Goal: Transaction & Acquisition: Book appointment/travel/reservation

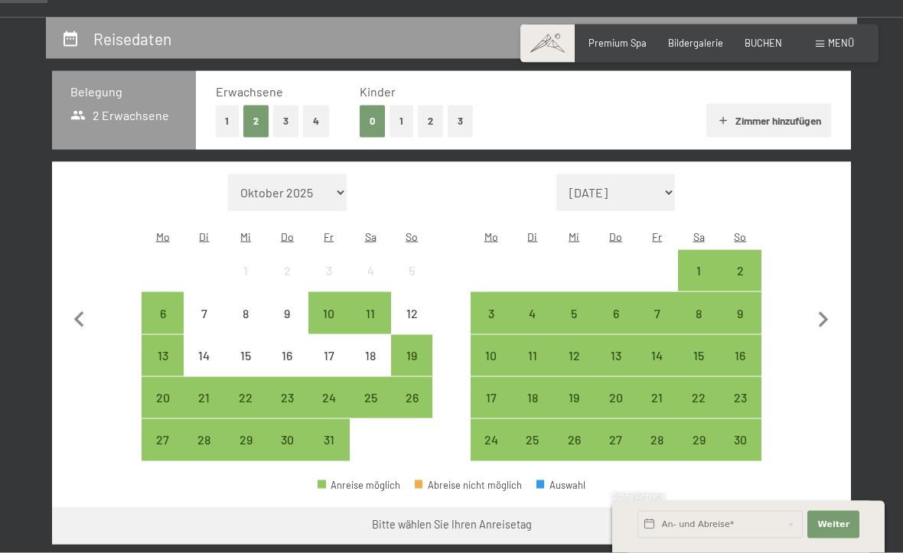
scroll to position [275, 0]
click at [161, 349] on div "13" at bounding box center [162, 368] width 38 height 38
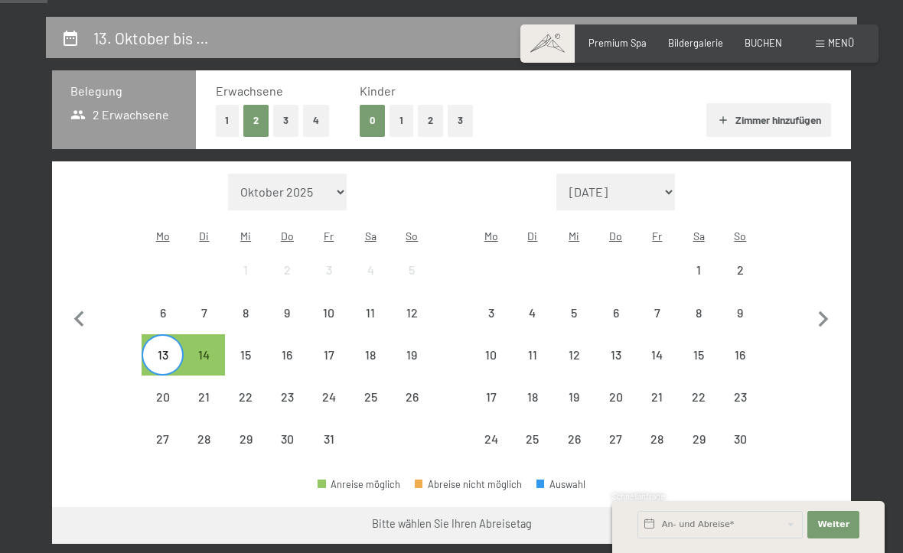
click at [298, 328] on label "Einwilligung Marketing*" at bounding box center [362, 320] width 134 height 15
click at [295, 328] on input "Einwilligung Marketing*" at bounding box center [287, 320] width 15 height 15
click at [298, 328] on label "Einwilligung Marketing*" at bounding box center [362, 320] width 134 height 15
click at [295, 328] on input "Einwilligung Marketing*" at bounding box center [287, 320] width 15 height 15
click at [206, 349] on div "14" at bounding box center [204, 368] width 38 height 38
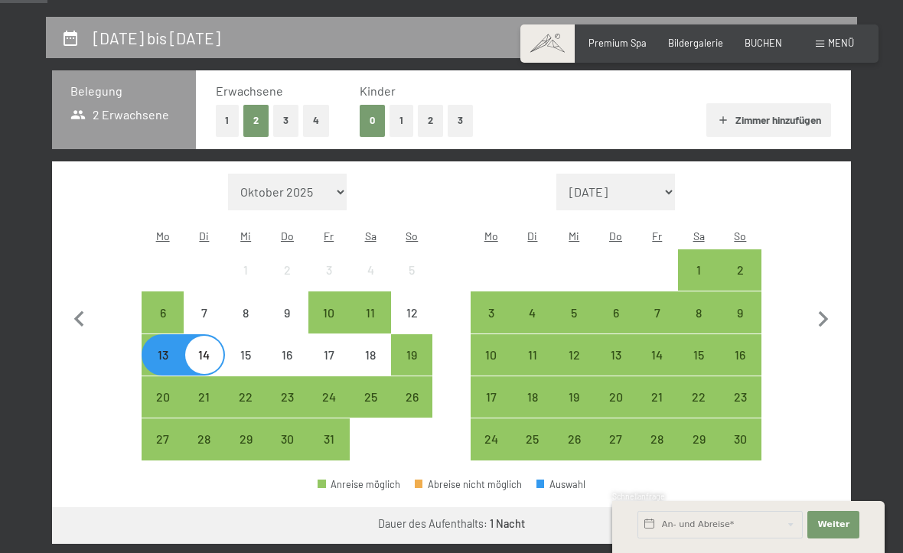
click at [161, 349] on div "13" at bounding box center [162, 368] width 38 height 38
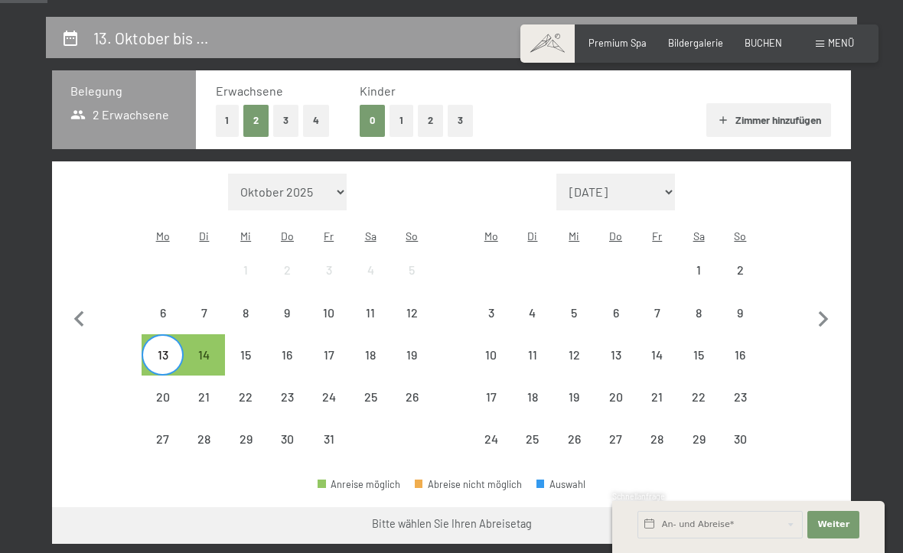
click at [220, 349] on div "14" at bounding box center [204, 368] width 38 height 38
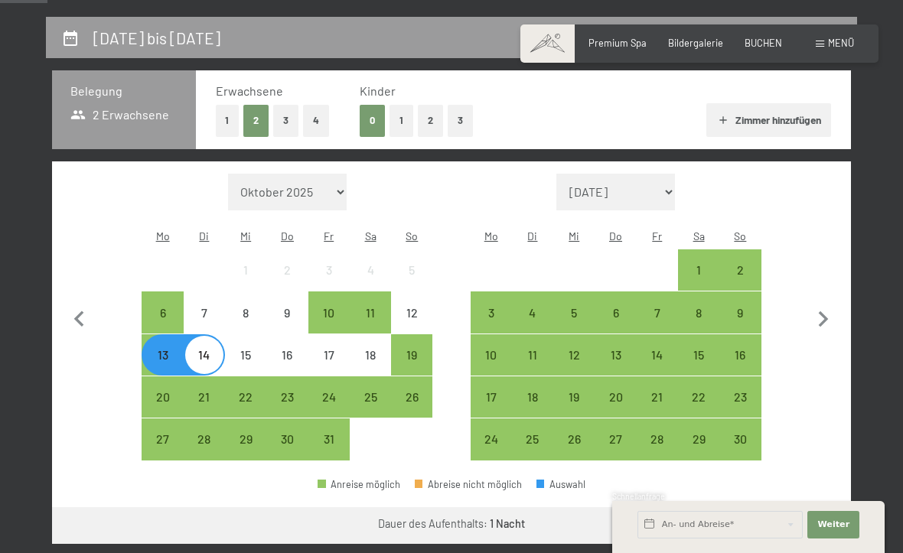
click at [158, 336] on div "13" at bounding box center [162, 355] width 38 height 38
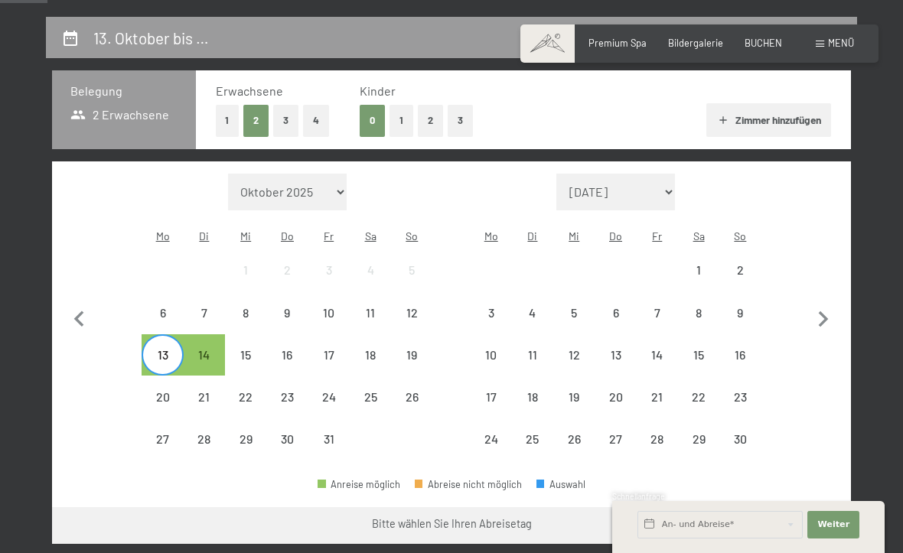
click at [463, 366] on div "Monat/Jahr Oktober 2025 November 2025 Dezember 2025 Januar 2026 Februar 2026 Mä…" at bounding box center [451, 318] width 751 height 288
click at [415, 307] on div "12" at bounding box center [412, 326] width 38 height 38
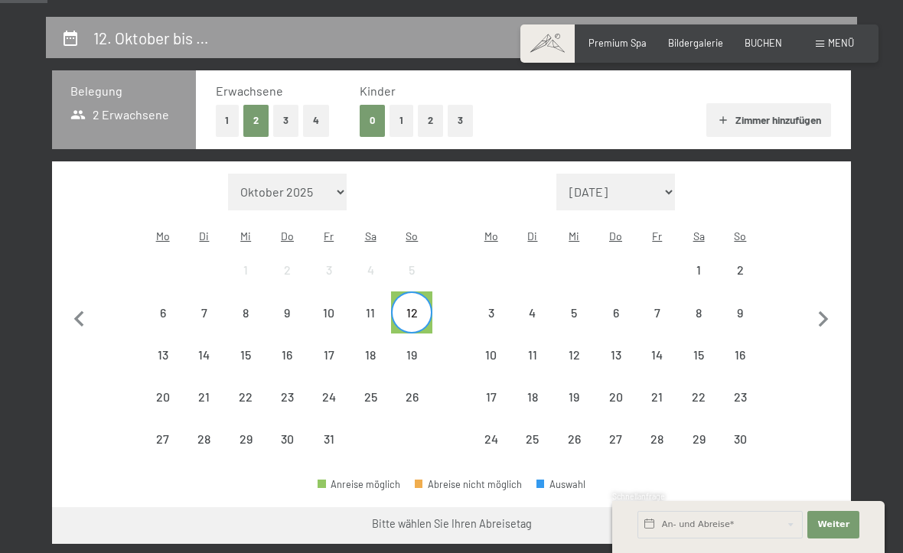
click at [208, 349] on div "14" at bounding box center [204, 368] width 38 height 38
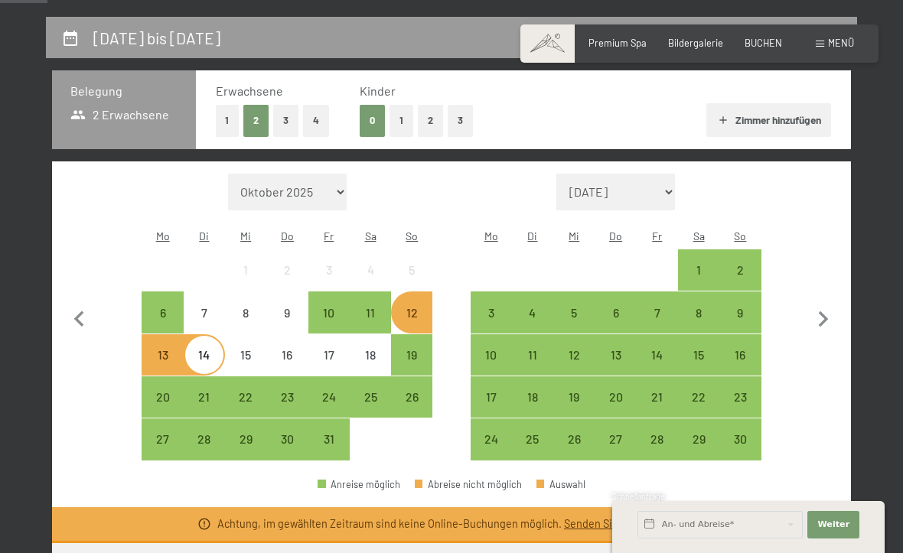
click at [339, 328] on span "Einwilligung Marketing*" at bounding box center [366, 320] width 126 height 15
click at [295, 328] on input "Einwilligung Marketing*" at bounding box center [287, 320] width 15 height 15
click at [162, 349] on div "13" at bounding box center [162, 368] width 38 height 38
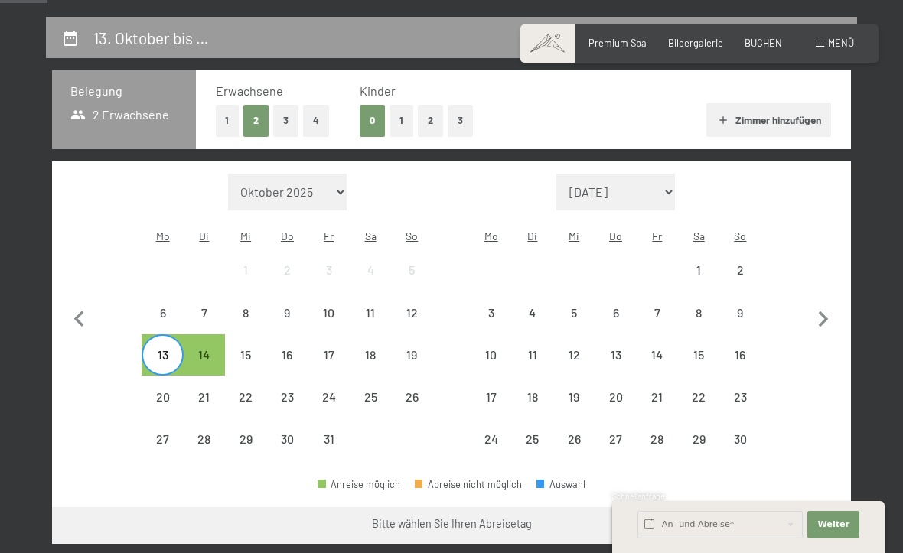
click at [298, 328] on label "Einwilligung Marketing*" at bounding box center [362, 320] width 134 height 15
click at [295, 328] on input "Einwilligung Marketing*" at bounding box center [287, 320] width 15 height 15
click at [248, 349] on div "15" at bounding box center [245, 368] width 38 height 38
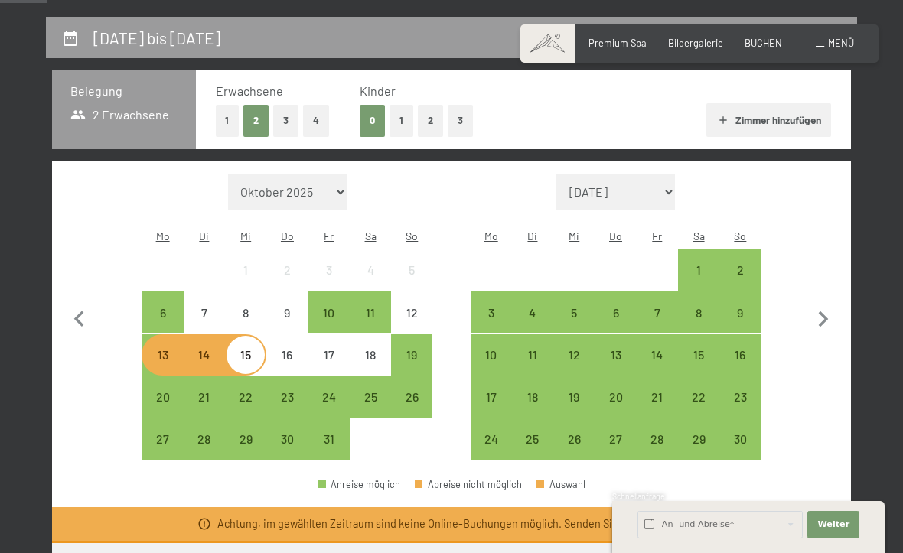
click at [292, 349] on div "16" at bounding box center [287, 368] width 38 height 38
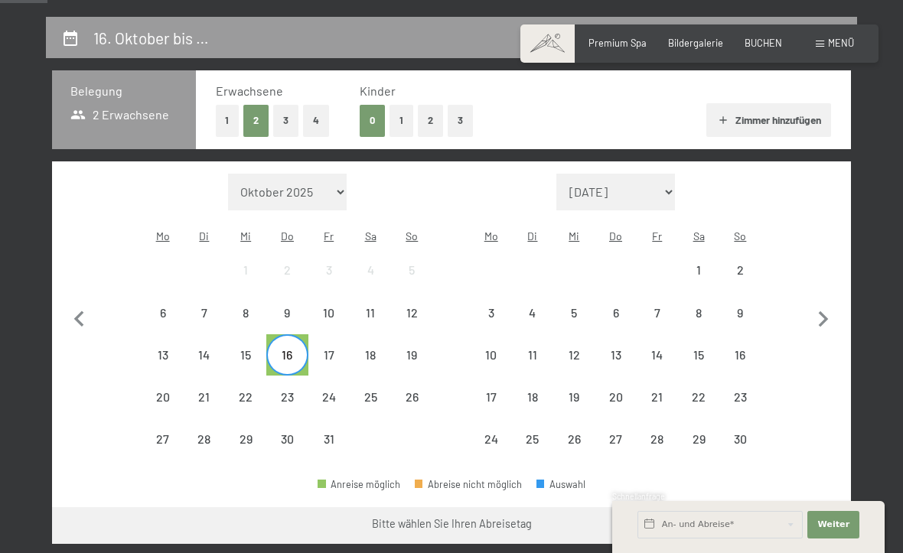
click at [166, 349] on div "13" at bounding box center [162, 368] width 38 height 38
click at [327, 328] on span "Einwilligung Marketing*" at bounding box center [366, 320] width 126 height 15
click at [295, 328] on input "Einwilligung Marketing*" at bounding box center [287, 320] width 15 height 15
click at [155, 349] on div "13" at bounding box center [162, 368] width 38 height 38
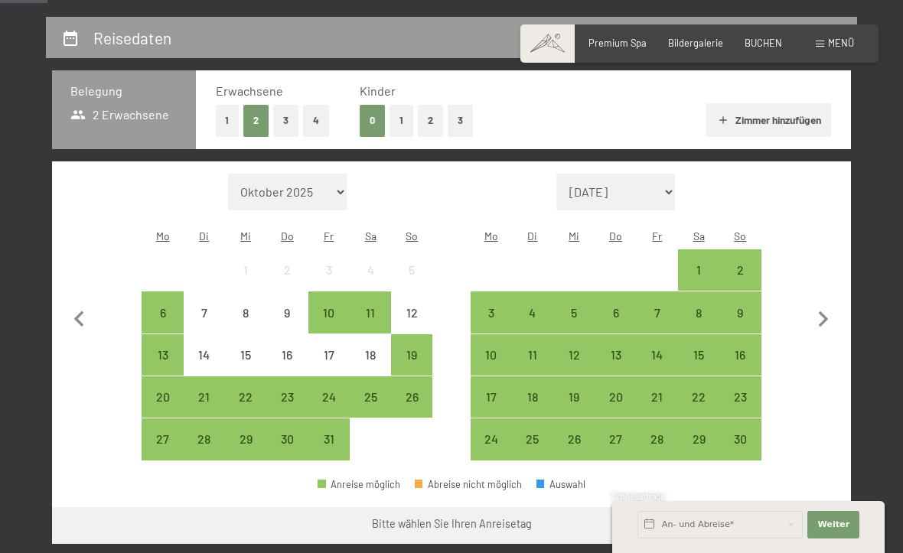
click at [155, 336] on div "13" at bounding box center [162, 355] width 38 height 38
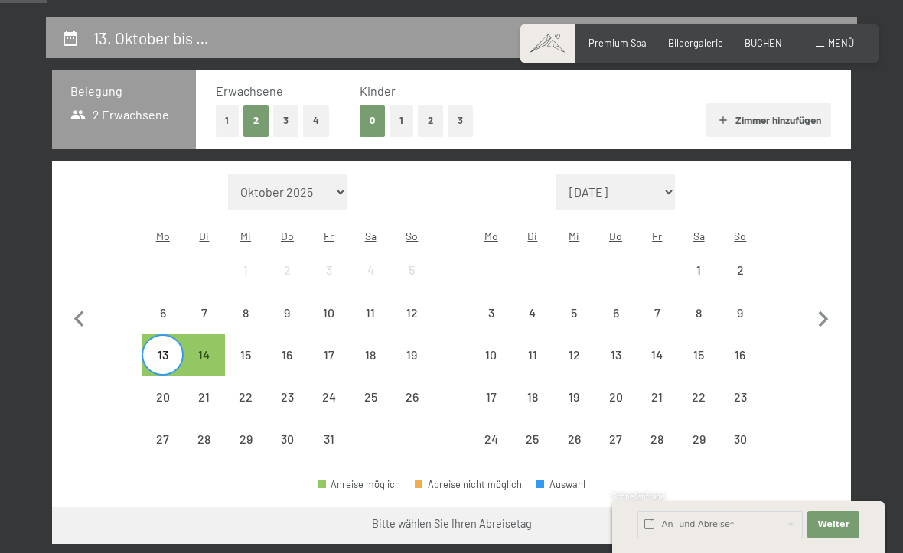
click at [298, 328] on label "Einwilligung Marketing*" at bounding box center [362, 320] width 134 height 15
click at [295, 328] on input "Einwilligung Marketing*" at bounding box center [287, 320] width 15 height 15
click at [333, 328] on span "Einwilligung Marketing*" at bounding box center [366, 320] width 126 height 15
click at [295, 328] on input "Einwilligung Marketing*" at bounding box center [287, 320] width 15 height 15
click at [338, 349] on div "17" at bounding box center [329, 368] width 38 height 38
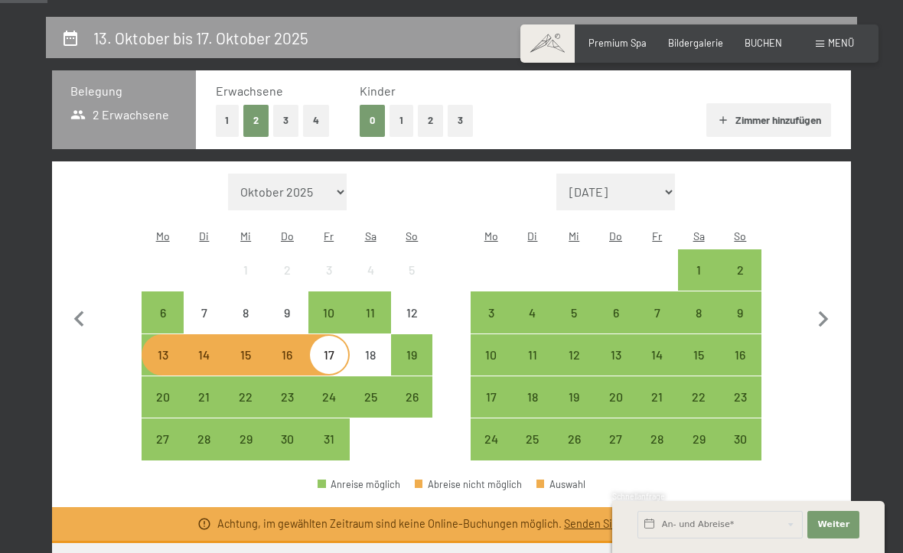
click at [157, 336] on div "13" at bounding box center [162, 355] width 38 height 38
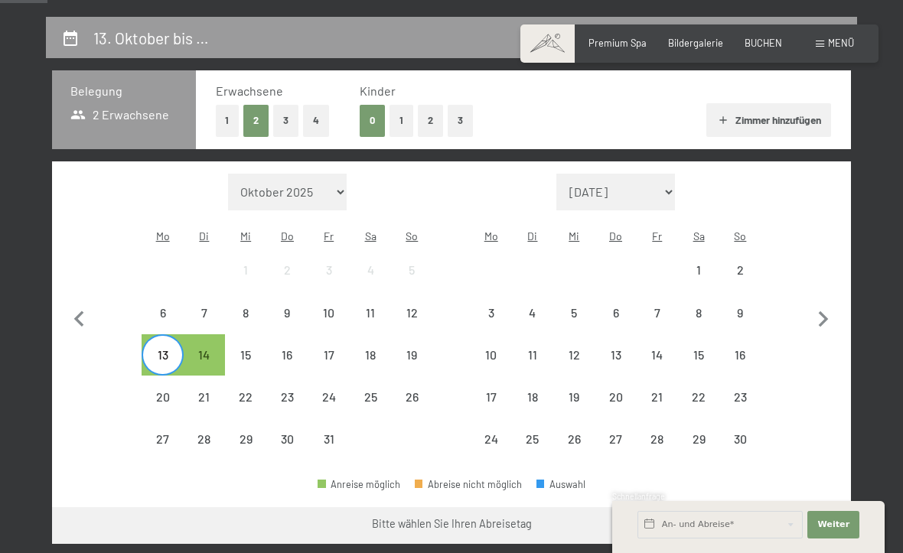
click at [333, 328] on span "Einwilligung Marketing*" at bounding box center [366, 320] width 126 height 15
click at [295, 328] on input "Einwilligung Marketing*" at bounding box center [287, 320] width 15 height 15
click at [374, 328] on span "Einwilligung Marketing*" at bounding box center [366, 320] width 126 height 15
click at [295, 328] on input "Einwilligung Marketing*" at bounding box center [287, 320] width 15 height 15
checkbox input "false"
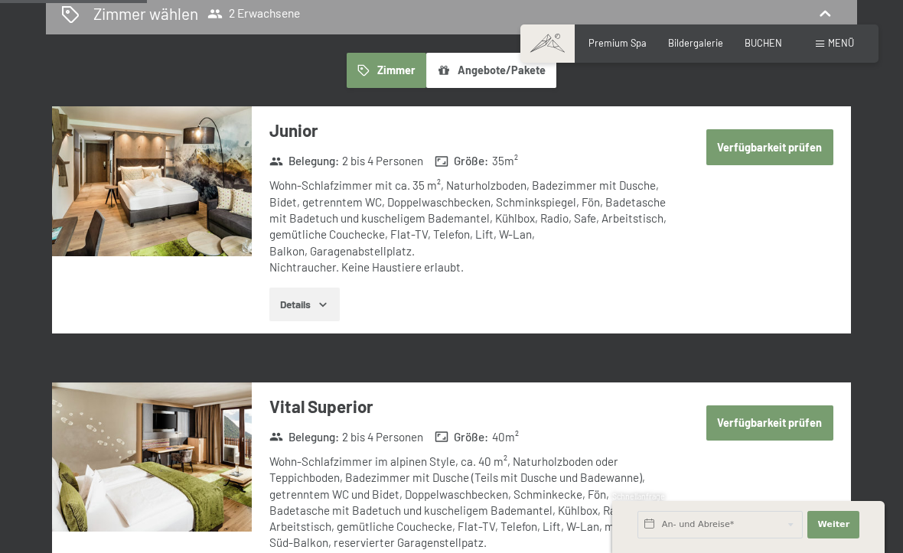
scroll to position [848, 0]
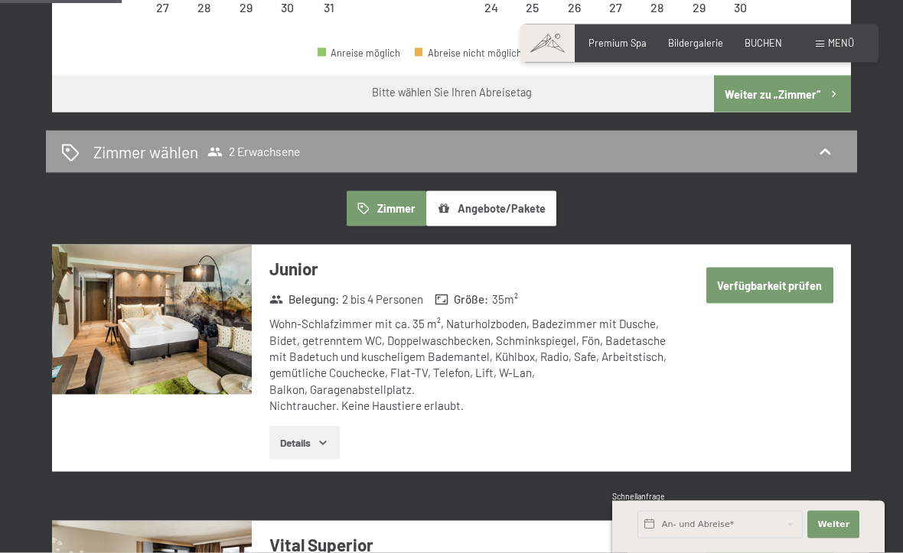
click at [803, 277] on button "Verfügbarkeit prüfen" at bounding box center [769, 285] width 127 height 35
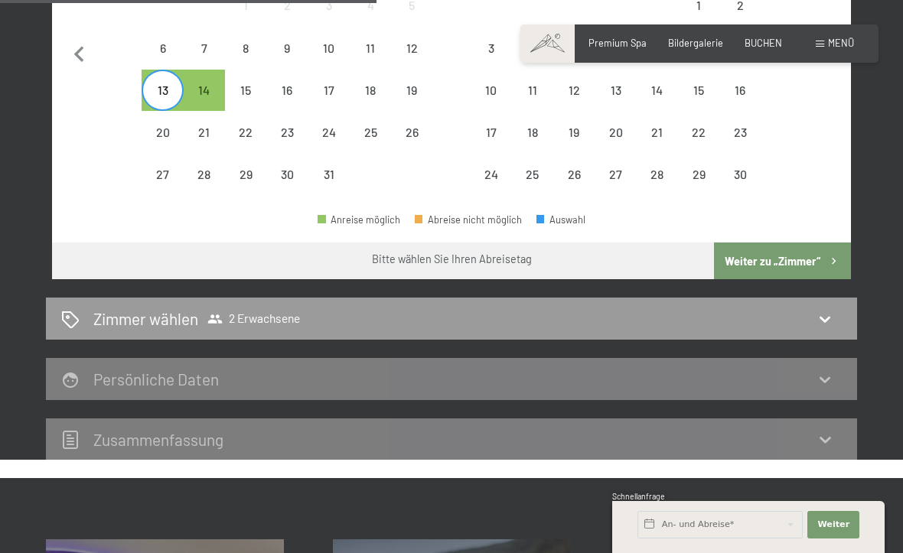
scroll to position [541, 0]
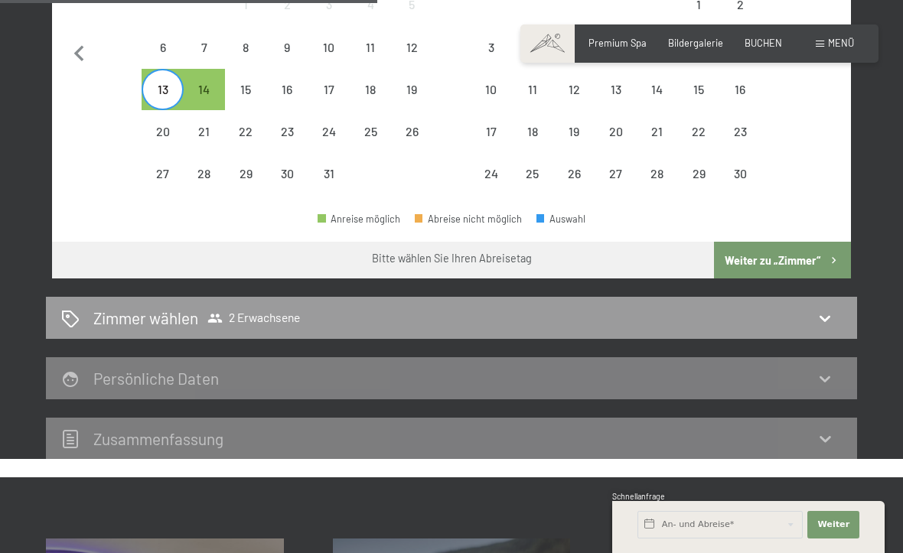
click at [834, 429] on icon at bounding box center [825, 438] width 18 height 18
click at [816, 429] on icon at bounding box center [825, 438] width 18 height 18
click at [315, 83] on div "17" at bounding box center [329, 102] width 38 height 38
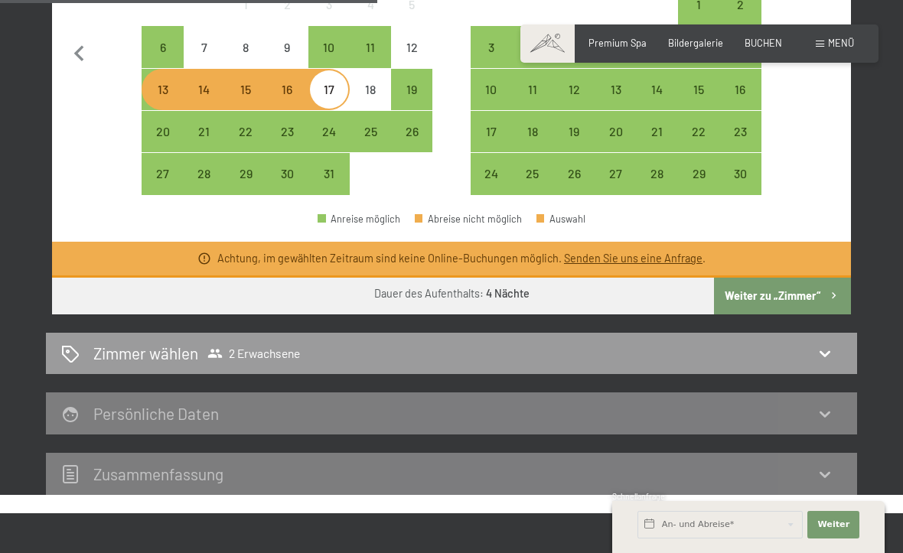
click at [822, 279] on button "Weiter zu „Zimmer“" at bounding box center [782, 296] width 137 height 37
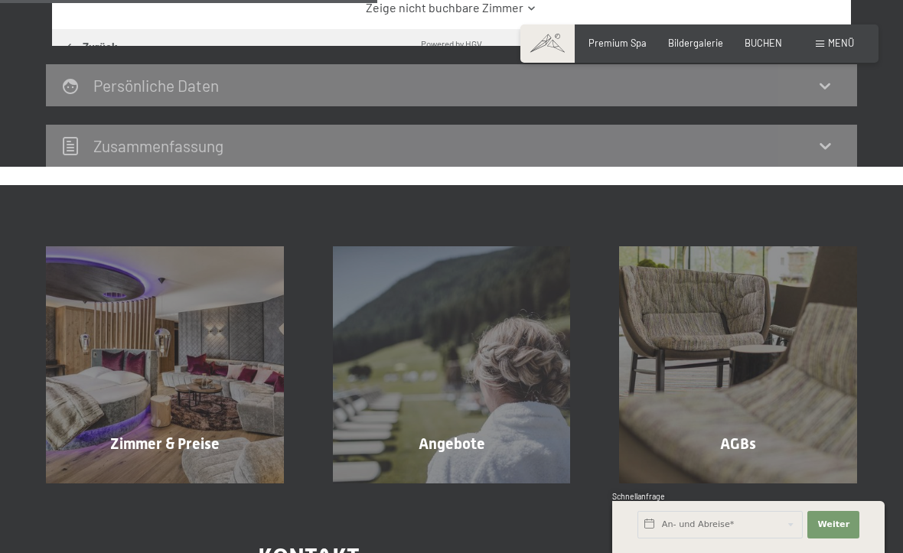
scroll to position [291, 0]
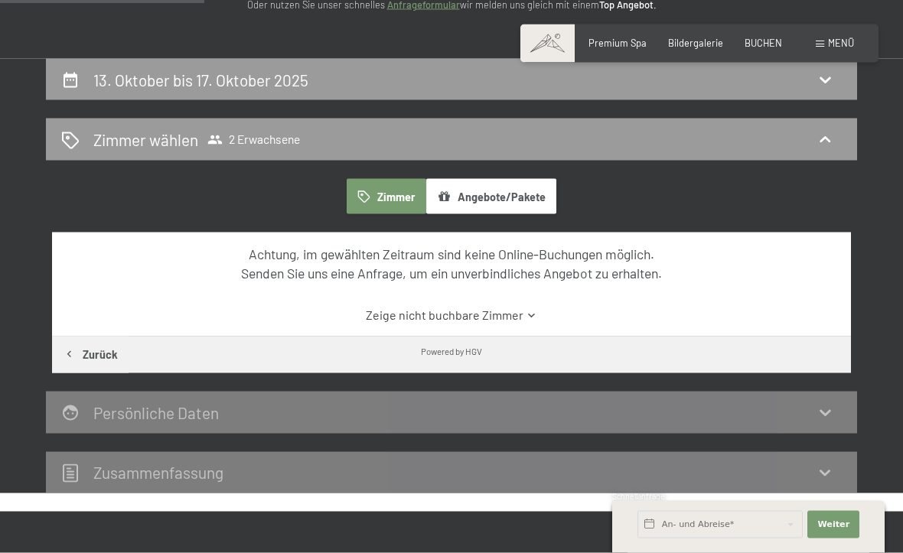
click at [507, 197] on button "Angebote/Pakete" at bounding box center [491, 196] width 130 height 35
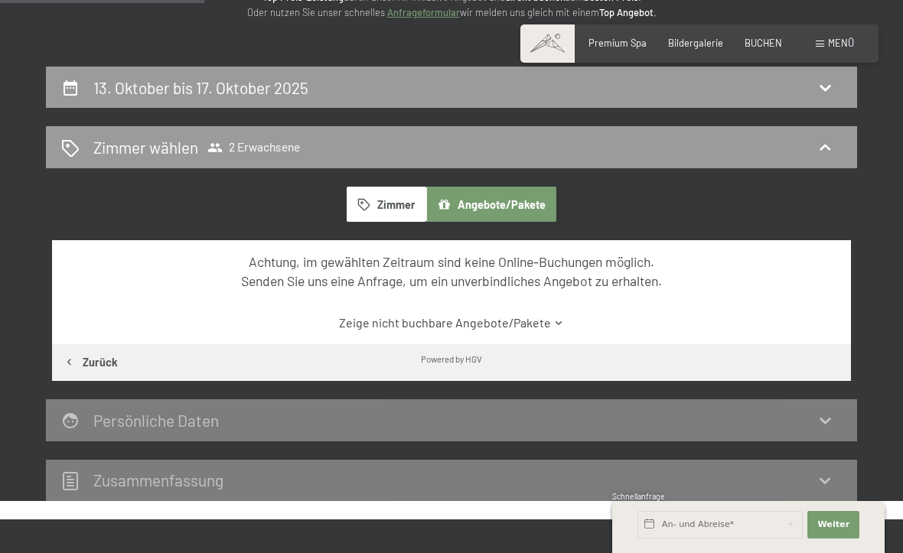
scroll to position [216, 0]
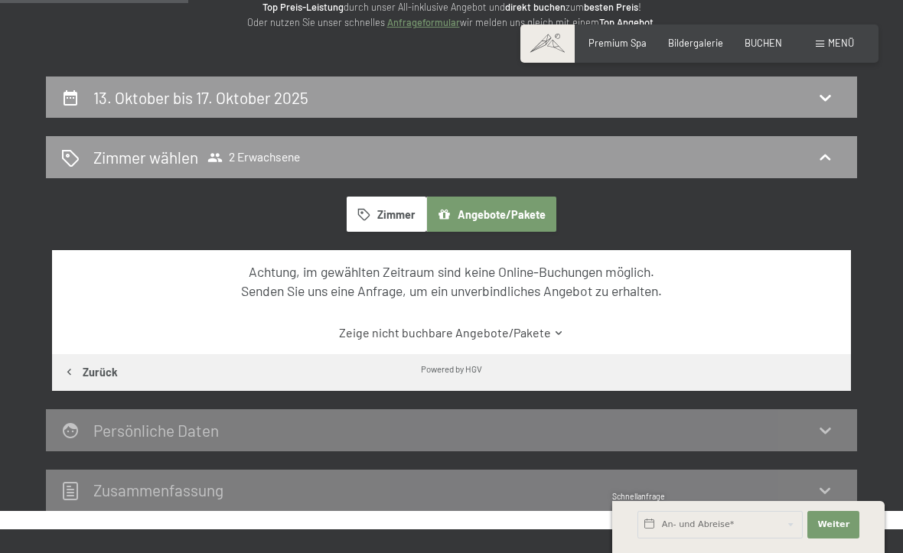
click at [531, 331] on link "Zeige nicht buchbare Angebote/Pakete" at bounding box center [451, 332] width 751 height 17
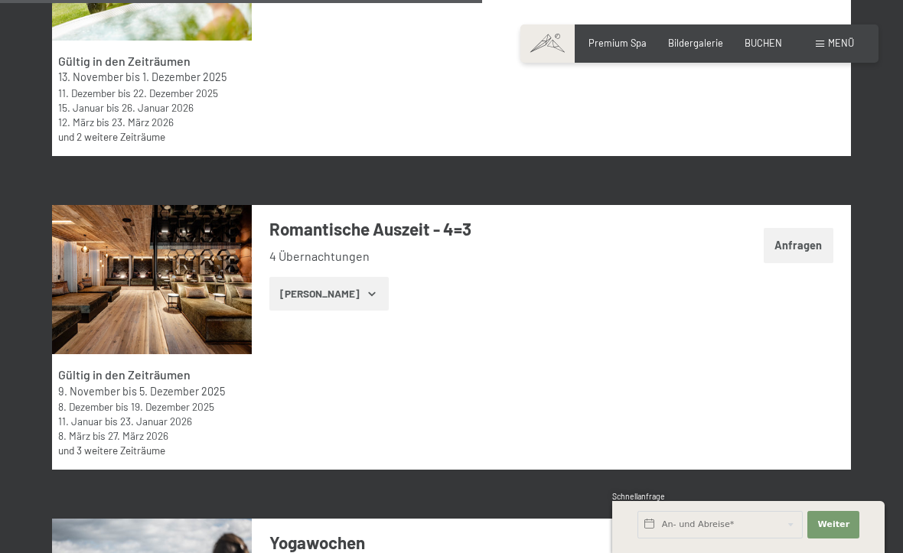
scroll to position [2764, 0]
click at [366, 290] on icon "button" at bounding box center [372, 294] width 12 height 12
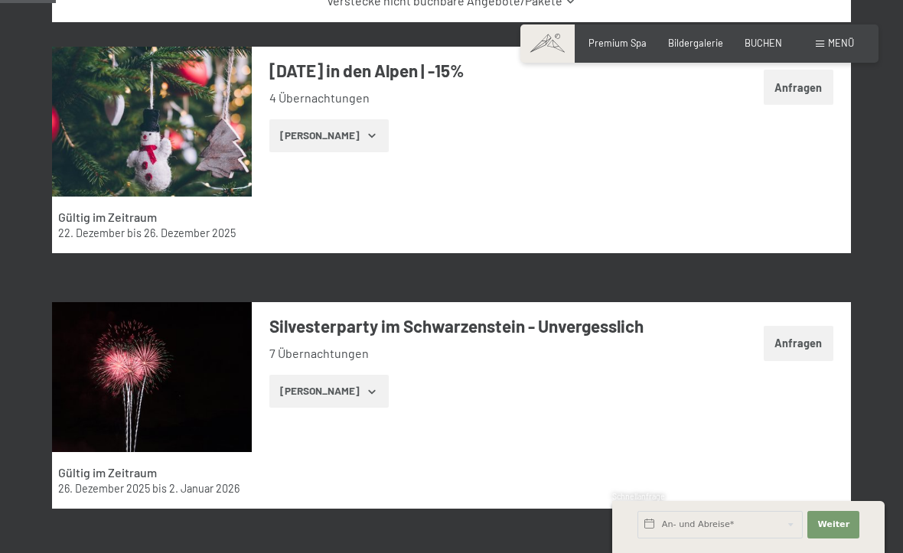
scroll to position [536, 0]
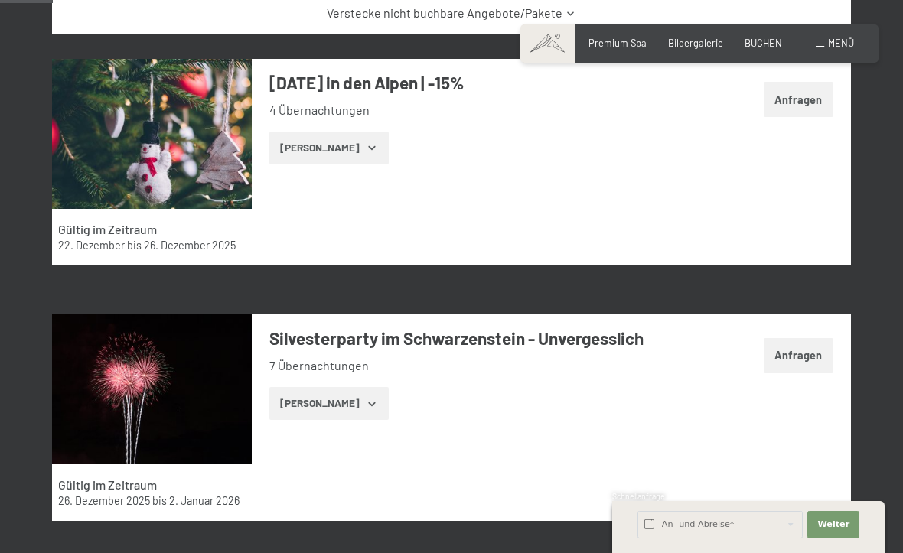
click at [771, 40] on span "BUCHEN" at bounding box center [762, 43] width 37 height 12
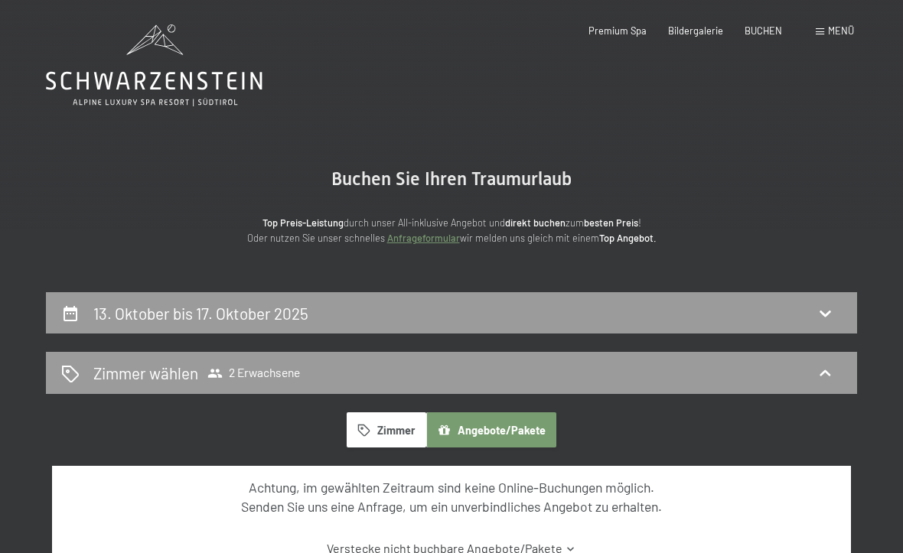
click at [819, 313] on icon at bounding box center [825, 313] width 18 height 18
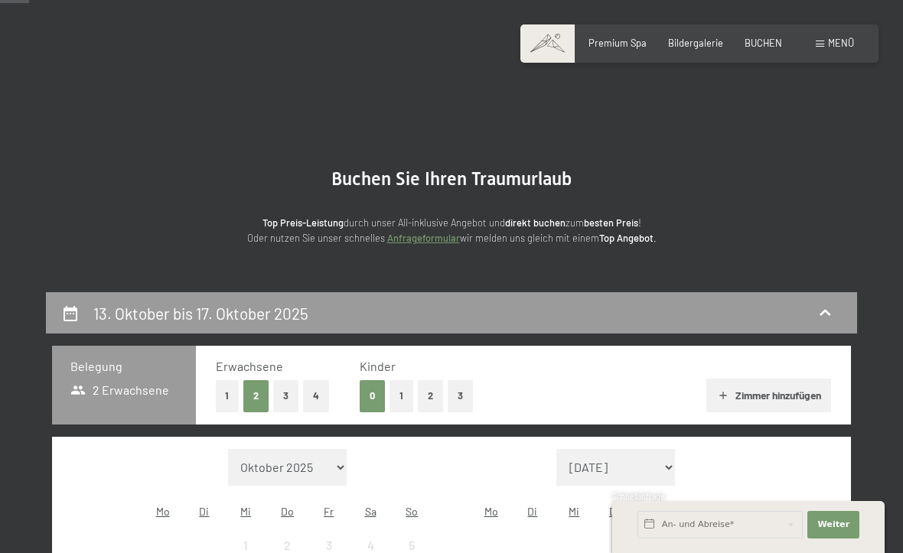
scroll to position [291, 0]
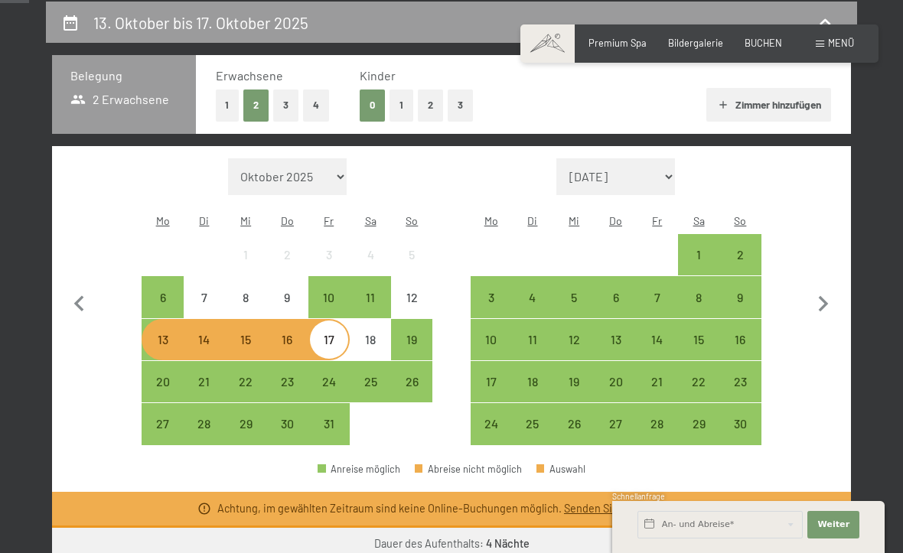
click at [197, 376] on div "21" at bounding box center [204, 395] width 38 height 38
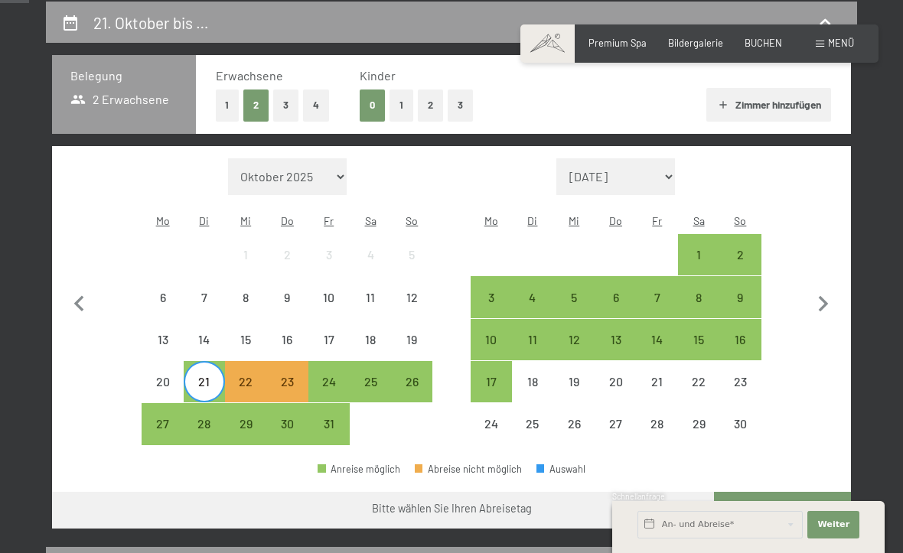
click at [337, 376] on div "24" at bounding box center [329, 395] width 38 height 38
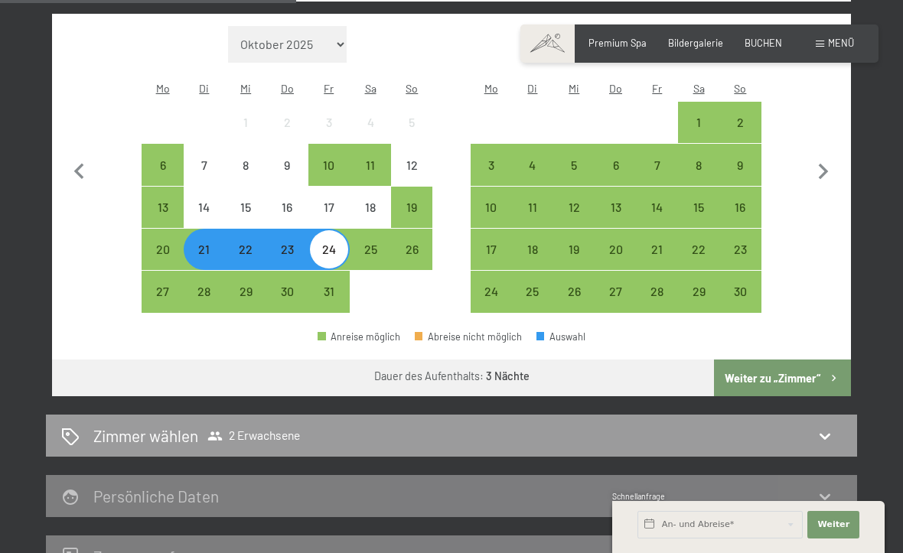
scroll to position [422, 0]
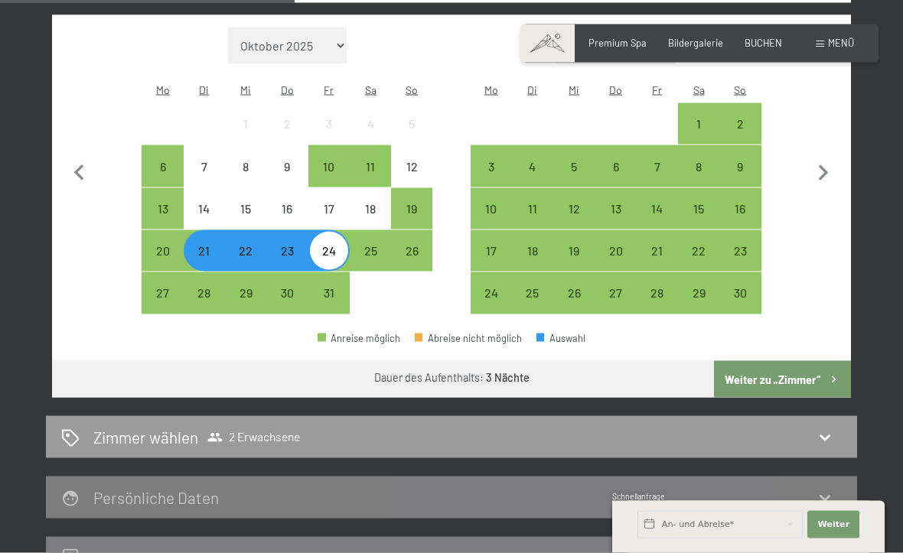
click at [796, 362] on button "Weiter zu „Zimmer“" at bounding box center [782, 379] width 137 height 37
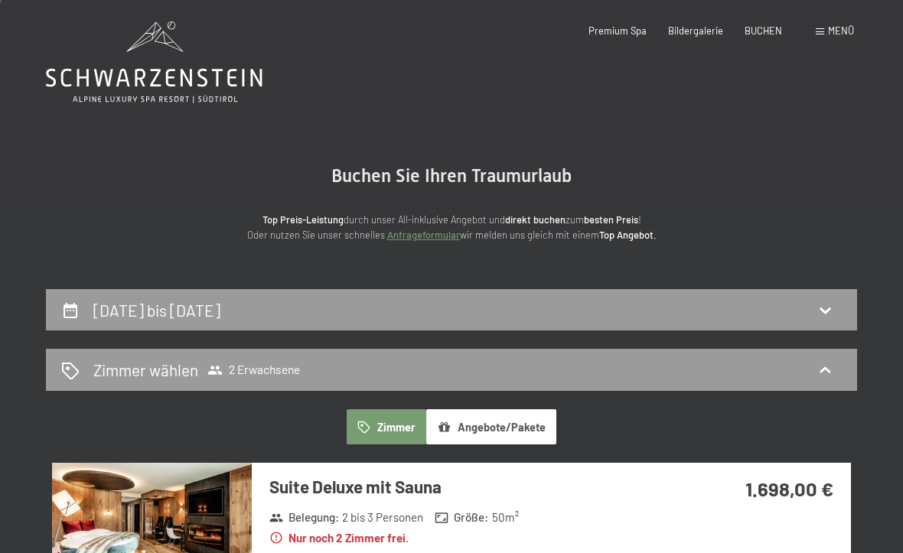
scroll to position [0, 0]
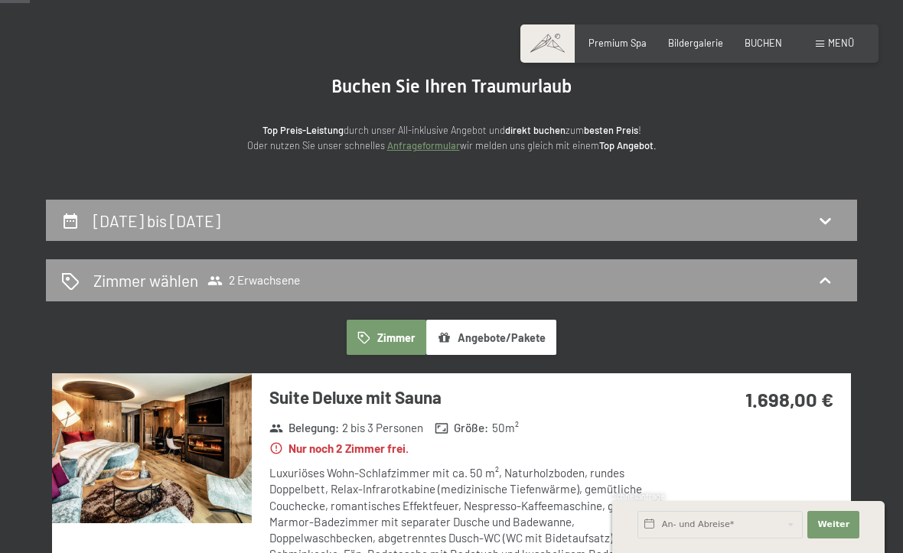
click at [831, 223] on icon at bounding box center [825, 220] width 18 height 18
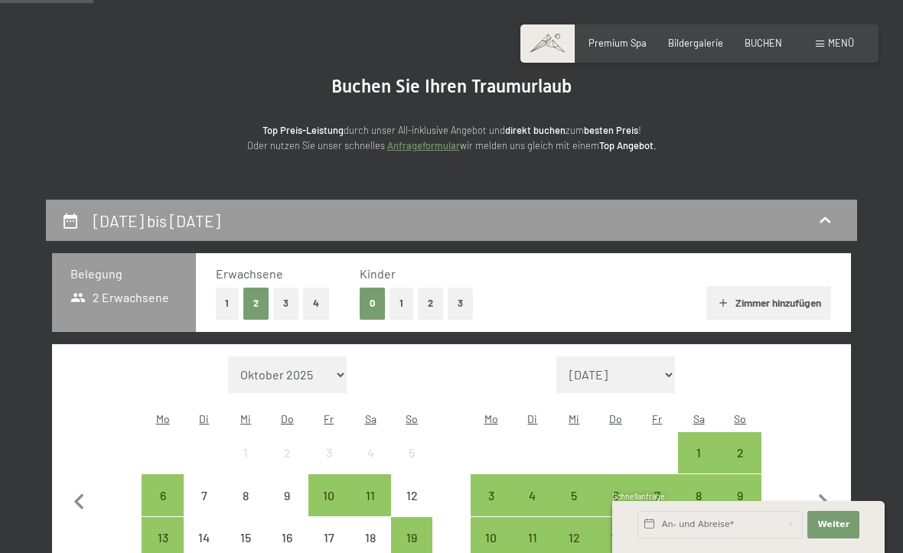
scroll to position [291, 0]
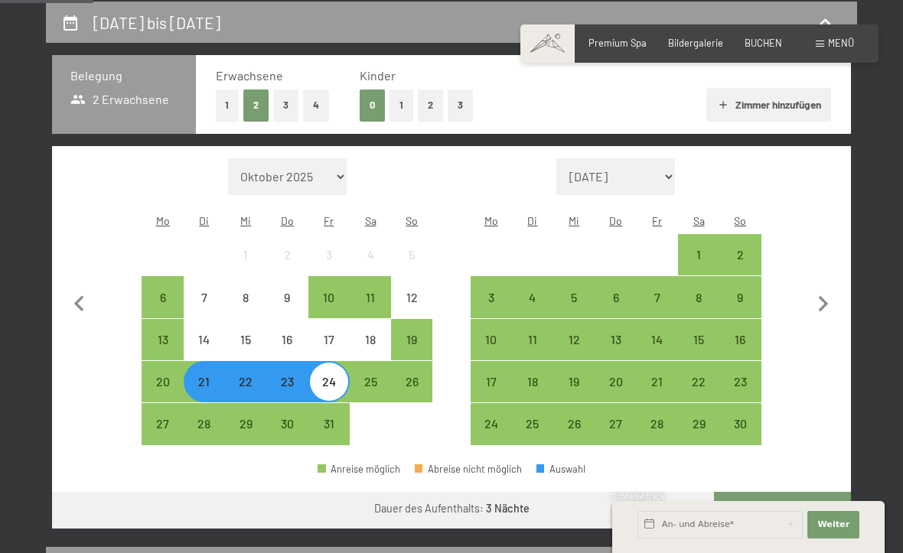
click at [822, 296] on icon "button" at bounding box center [824, 304] width 10 height 16
select select "2025-11-01"
select select "2025-12-01"
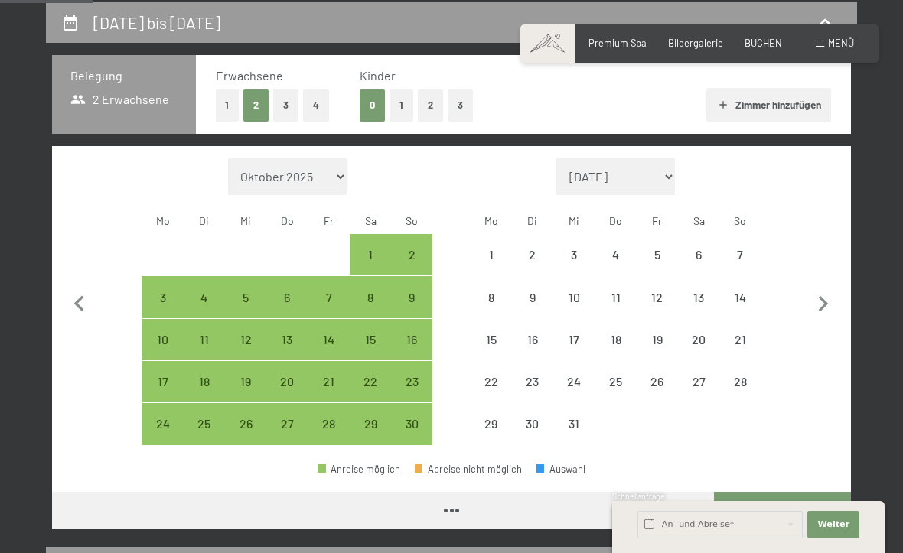
click at [828, 296] on icon "button" at bounding box center [824, 304] width 10 height 16
select select "2025-12-01"
select select "2026-01-01"
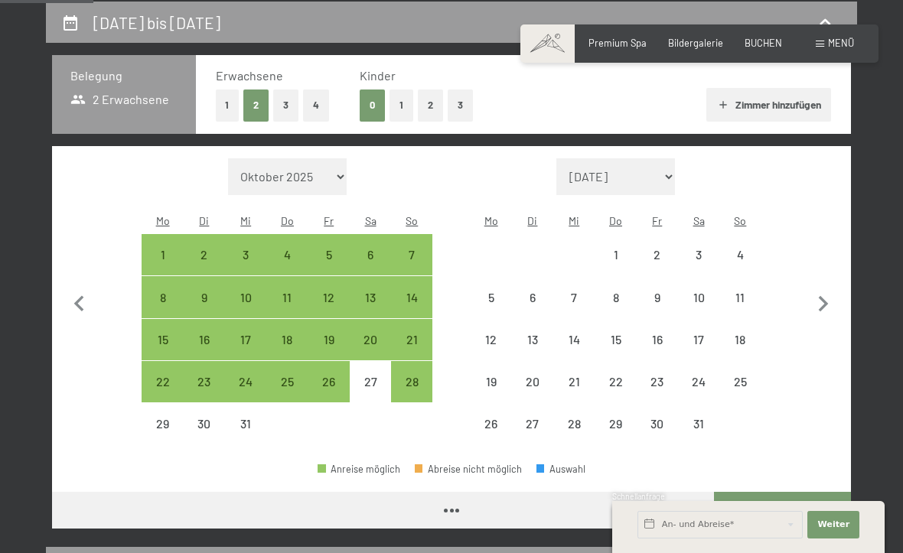
select select "2025-12-01"
select select "[DATE]"
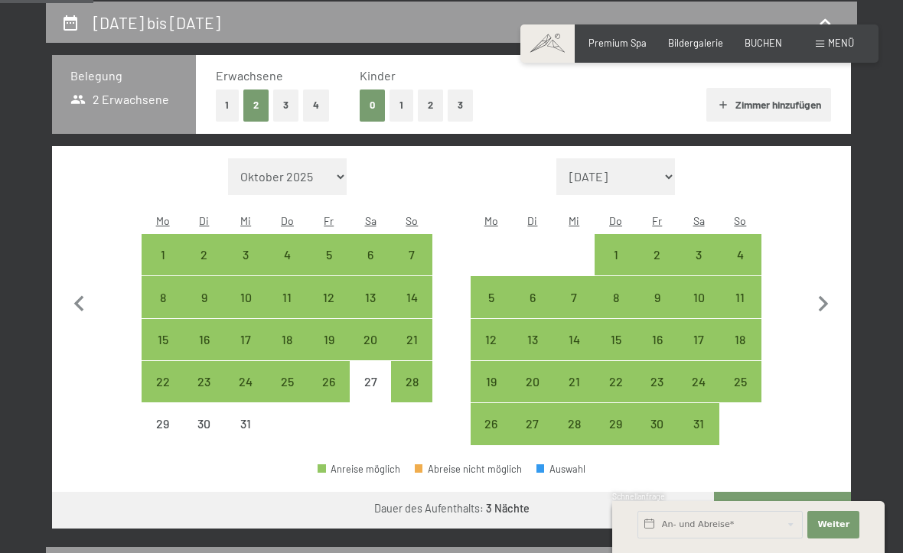
click at [830, 300] on icon "button" at bounding box center [823, 304] width 32 height 32
select select "[DATE]"
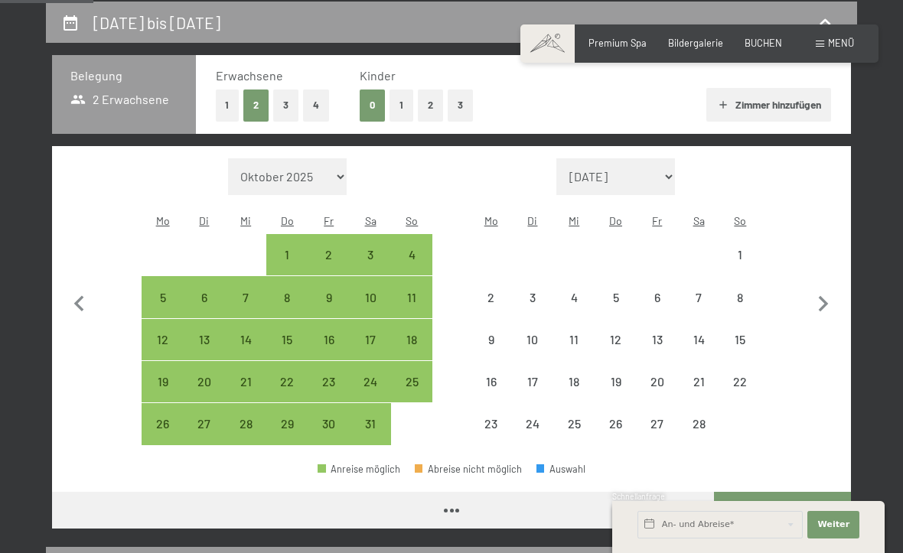
select select "[DATE]"
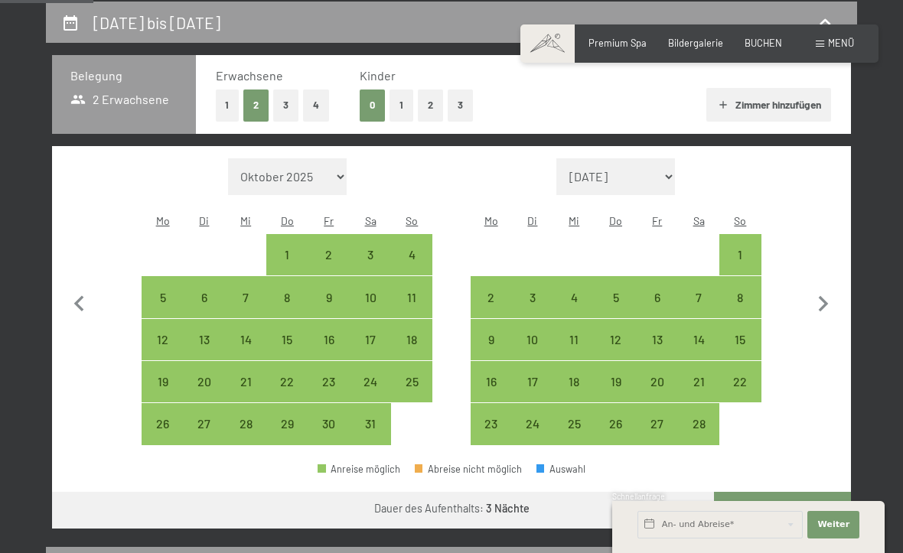
click at [832, 302] on icon "button" at bounding box center [823, 304] width 32 height 32
select select "[DATE]"
select select "2026-03-01"
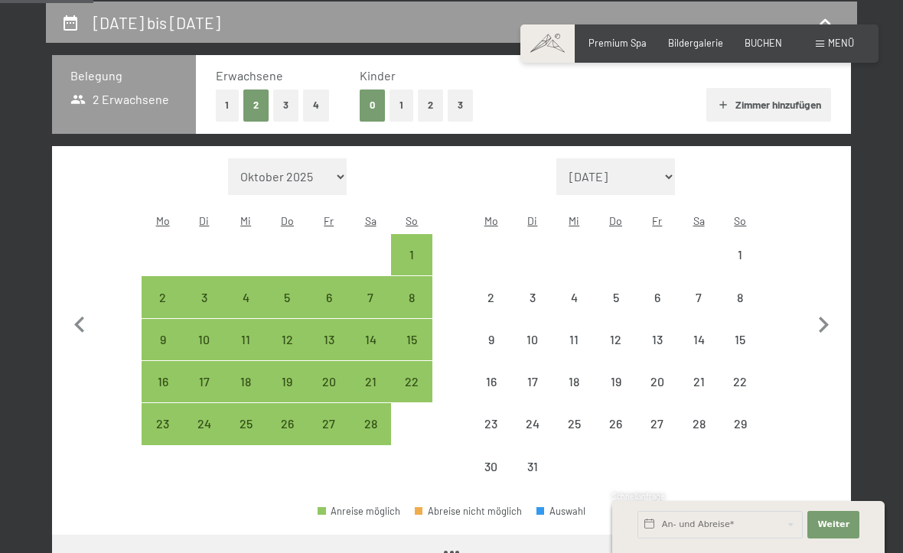
select select "[DATE]"
select select "2026-03-01"
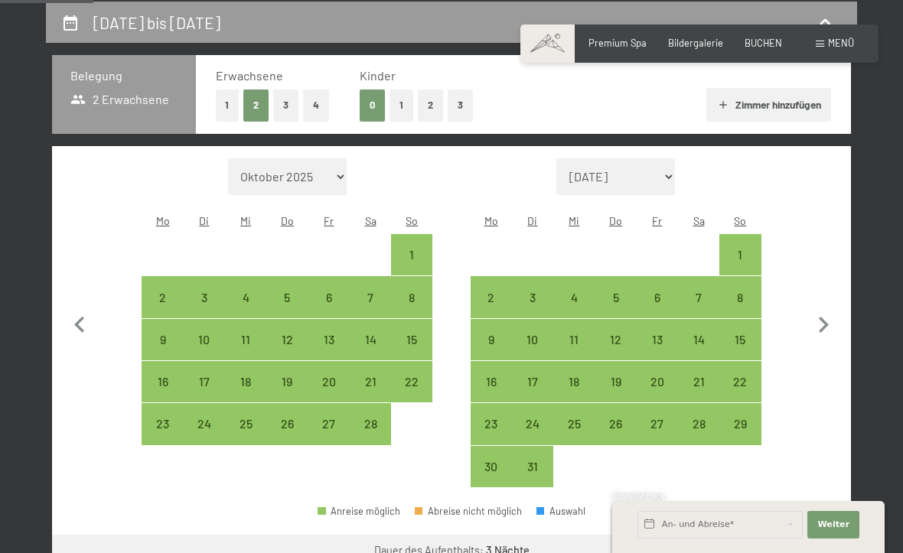
click at [828, 312] on icon "button" at bounding box center [823, 325] width 32 height 32
select select "2026-03-01"
select select "2026-04-01"
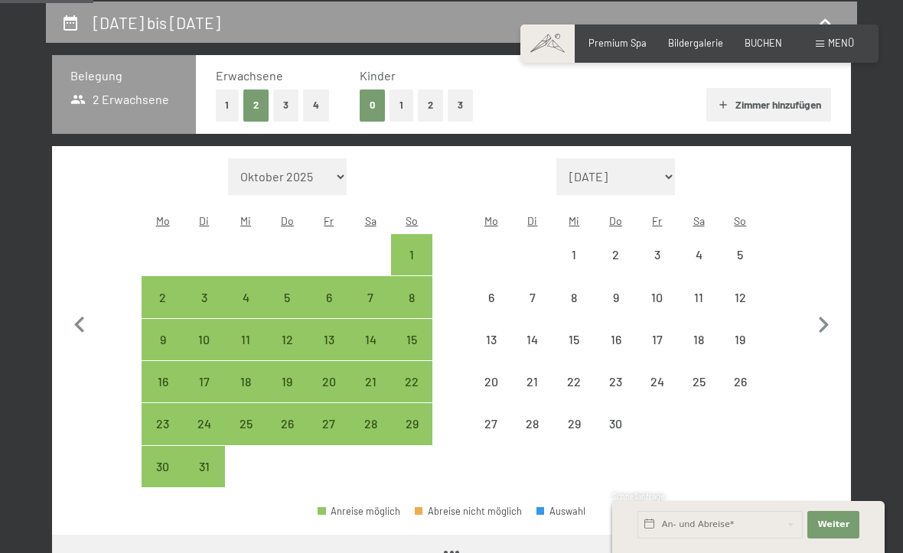
select select "2026-03-01"
select select "2026-04-01"
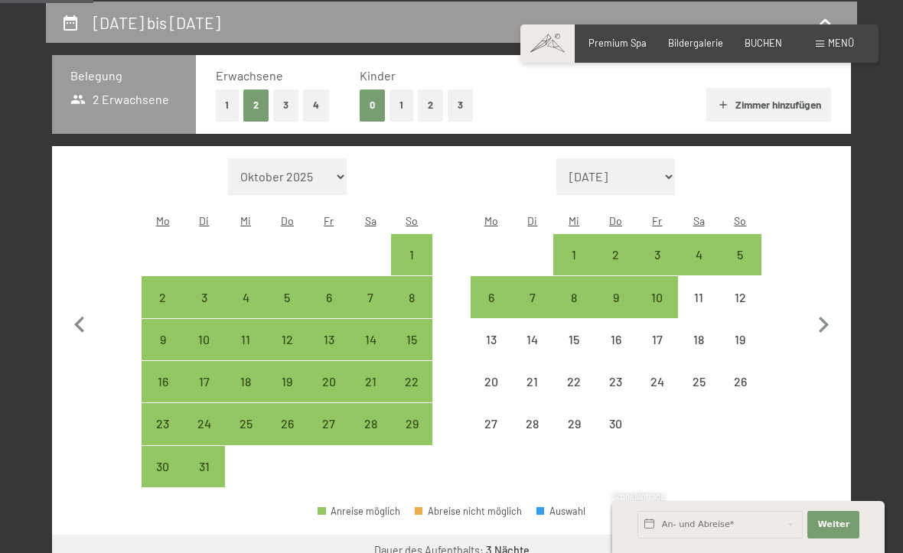
click at [497, 292] on div "6" at bounding box center [491, 311] width 38 height 38
select select "2026-03-01"
select select "2026-04-01"
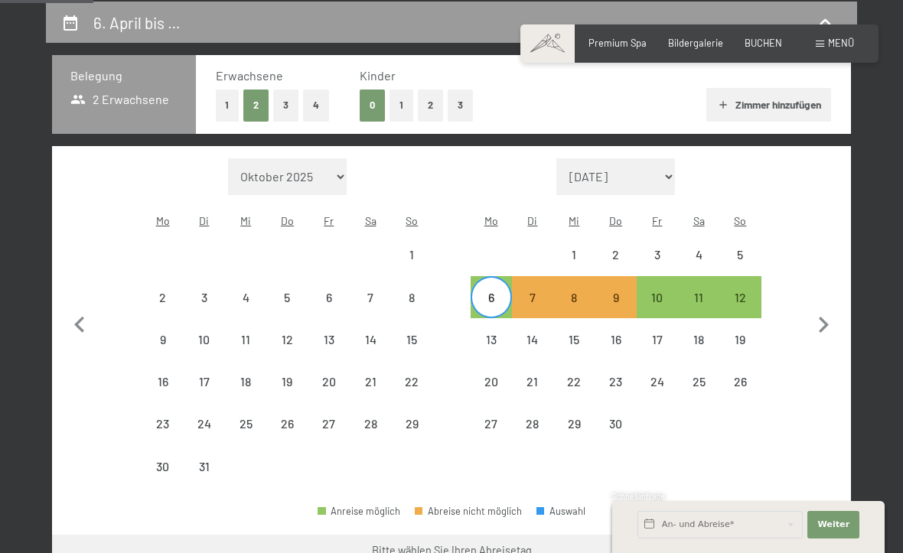
click at [660, 292] on div "10" at bounding box center [657, 311] width 38 height 38
select select "2026-03-01"
select select "2026-04-01"
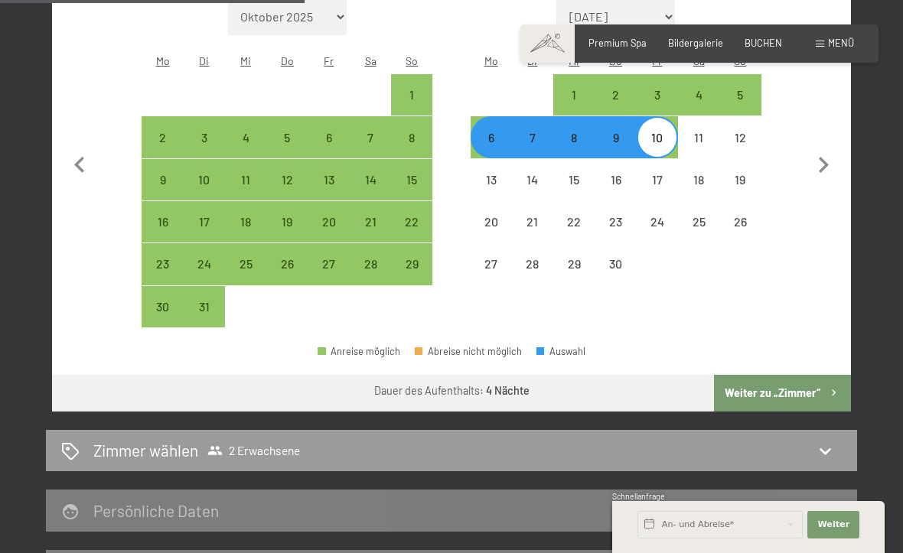
scroll to position [450, 0]
click at [803, 379] on button "Weiter zu „Zimmer“" at bounding box center [782, 394] width 137 height 37
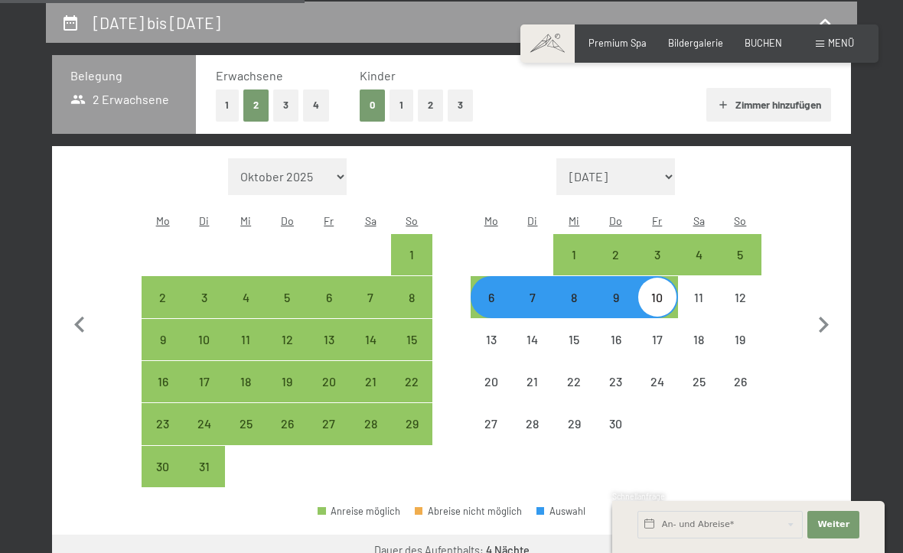
select select "2026-03-01"
select select "2026-04-01"
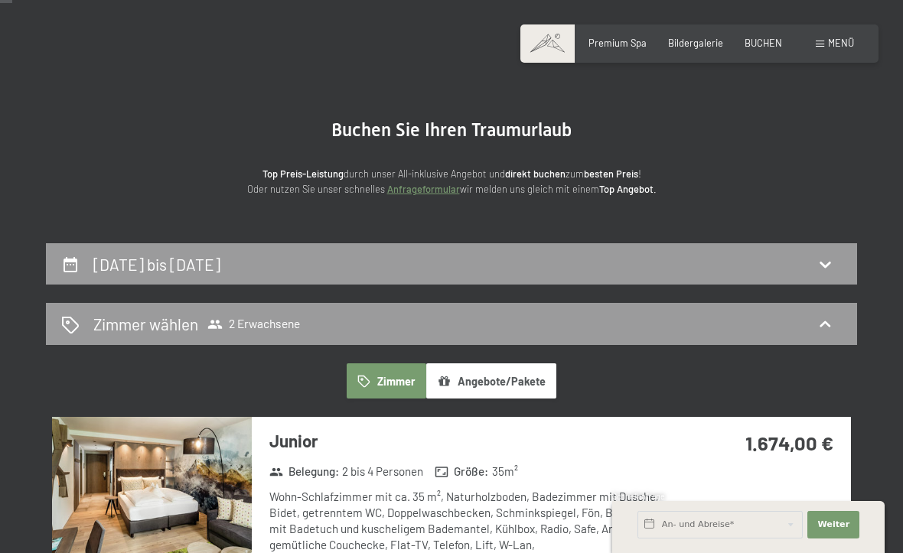
scroll to position [0, 0]
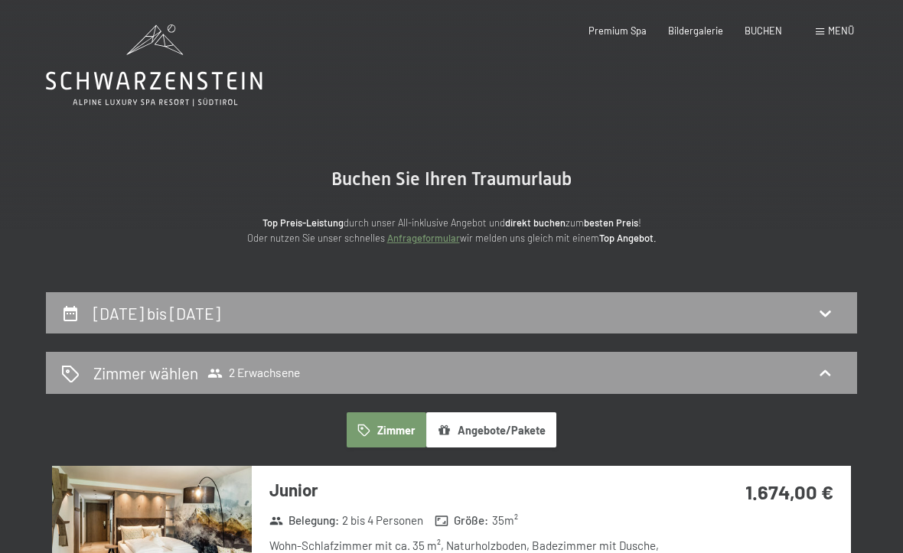
click at [829, 376] on icon at bounding box center [825, 373] width 18 height 18
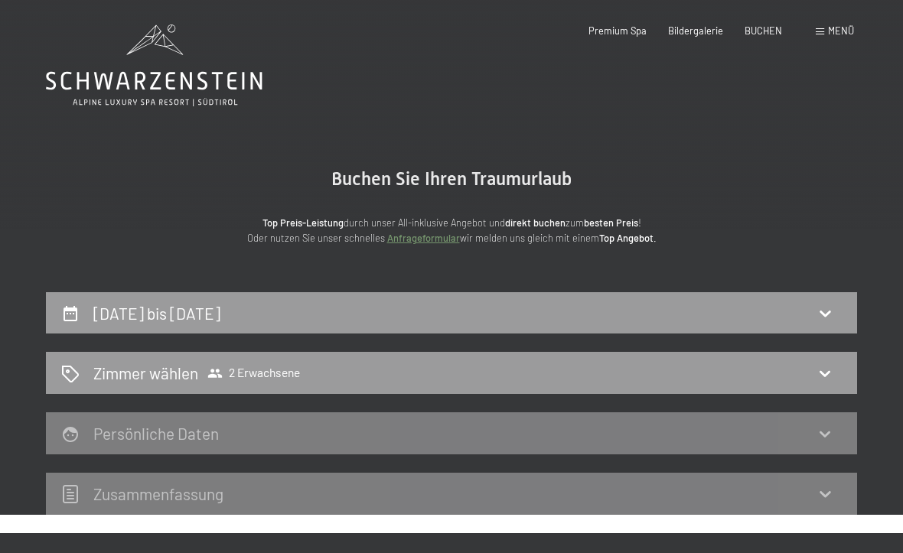
click at [84, 316] on div "6. April bis 10. April 2026" at bounding box center [451, 313] width 780 height 22
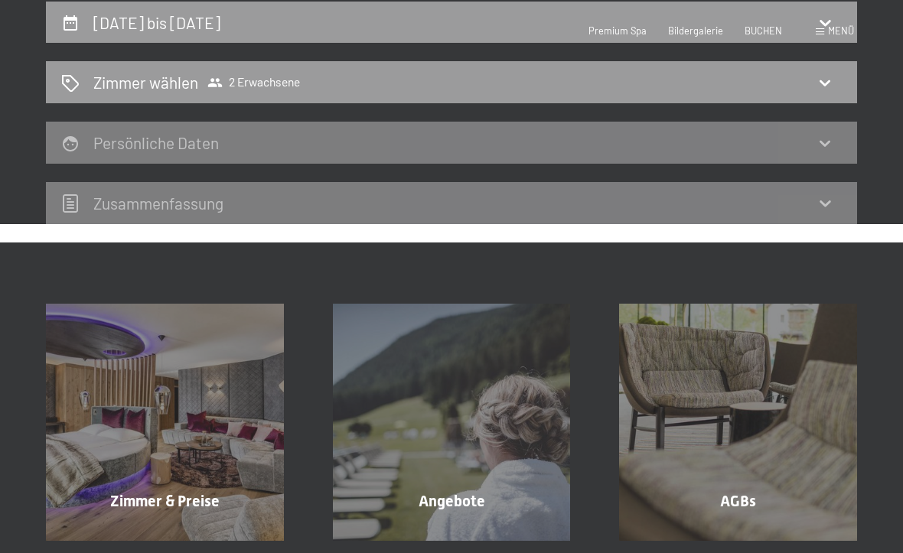
select select "2026-03-01"
select select "2026-04-01"
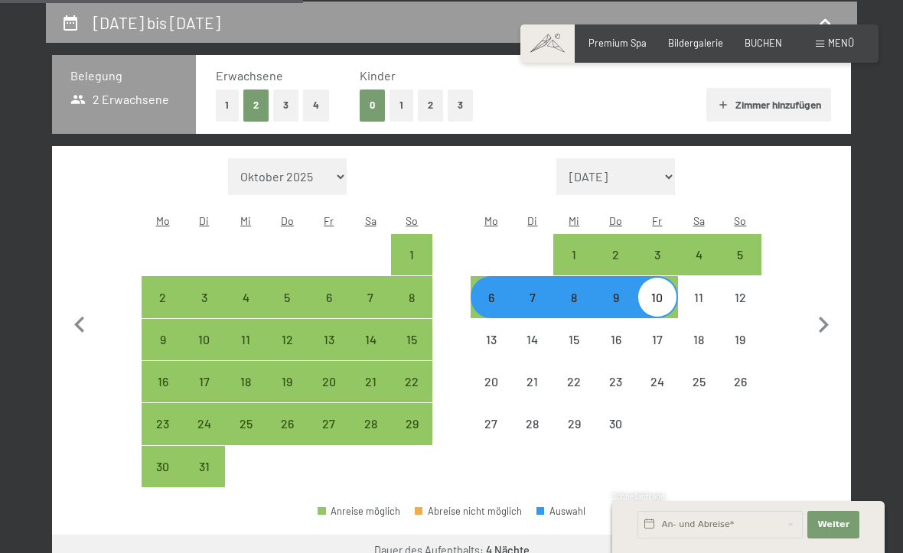
click at [466, 109] on button "3" at bounding box center [460, 105] width 25 height 31
select select "2026-03-01"
select select "2026-04-01"
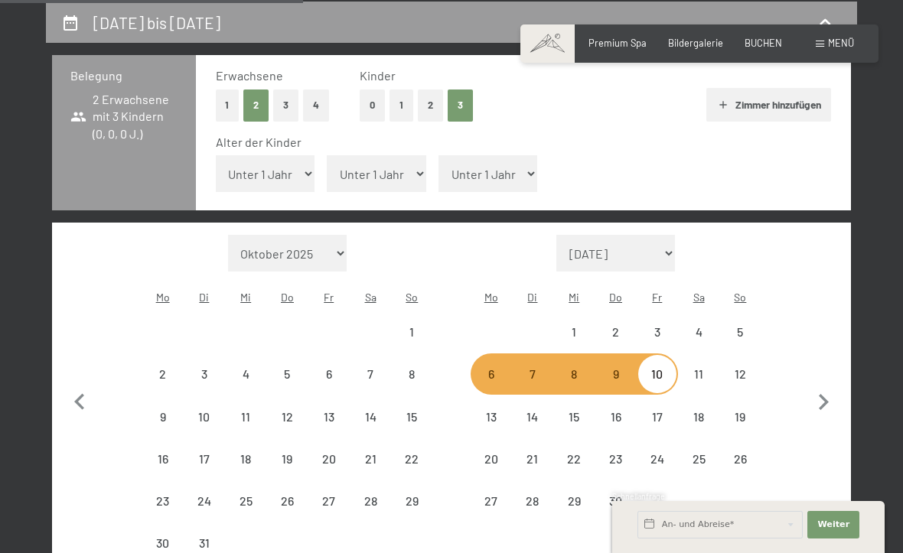
select select "2026-03-01"
select select "2026-04-01"
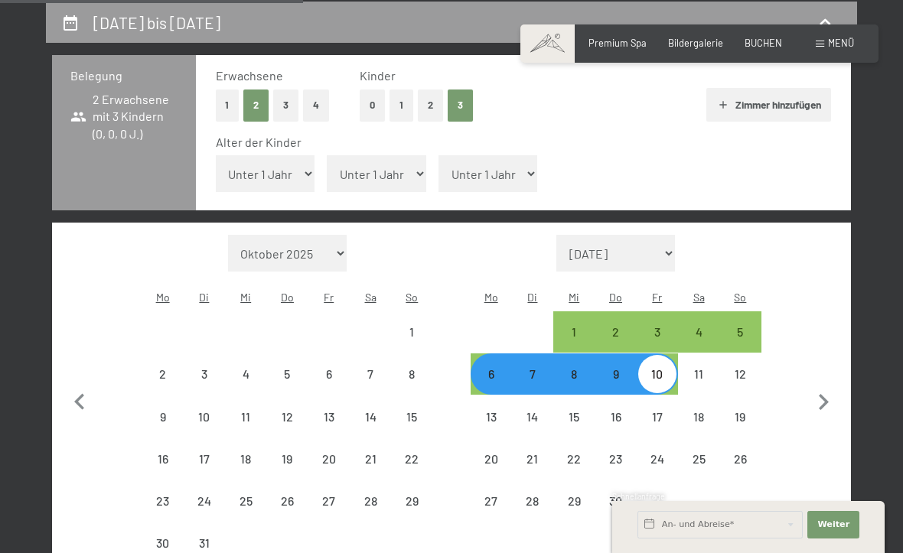
select select "2026-03-01"
select select "2026-04-01"
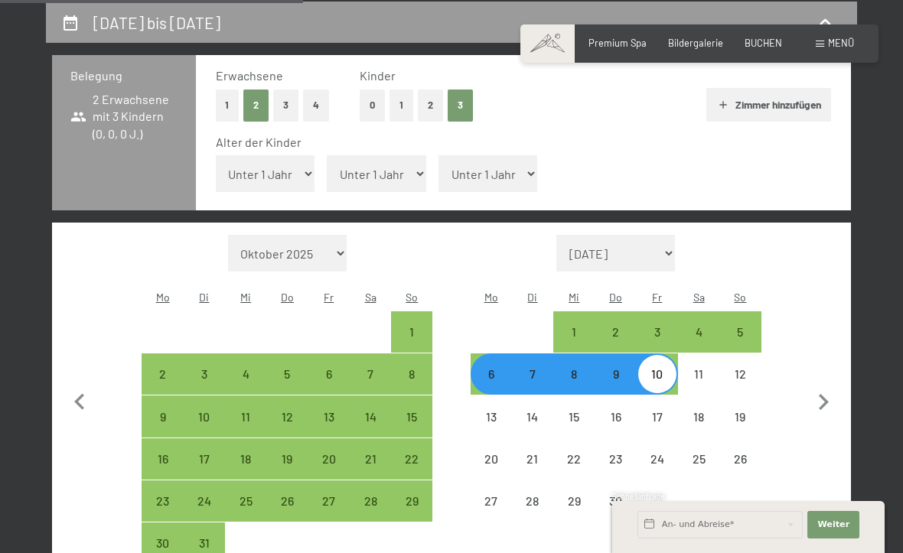
click at [287, 170] on select "Unter 1 Jahr 1 Jahr 2 Jahre 3 Jahre 4 Jahre 5 Jahre 6 Jahre 7 Jahre 8 Jahre 9 J…" at bounding box center [265, 173] width 99 height 37
select select "8"
select select "2026-03-01"
select select "2026-04-01"
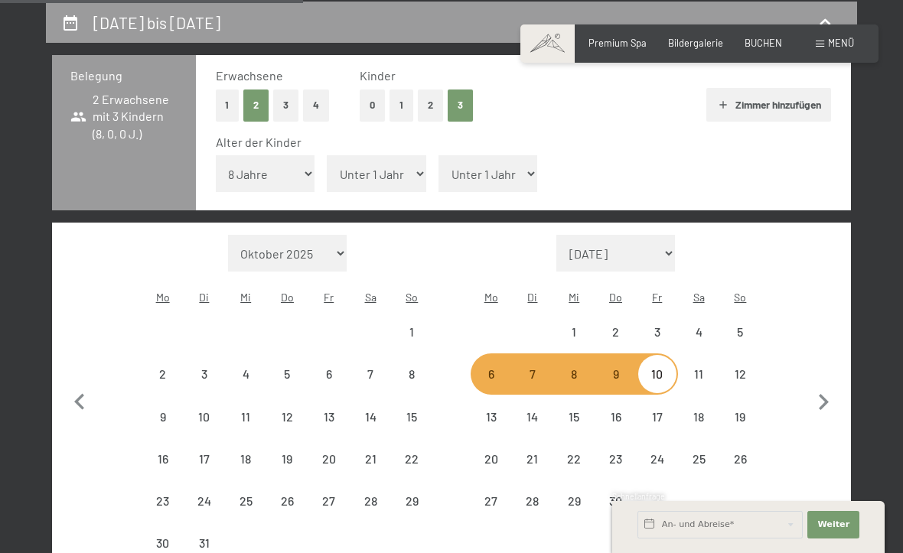
select select "2026-03-01"
select select "2026-04-01"
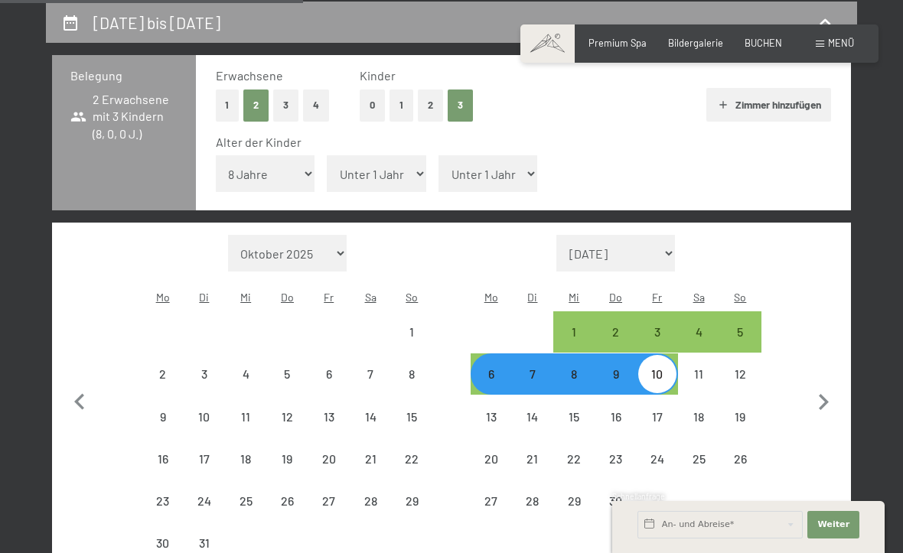
select select "2026-03-01"
select select "2026-04-01"
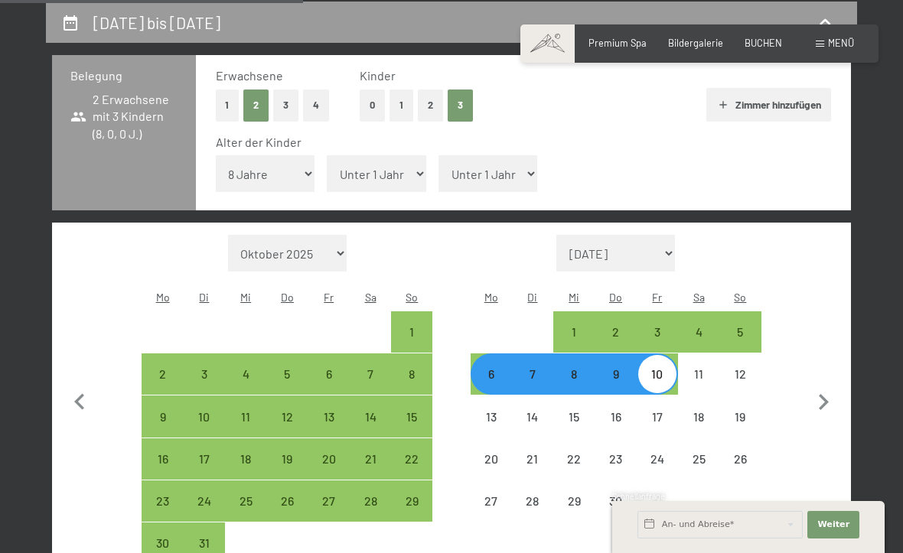
click at [393, 168] on select "Unter 1 Jahr 1 Jahr 2 Jahre 3 Jahre 4 Jahre 5 Jahre 6 Jahre 7 Jahre 8 Jahre 9 J…" at bounding box center [376, 173] width 99 height 37
select select "12"
select select "2026-03-01"
select select "2026-04-01"
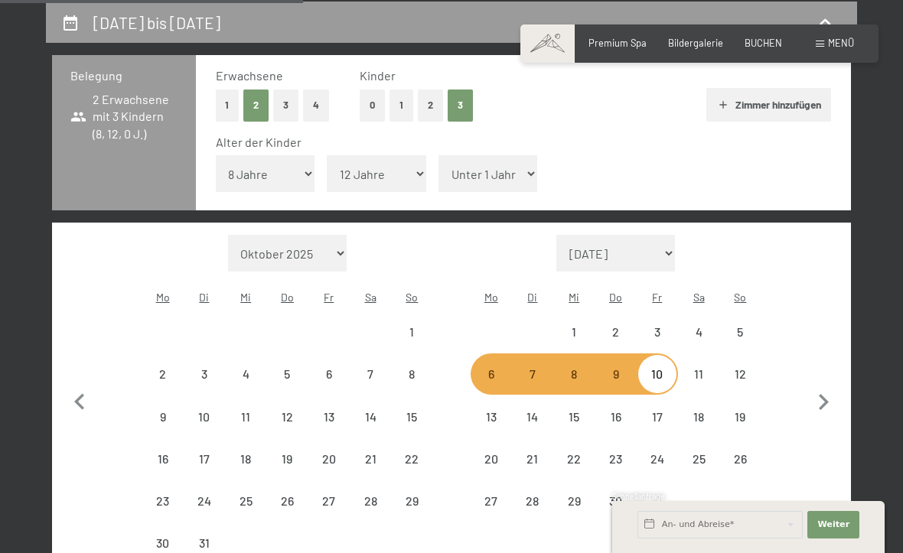
select select "2026-03-01"
select select "2026-04-01"
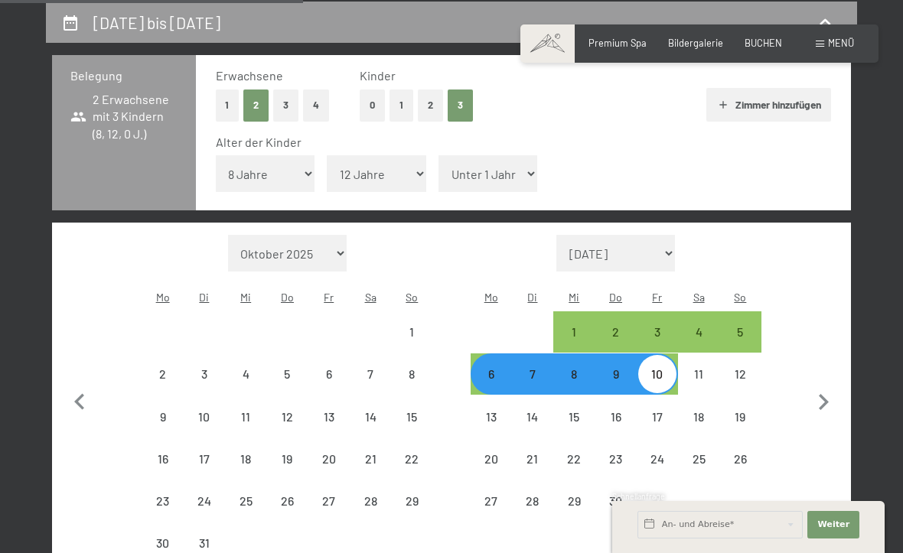
select select "2026-03-01"
select select "2026-04-01"
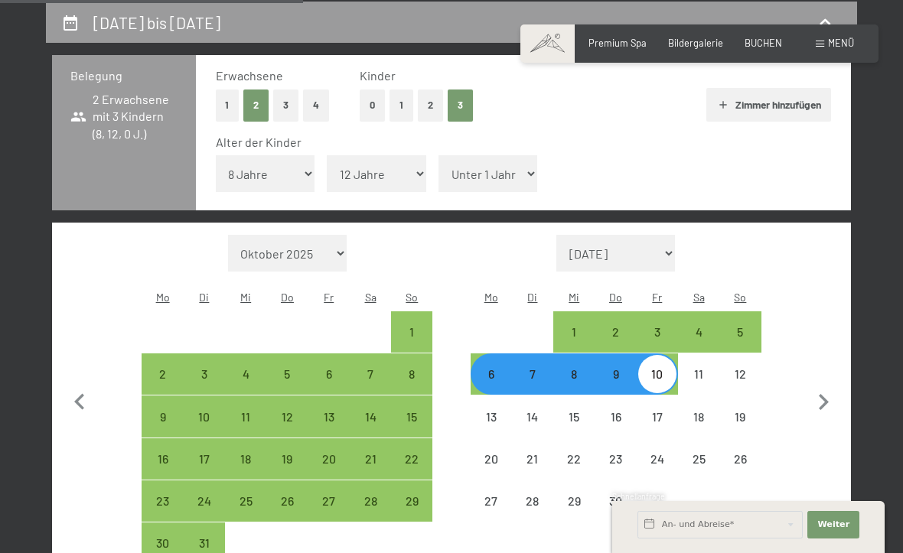
click at [495, 164] on select "Unter 1 Jahr 1 Jahr 2 Jahre 3 Jahre 4 Jahre 5 Jahre 6 Jahre 7 Jahre 8 Jahre 9 J…" at bounding box center [487, 173] width 99 height 37
select select "14"
select select "2026-03-01"
select select "2026-04-01"
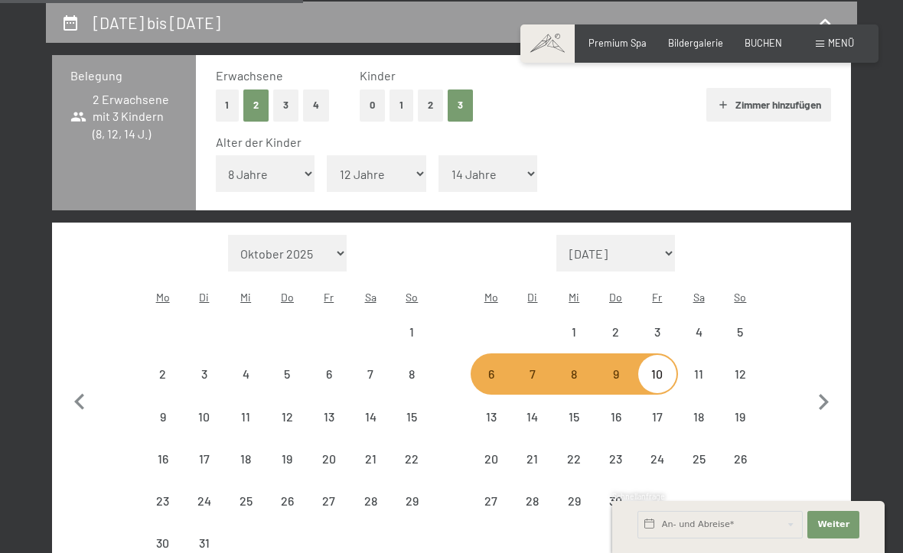
select select "2026-03-01"
select select "2026-04-01"
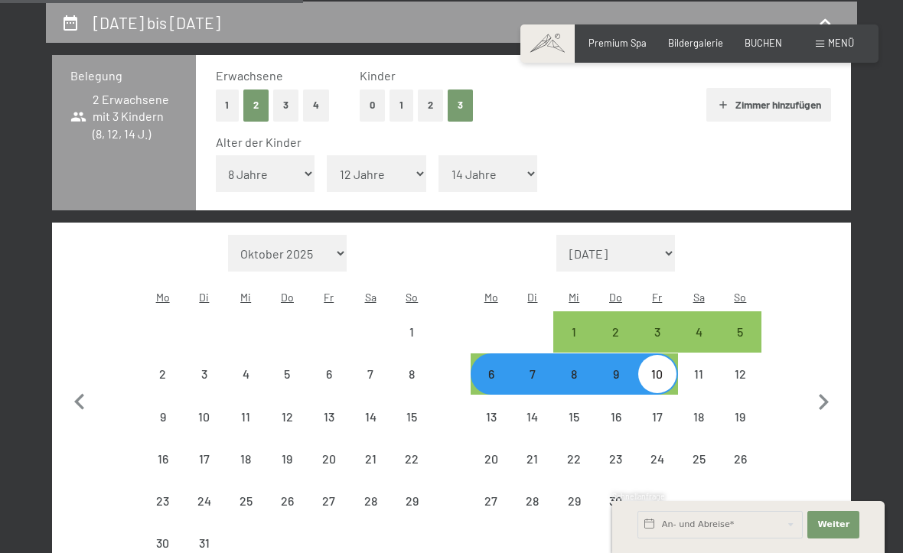
select select "2026-03-01"
select select "2026-04-01"
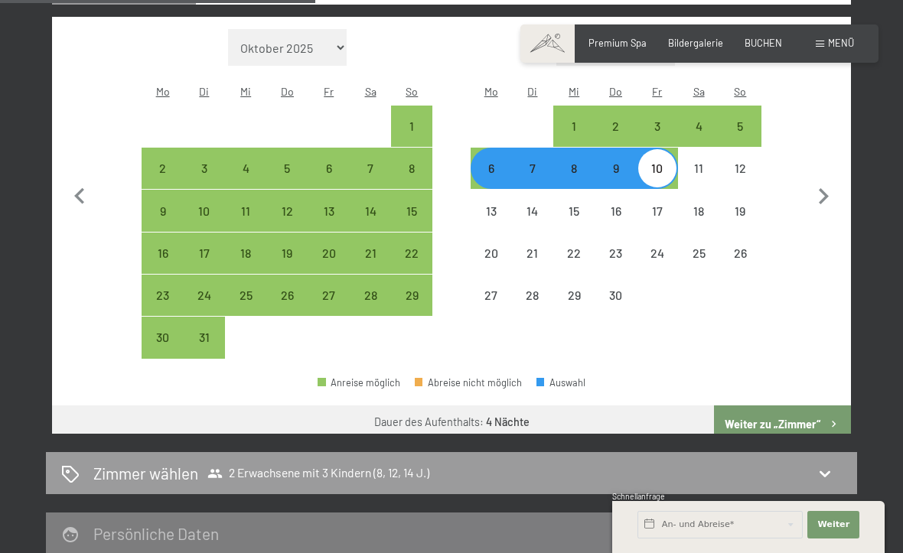
click at [804, 406] on button "Weiter zu „Zimmer“" at bounding box center [782, 424] width 137 height 37
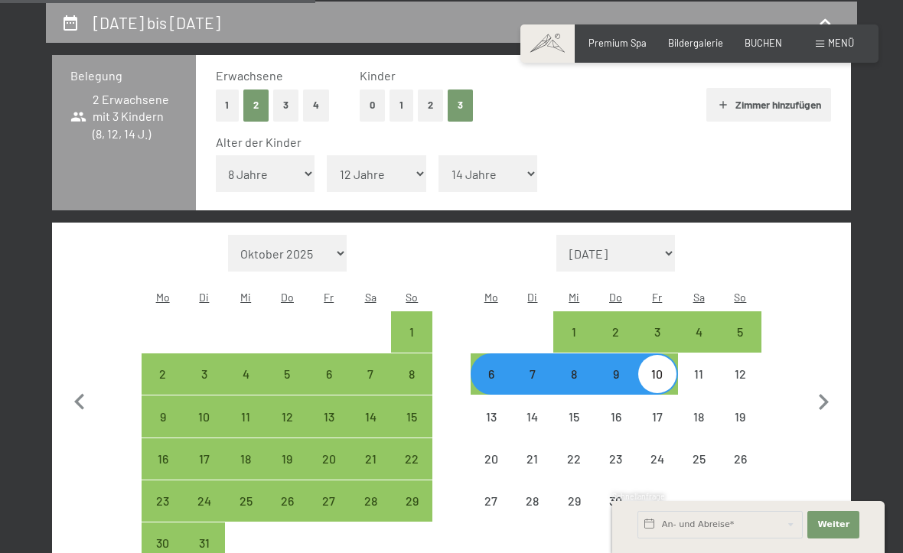
select select "2026-03-01"
select select "2026-04-01"
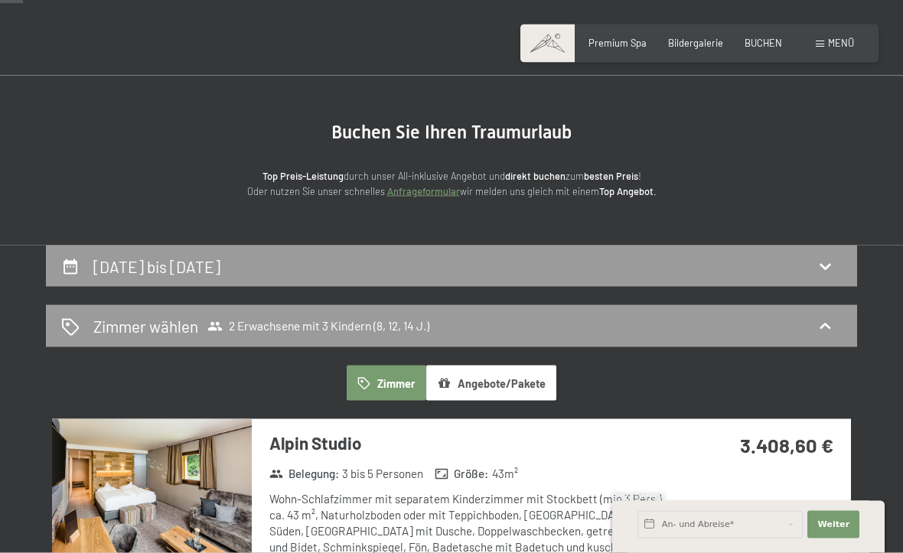
scroll to position [0, 0]
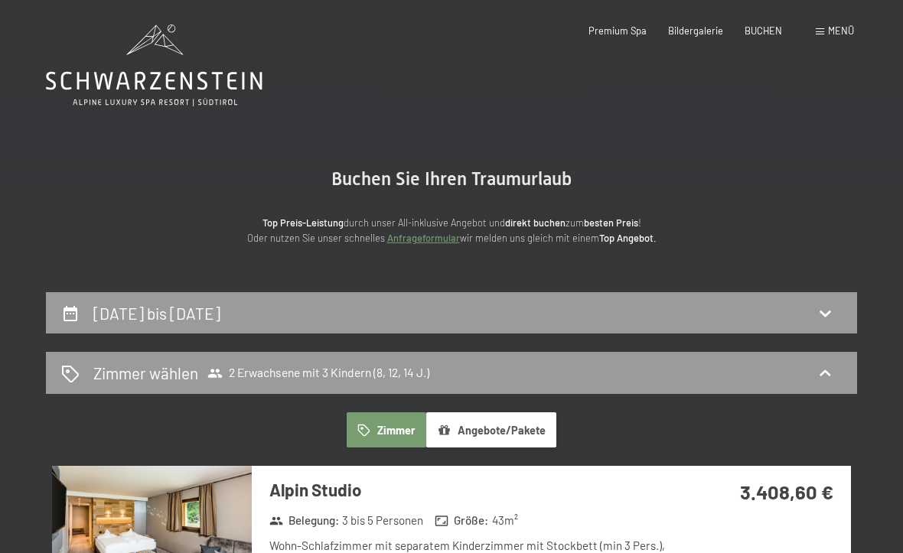
click at [698, 32] on span "Bildergalerie" at bounding box center [695, 30] width 55 height 12
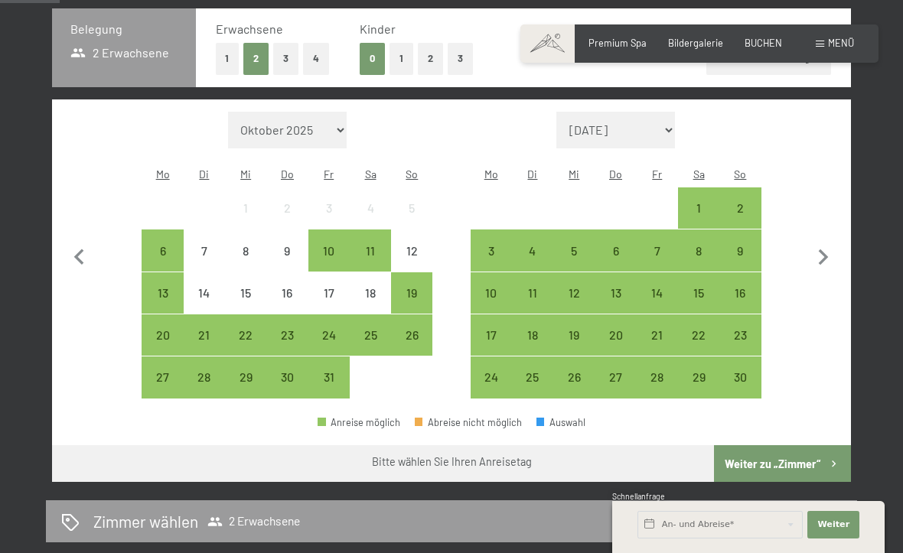
scroll to position [338, 0]
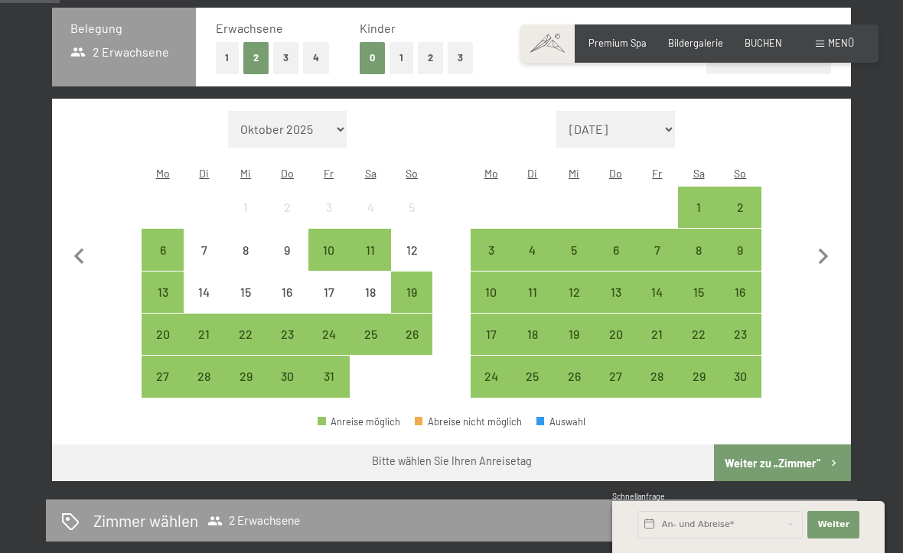
click at [364, 244] on div "11" at bounding box center [370, 263] width 38 height 38
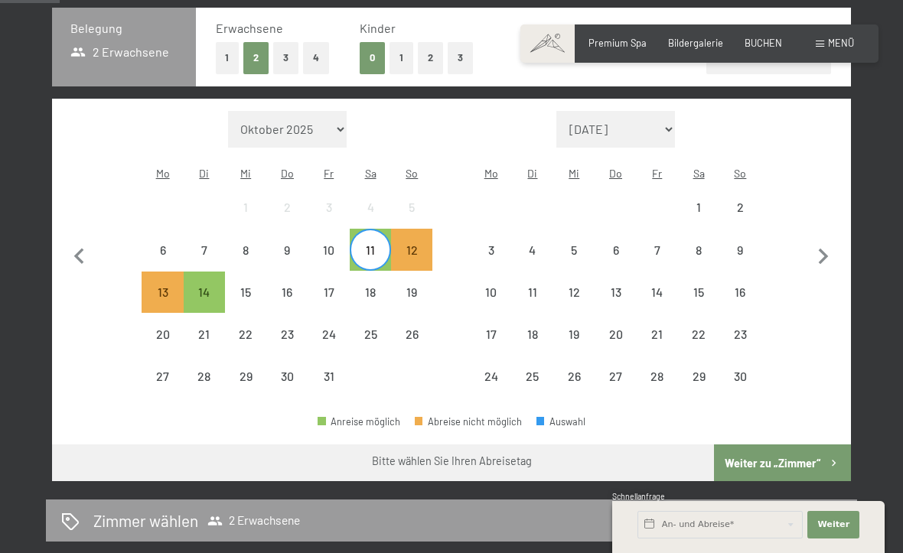
click at [217, 286] on div "14" at bounding box center [204, 305] width 38 height 38
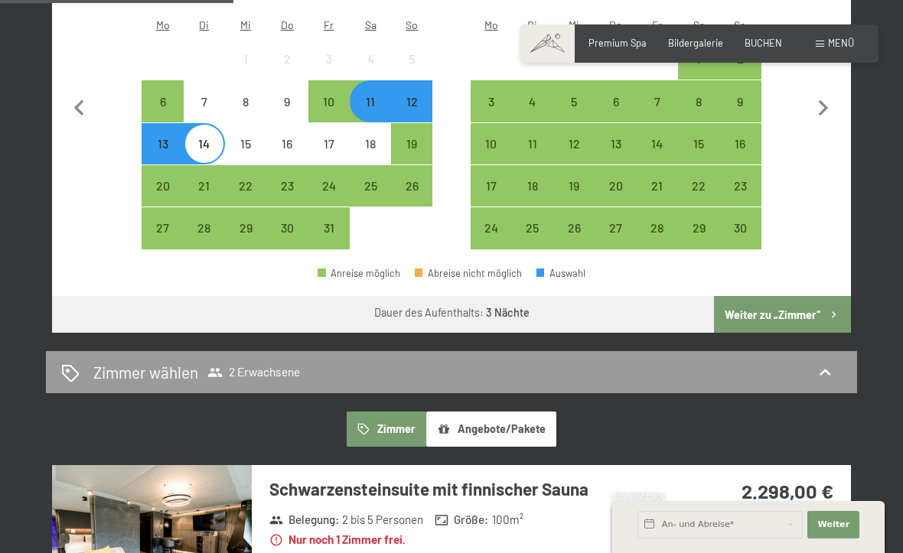
scroll to position [485, 0]
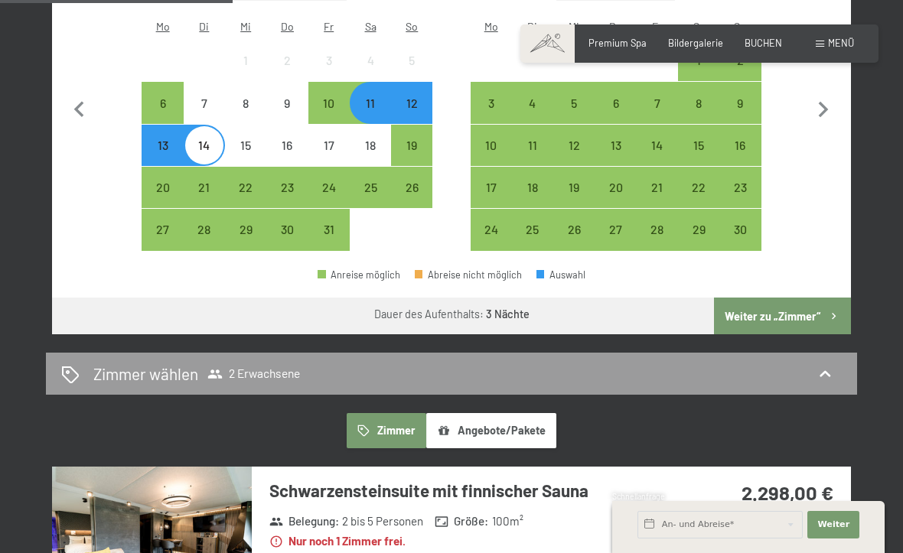
click at [807, 301] on button "Weiter zu „Zimmer“" at bounding box center [782, 316] width 137 height 37
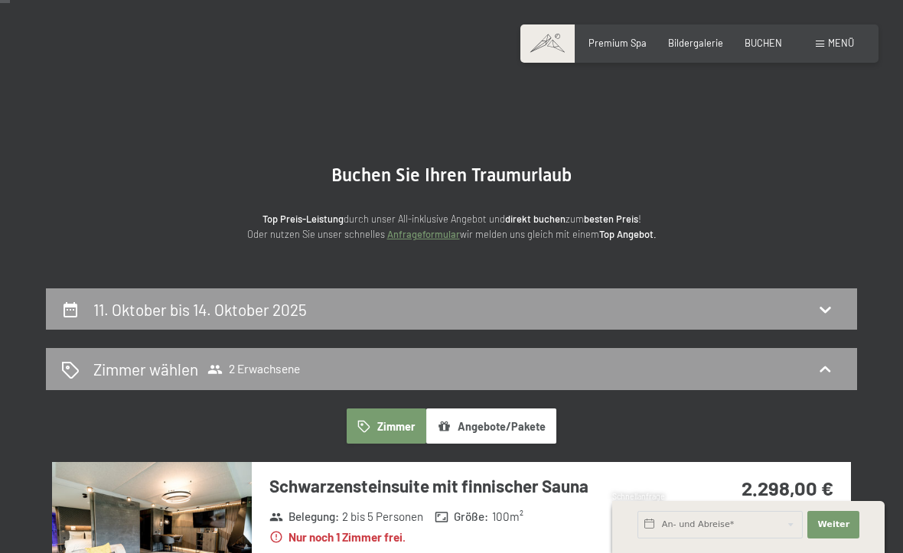
scroll to position [0, 0]
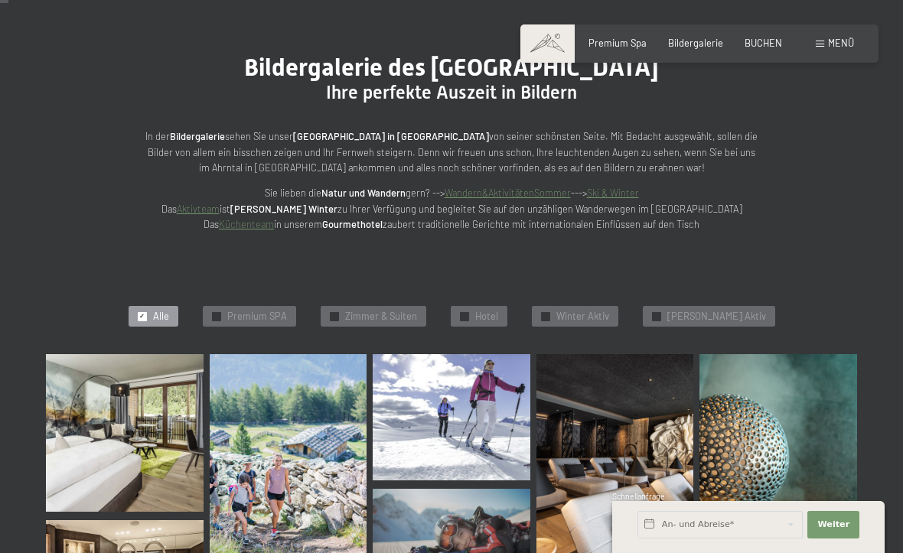
scroll to position [121, 0]
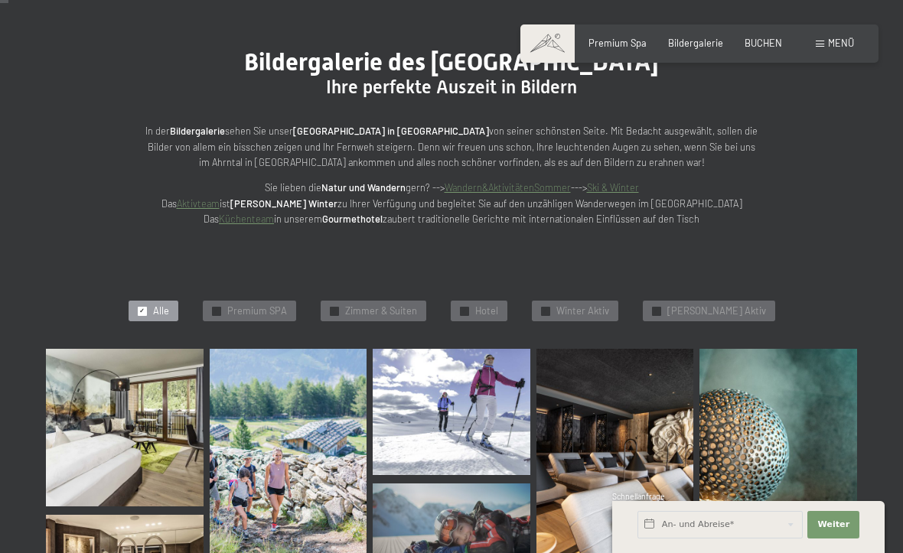
click at [498, 310] on span "Hotel" at bounding box center [486, 312] width 23 height 14
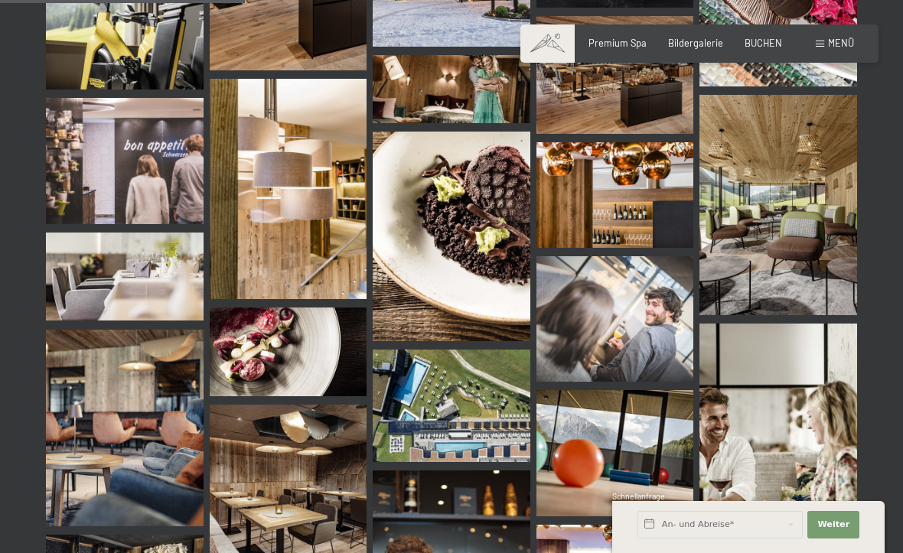
scroll to position [626, 0]
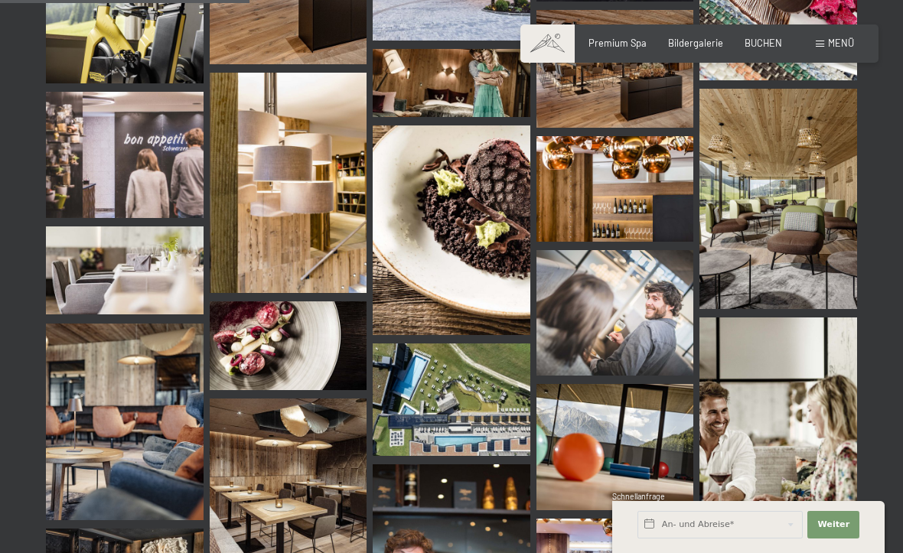
click at [487, 409] on img at bounding box center [452, 400] width 158 height 112
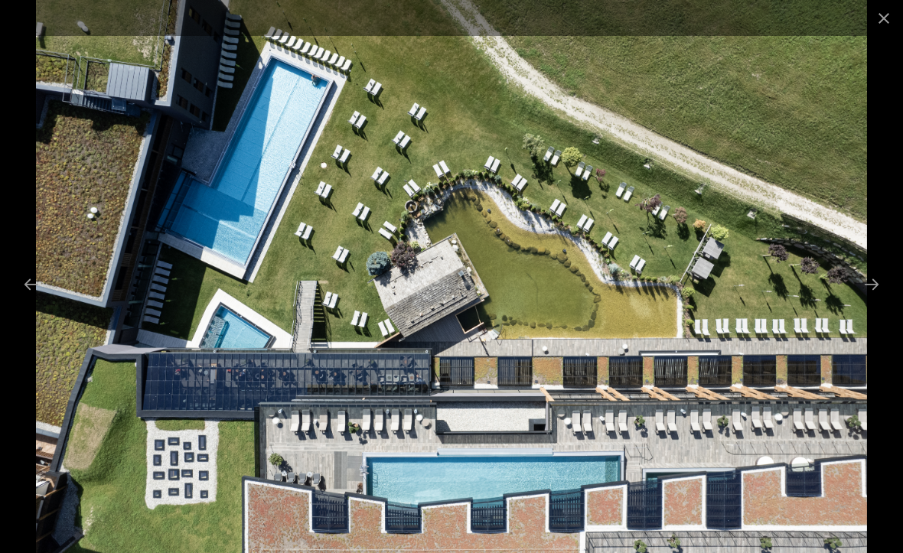
click at [876, 23] on button "Close gallery" at bounding box center [884, 18] width 38 height 36
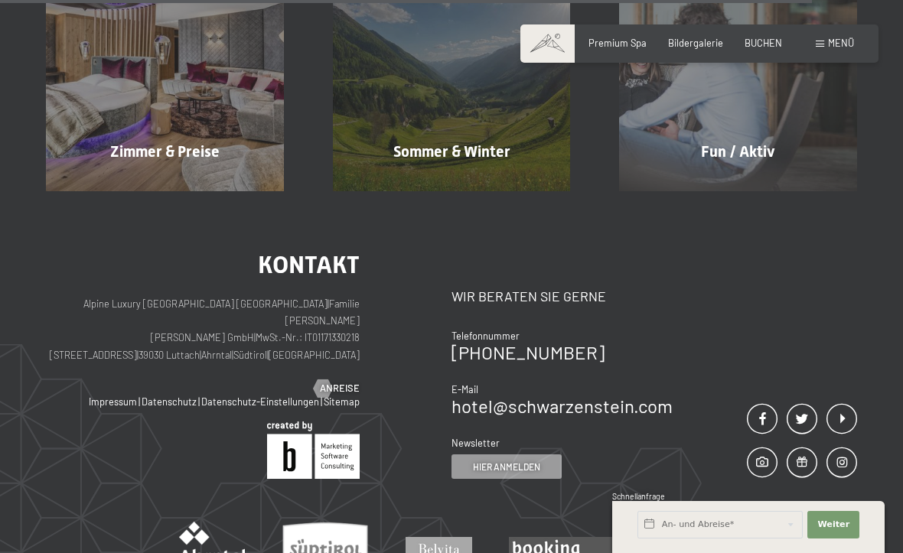
scroll to position [2090, 0]
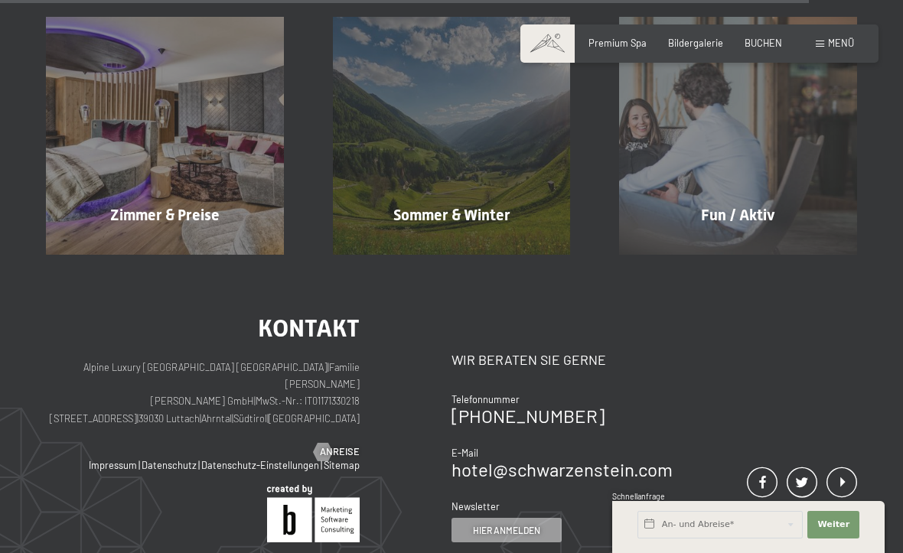
click at [809, 230] on div "Fun / Aktiv Mehr erfahren" at bounding box center [737, 136] width 287 height 238
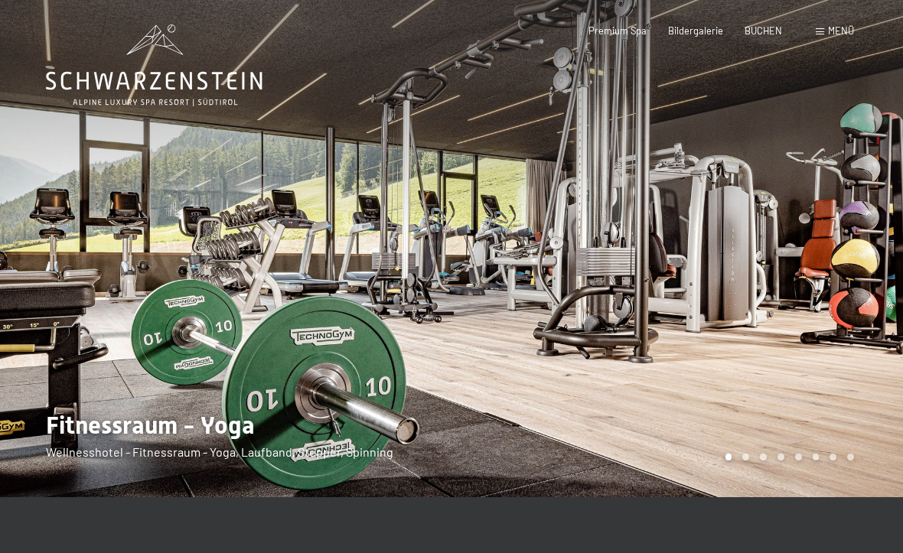
scroll to position [4, 0]
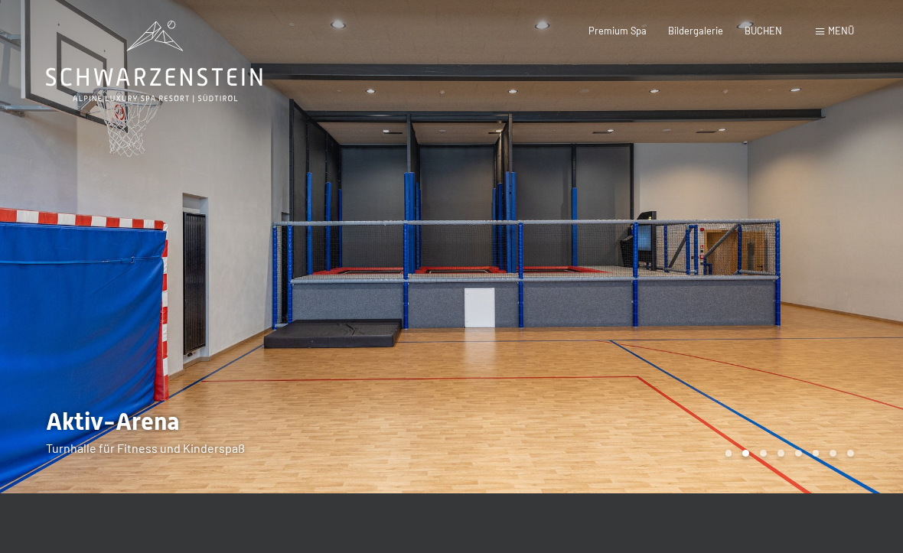
click at [850, 272] on div at bounding box center [676, 244] width 451 height 497
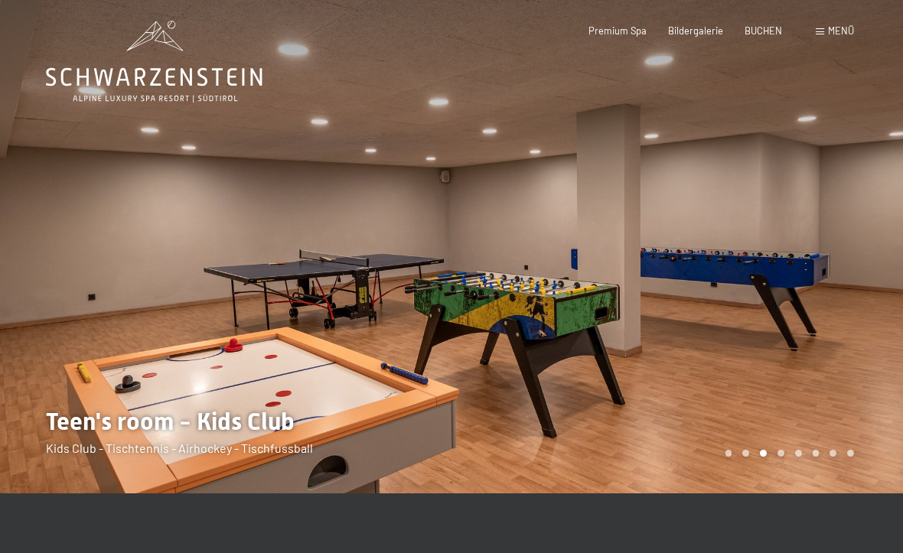
click at [831, 301] on div at bounding box center [676, 244] width 451 height 497
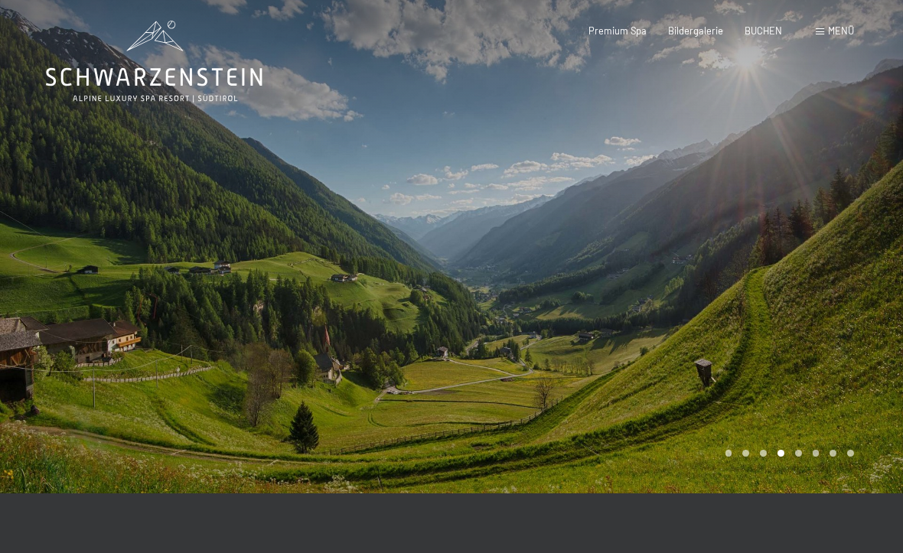
click at [839, 279] on div at bounding box center [676, 244] width 451 height 497
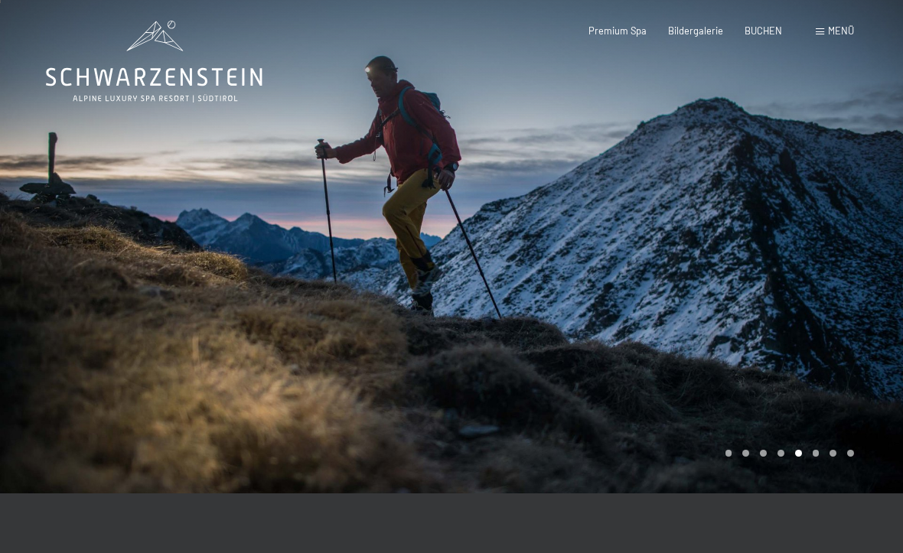
click at [849, 269] on div at bounding box center [676, 244] width 451 height 497
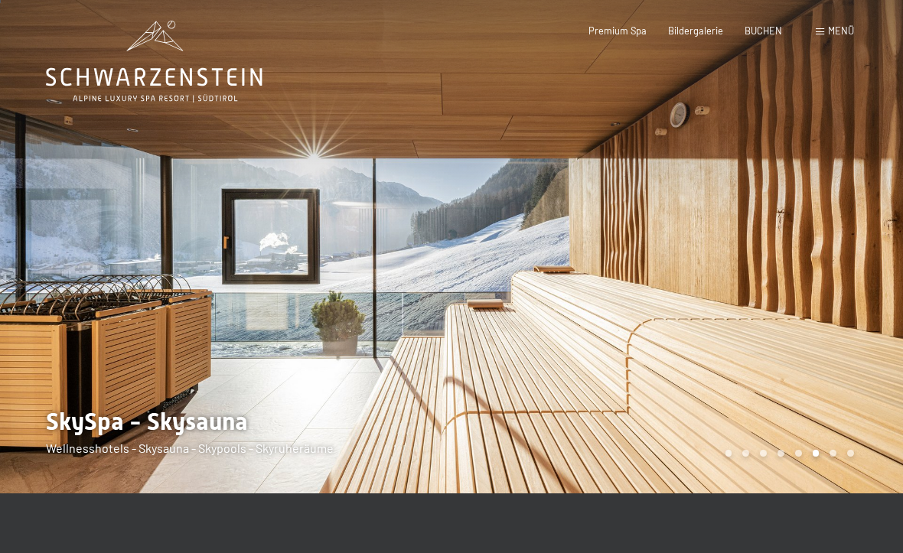
click at [854, 267] on div at bounding box center [676, 244] width 451 height 497
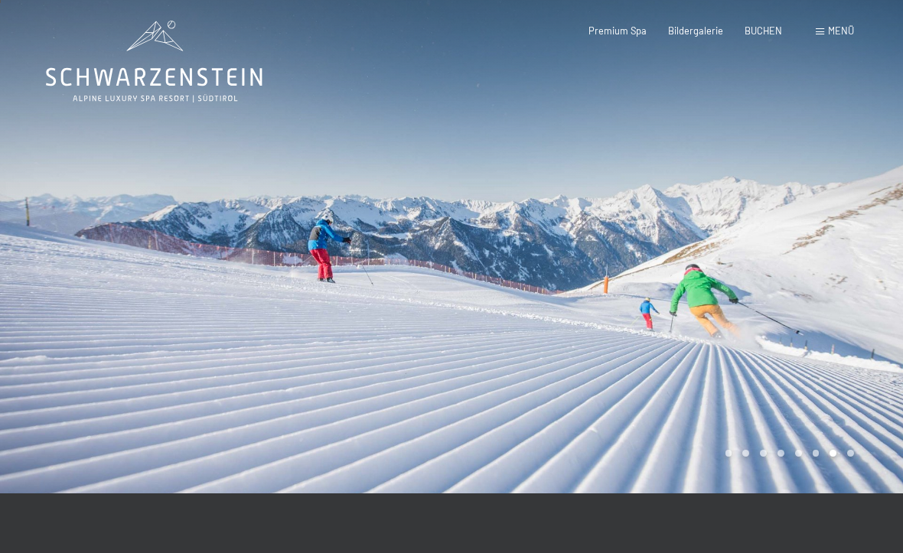
click at [802, 274] on div at bounding box center [676, 244] width 451 height 497
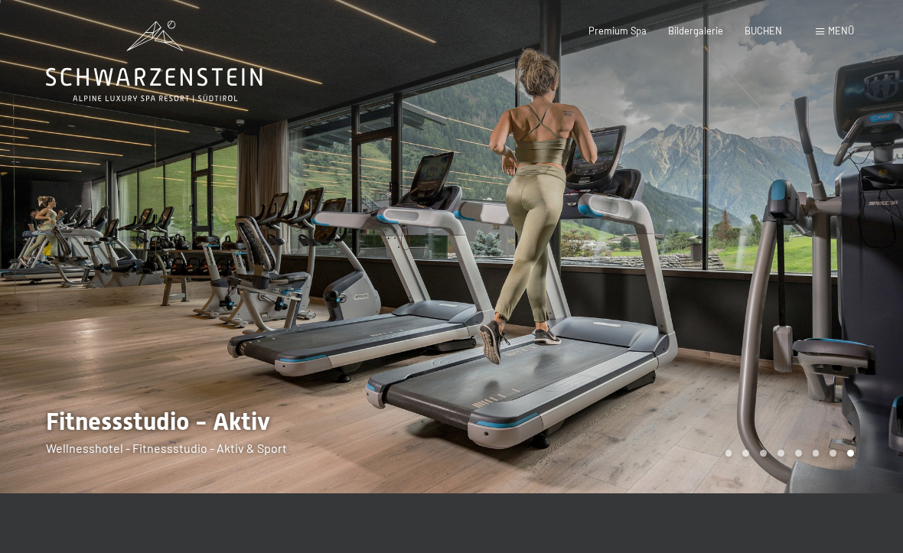
click at [708, 31] on span "Bildergalerie" at bounding box center [695, 30] width 55 height 12
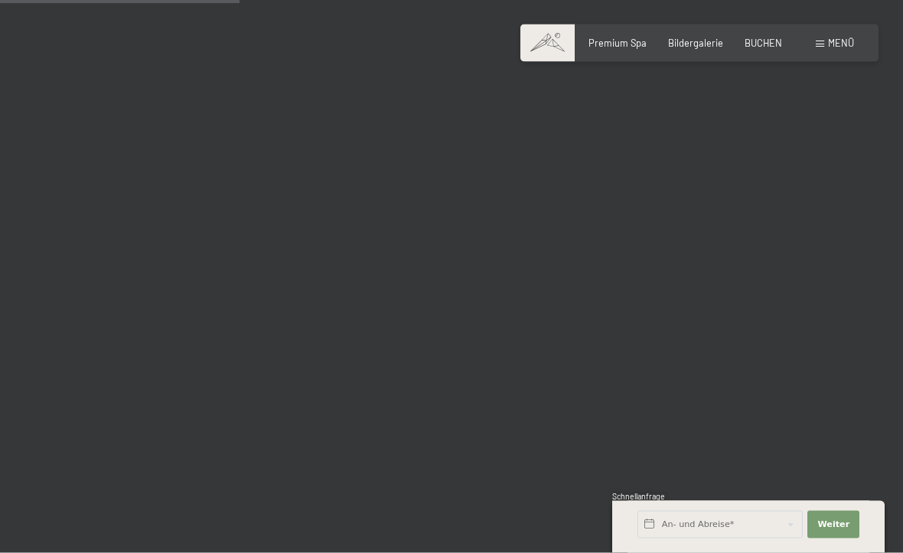
scroll to position [3408, 0]
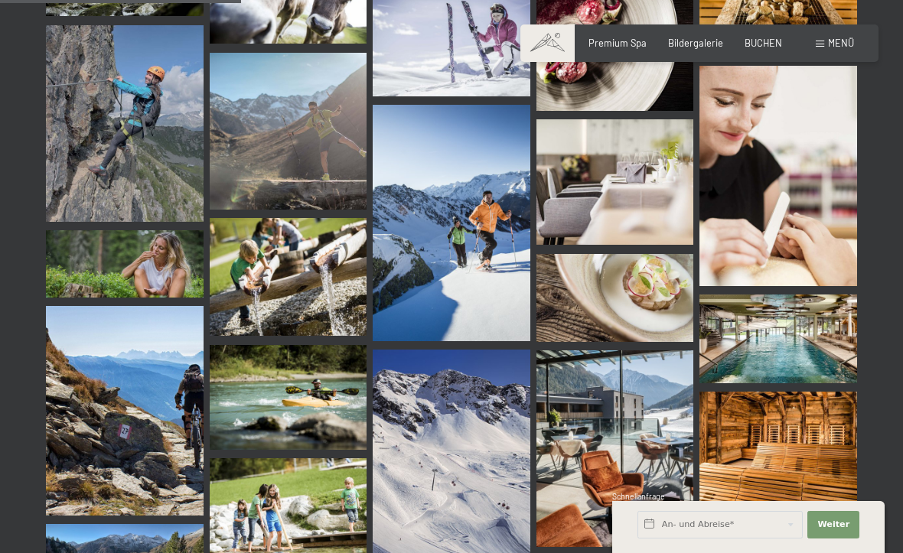
click at [822, 334] on img at bounding box center [778, 339] width 158 height 89
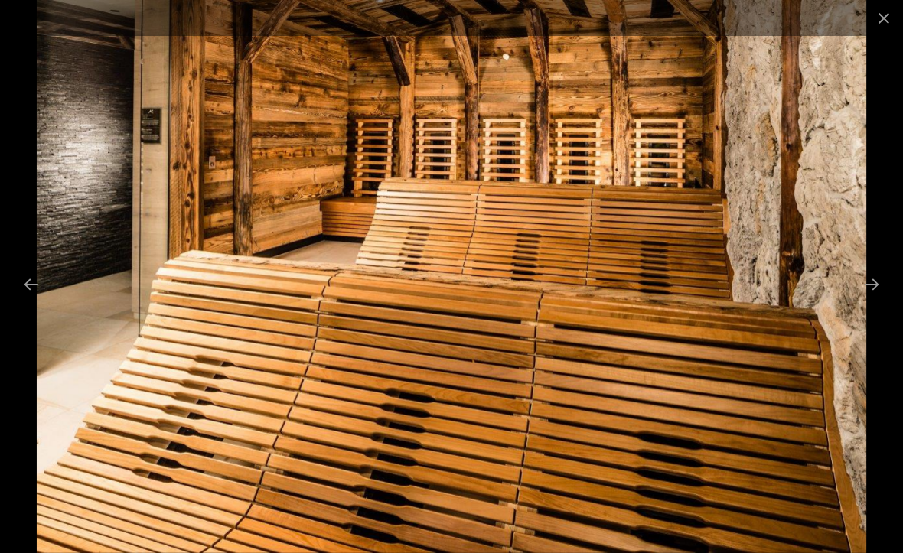
click at [884, 14] on button "Close gallery" at bounding box center [884, 18] width 38 height 36
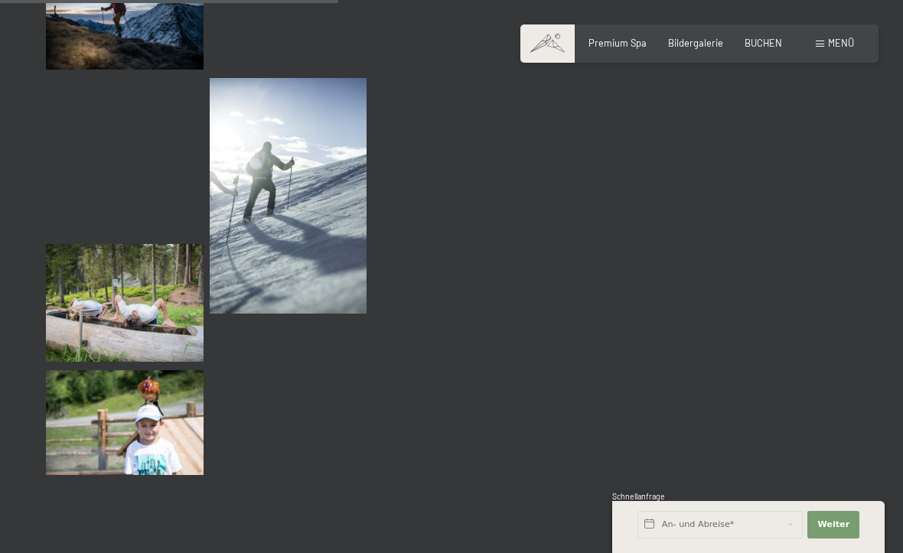
scroll to position [4784, 0]
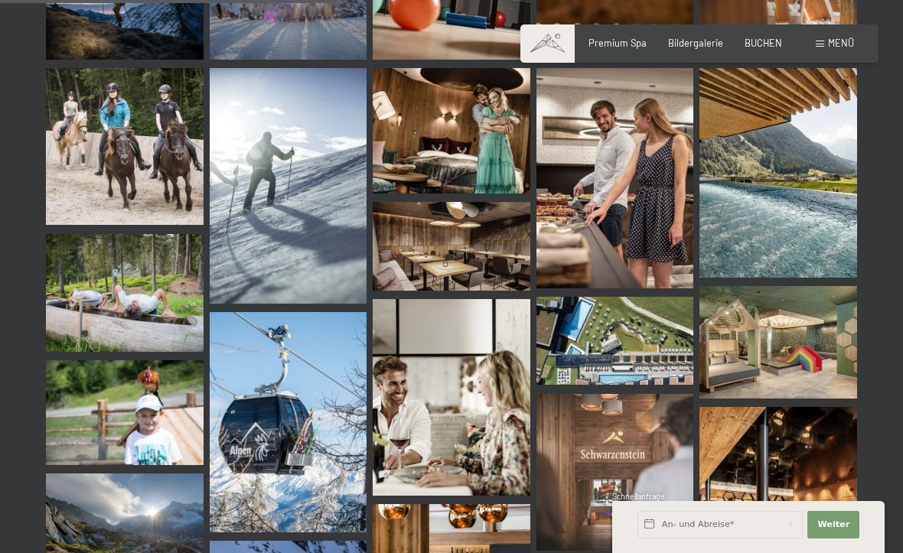
click at [822, 356] on img at bounding box center [778, 342] width 158 height 112
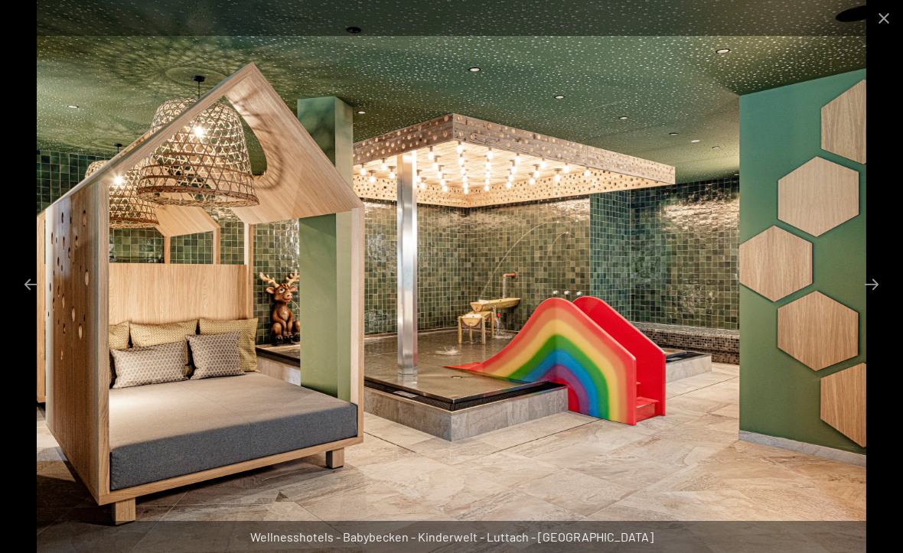
click at [870, 299] on button "Next slide" at bounding box center [871, 284] width 32 height 30
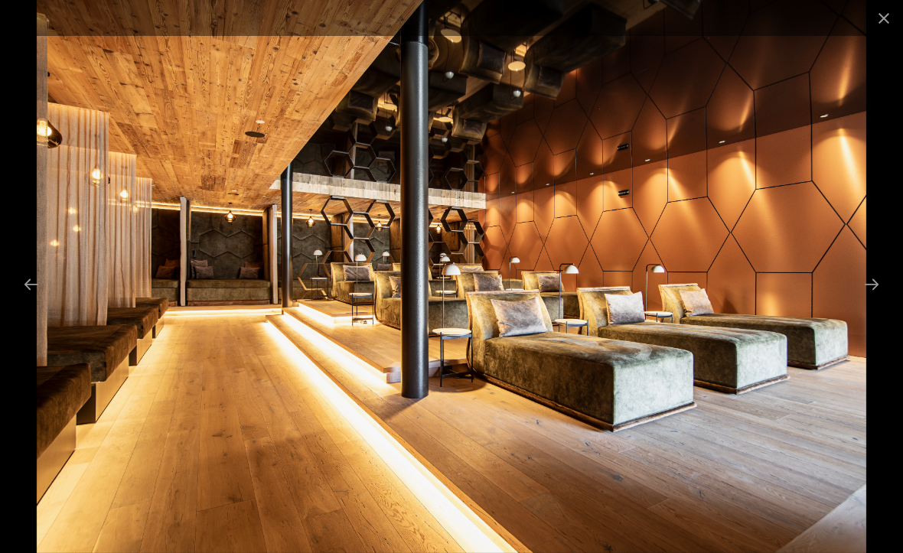
click at [872, 299] on button "Next slide" at bounding box center [871, 284] width 32 height 30
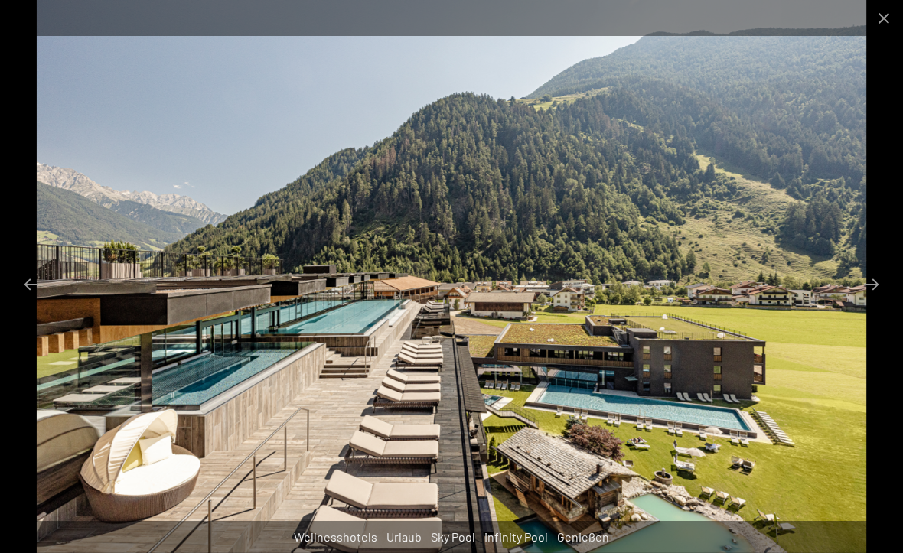
click at [875, 299] on button "Next slide" at bounding box center [871, 284] width 32 height 30
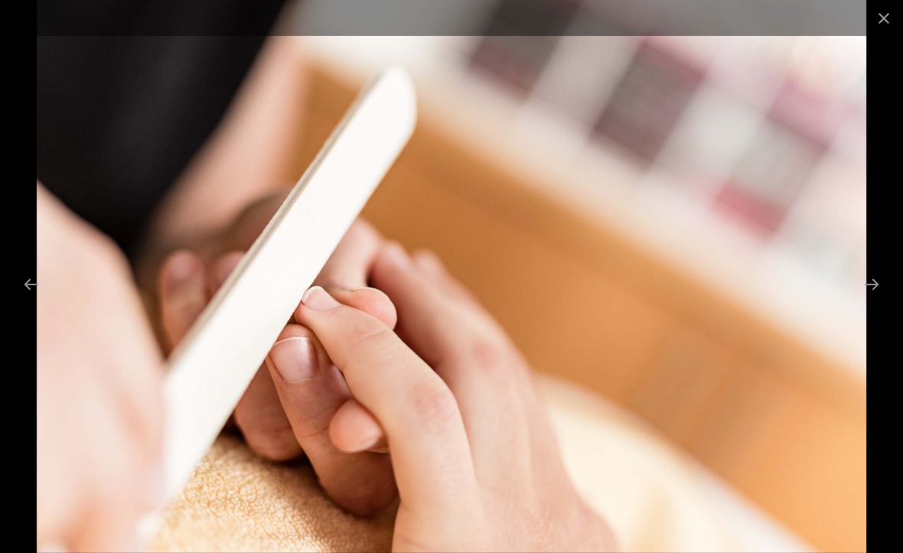
click at [879, 299] on button "Next slide" at bounding box center [871, 284] width 32 height 30
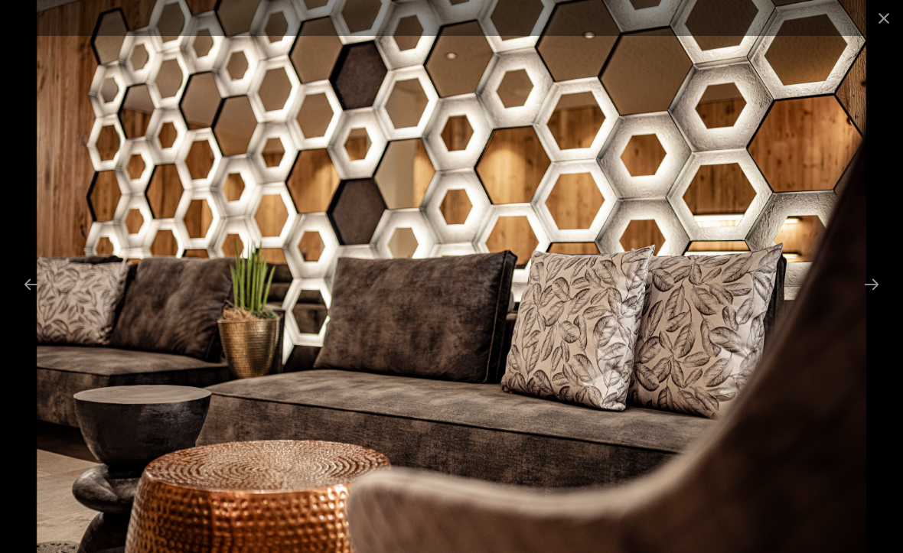
click at [869, 299] on button "Next slide" at bounding box center [871, 284] width 32 height 30
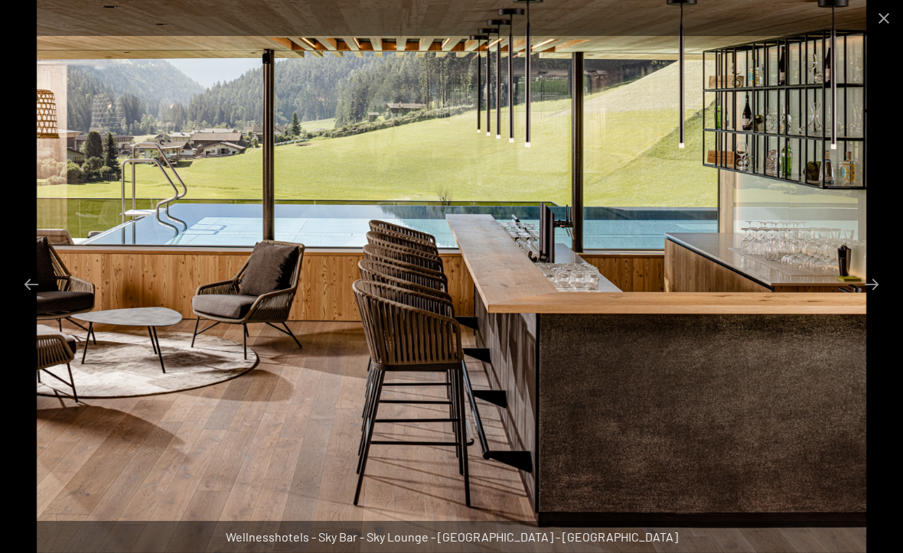
click at [868, 299] on button "Next slide" at bounding box center [871, 284] width 32 height 30
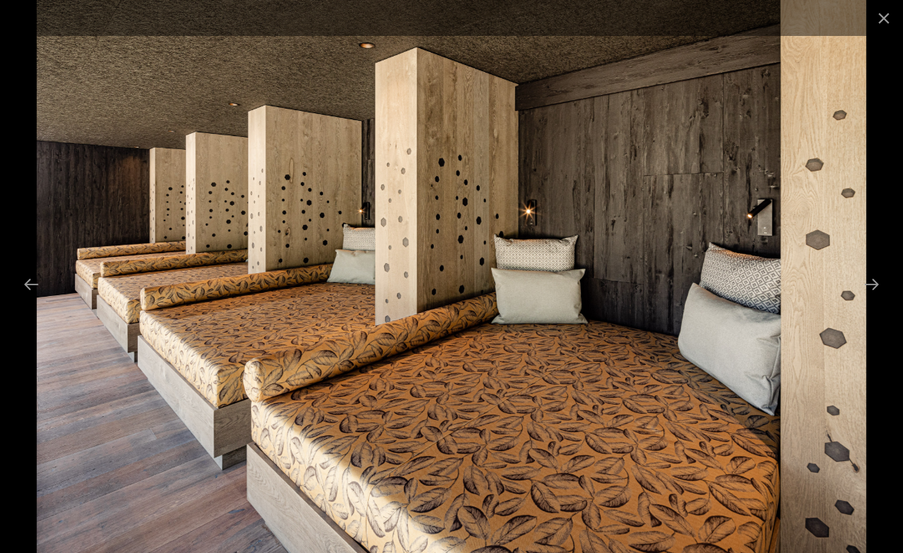
click at [874, 299] on button "Next slide" at bounding box center [871, 284] width 32 height 30
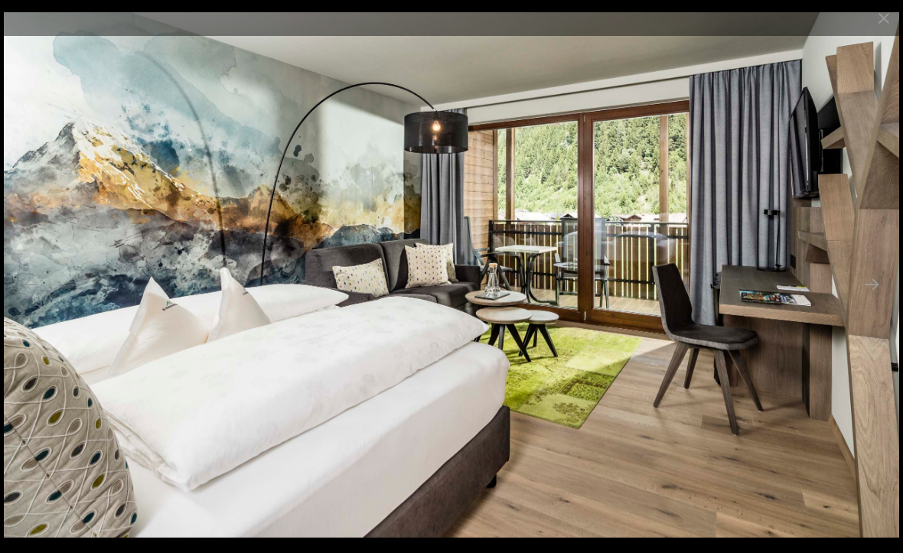
click at [872, 299] on button "Next slide" at bounding box center [871, 284] width 32 height 30
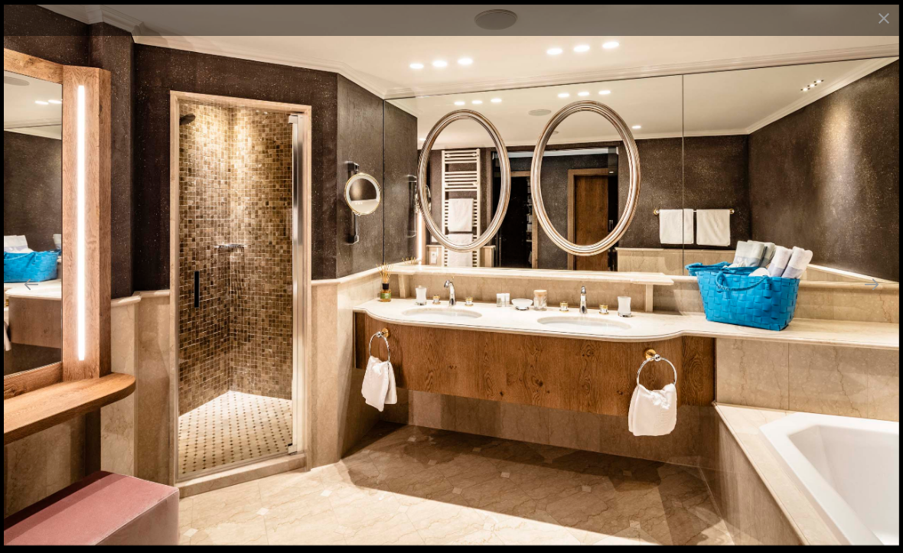
click at [869, 299] on button "Next slide" at bounding box center [871, 284] width 32 height 30
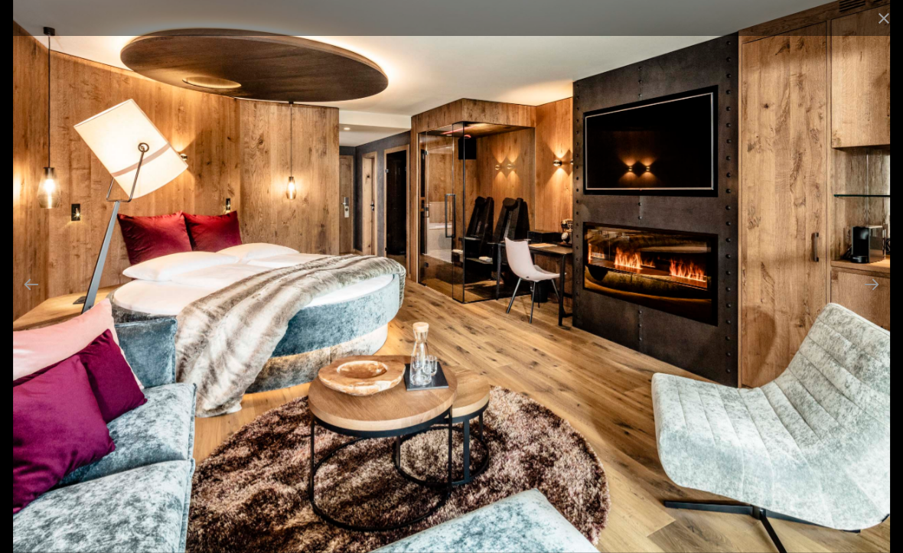
click at [867, 299] on button "Next slide" at bounding box center [871, 284] width 32 height 30
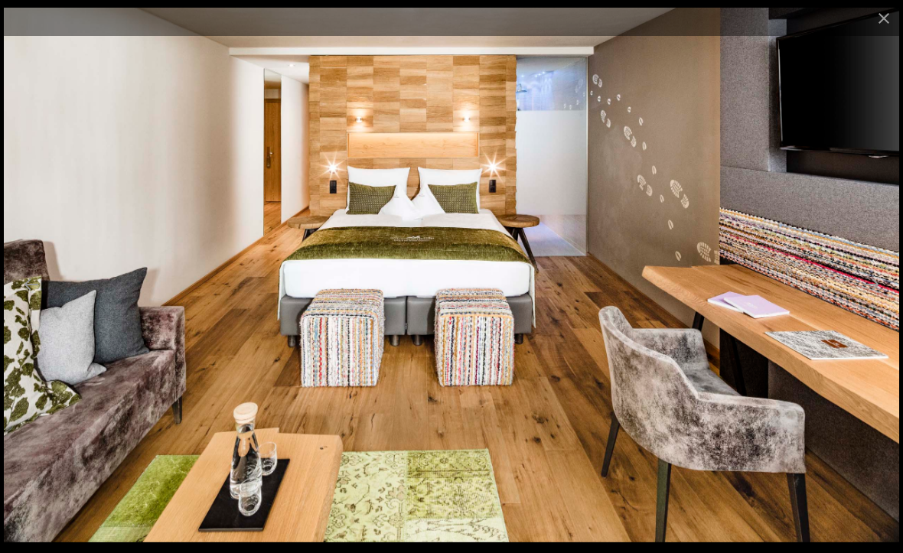
click at [874, 299] on button "Next slide" at bounding box center [871, 284] width 32 height 30
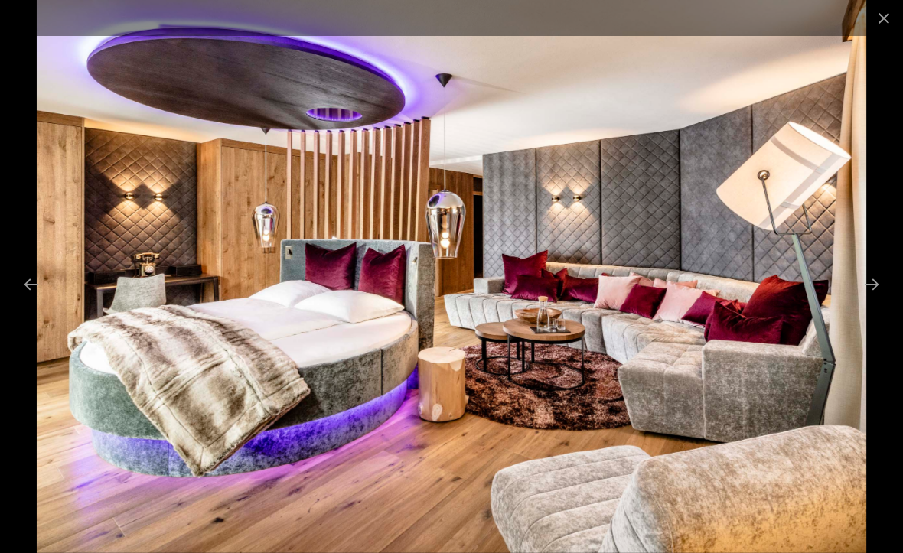
click at [880, 12] on button "Close gallery" at bounding box center [884, 18] width 38 height 36
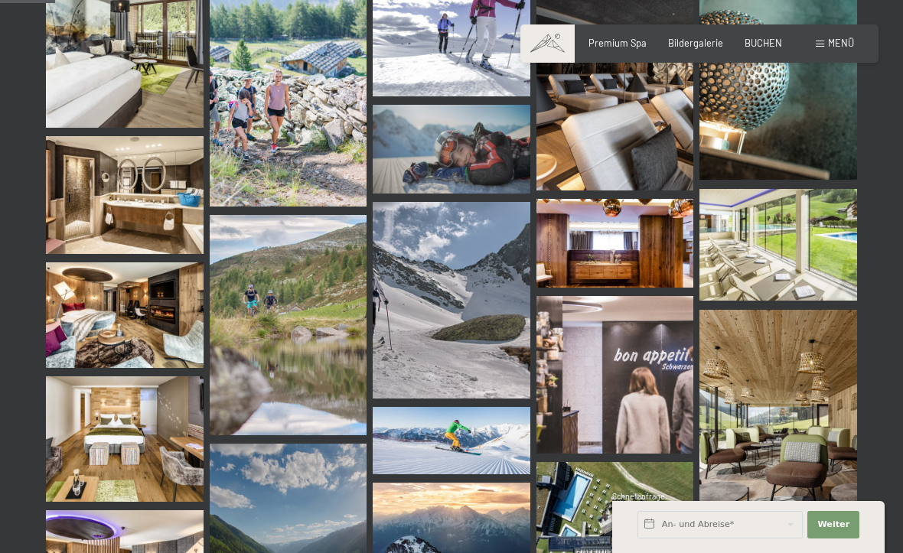
scroll to position [0, 0]
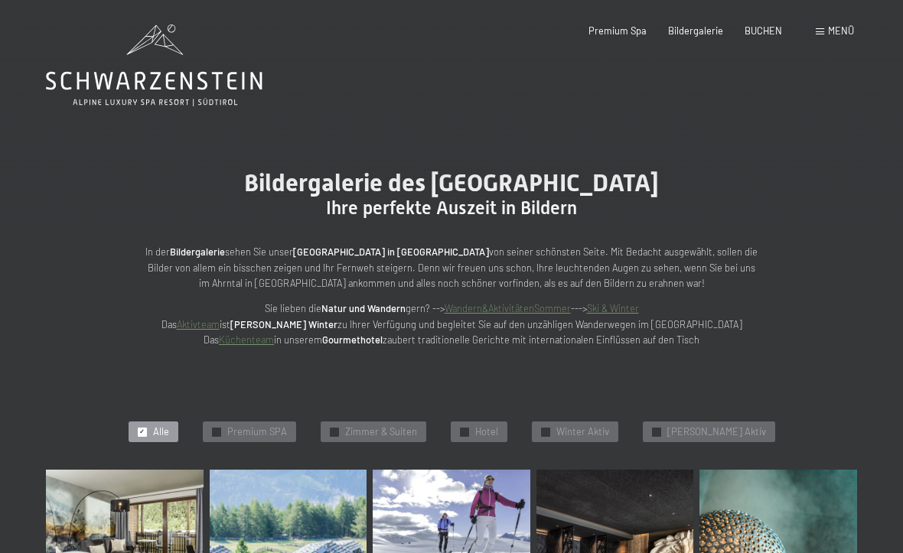
click at [833, 27] on span "Menü" at bounding box center [841, 30] width 26 height 12
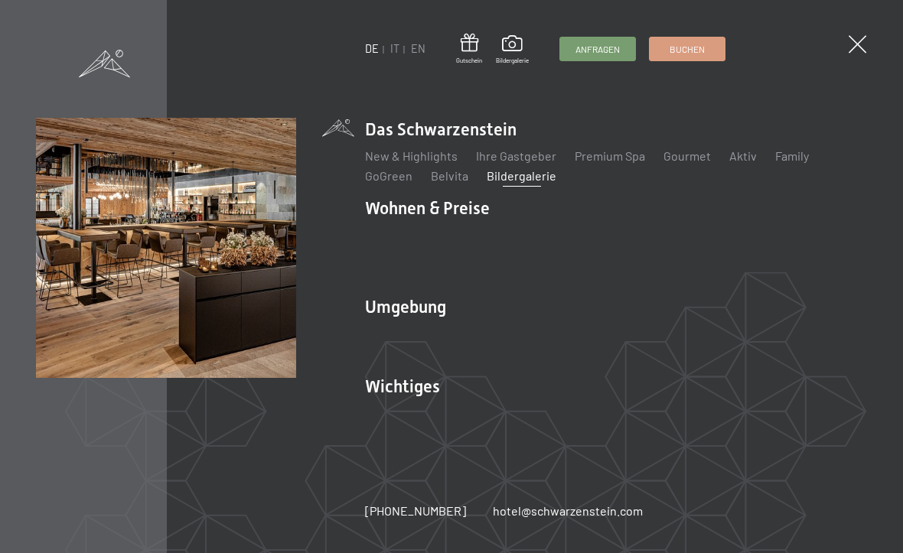
click at [419, 161] on link "New & Highlights" at bounding box center [411, 155] width 93 height 15
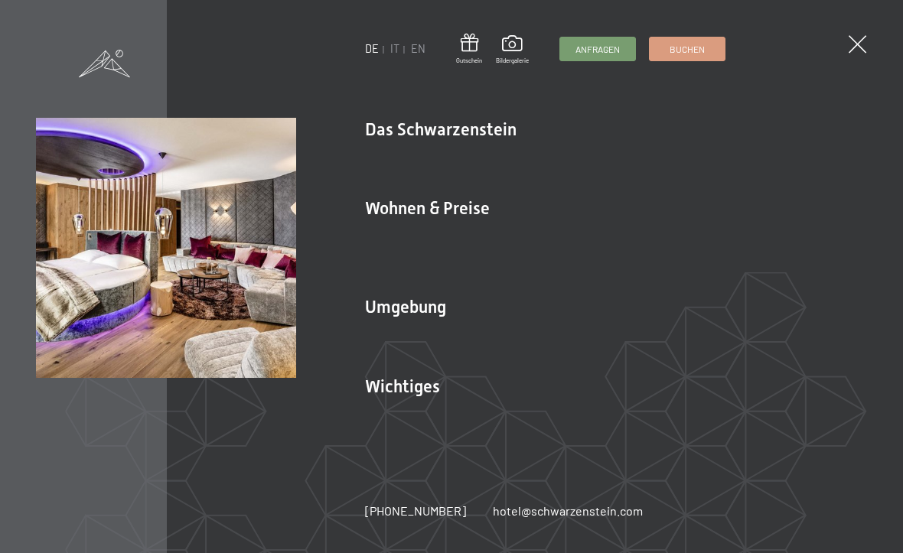
click at [454, 238] on link "Inklusivleistungen" at bounding box center [414, 235] width 99 height 15
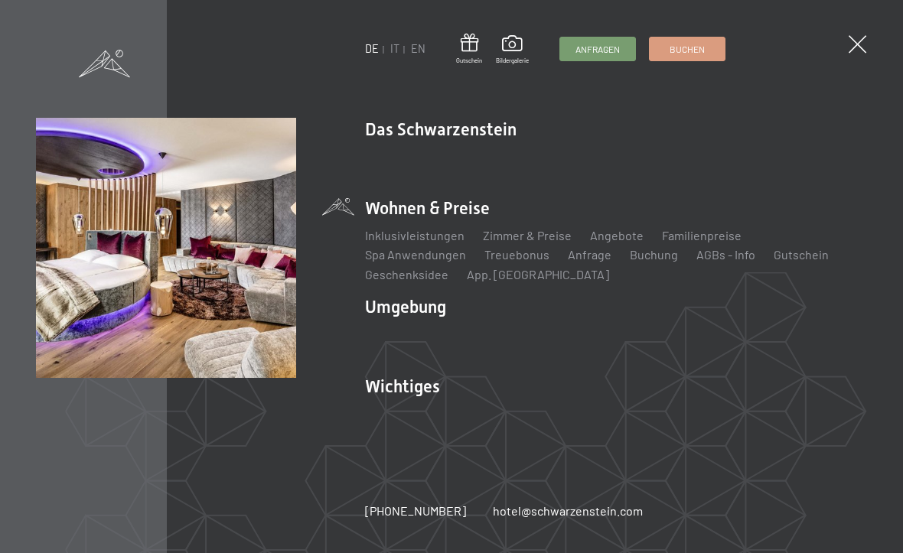
click at [704, 239] on link "Familienpreise" at bounding box center [702, 235] width 80 height 15
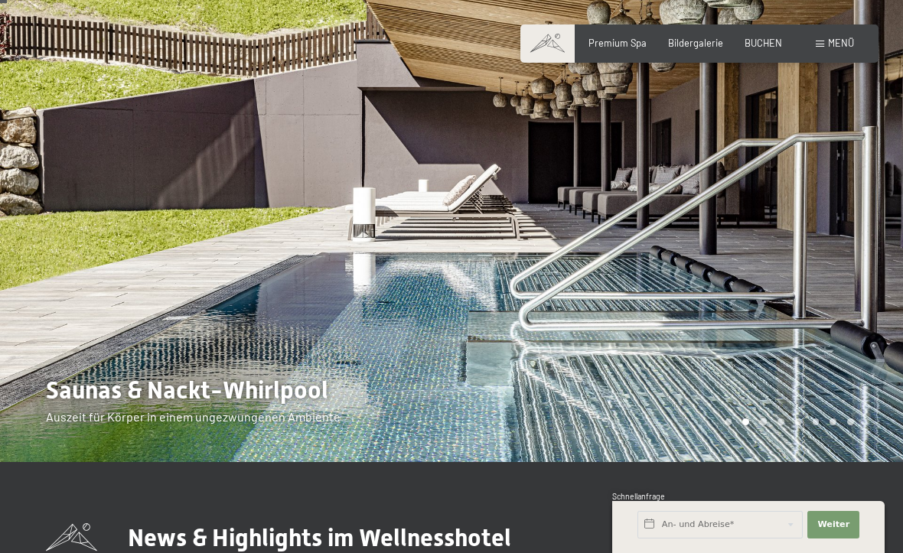
scroll to position [39, 0]
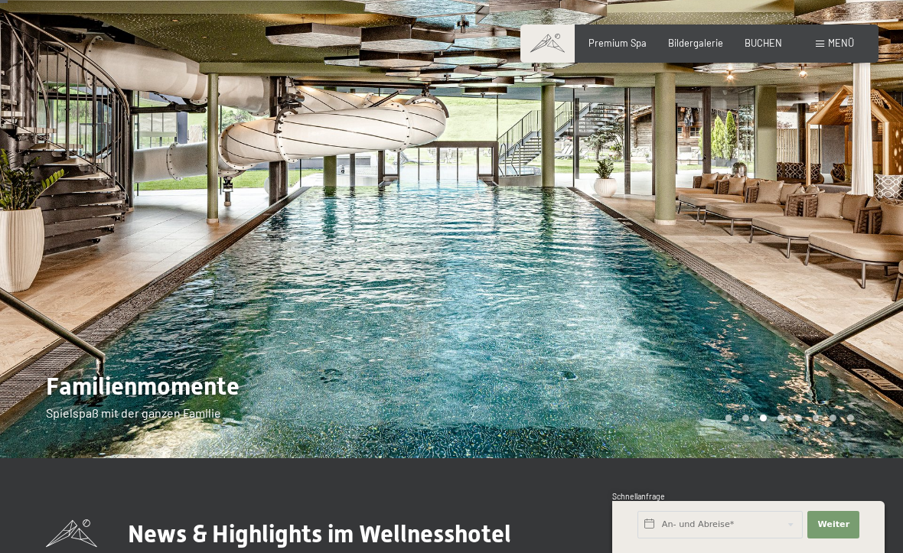
click at [842, 262] on div at bounding box center [676, 209] width 451 height 497
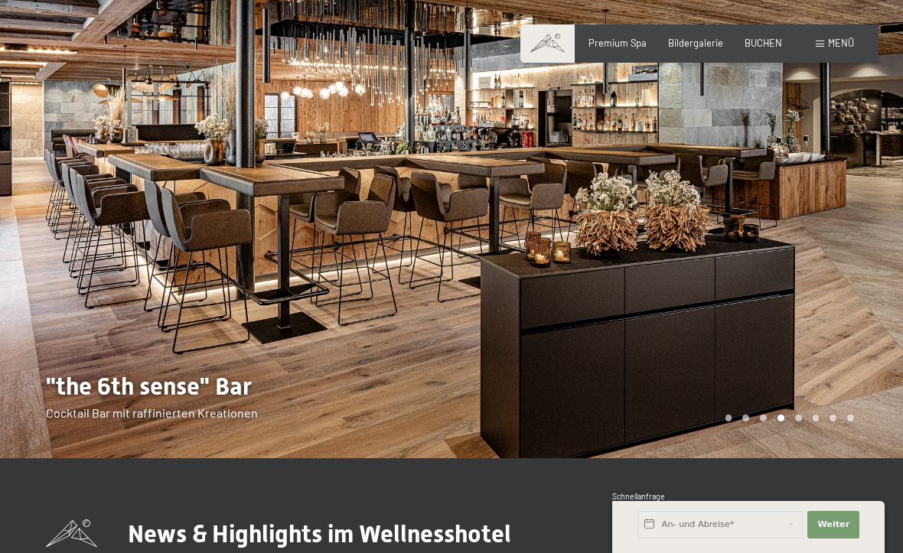
click at [845, 236] on div at bounding box center [676, 209] width 451 height 497
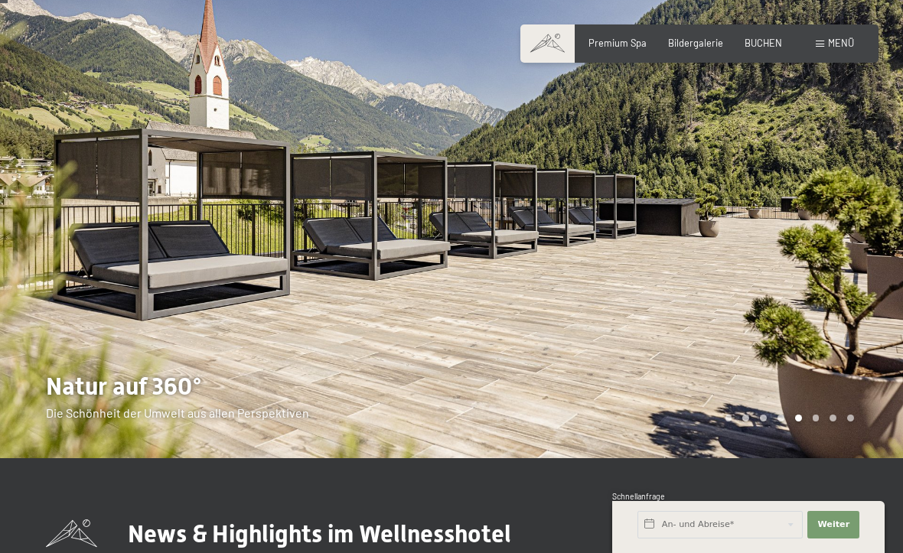
scroll to position [36, 0]
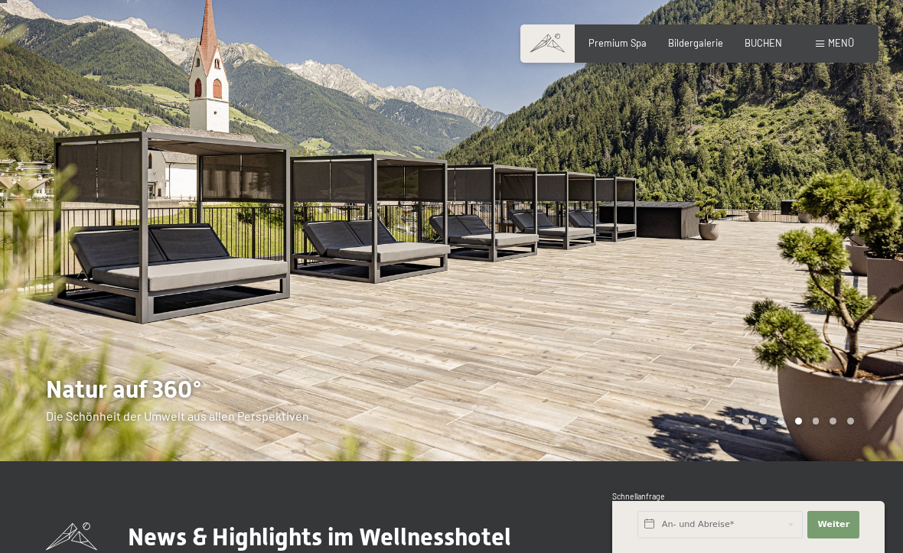
click at [844, 233] on div at bounding box center [676, 212] width 451 height 497
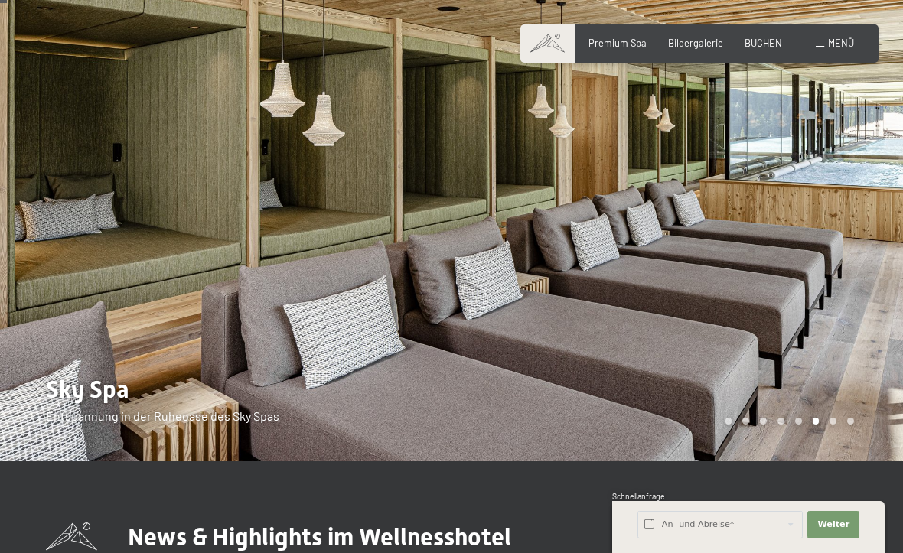
click at [838, 233] on div at bounding box center [676, 212] width 451 height 497
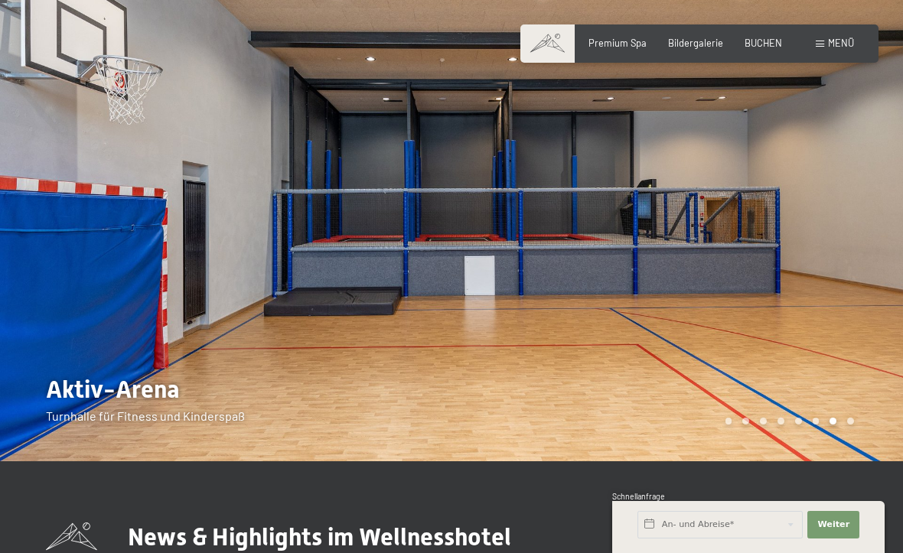
click at [835, 235] on div at bounding box center [676, 212] width 451 height 497
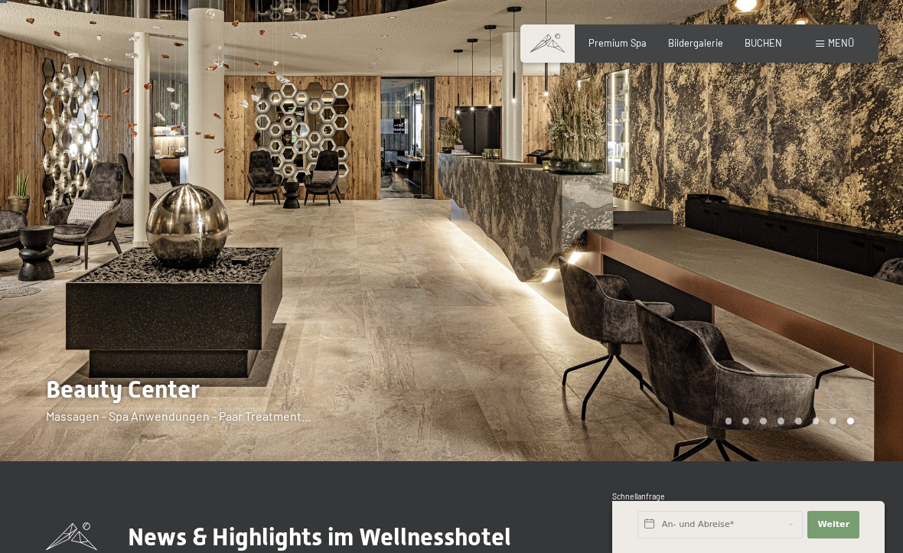
click at [839, 232] on div at bounding box center [676, 212] width 451 height 497
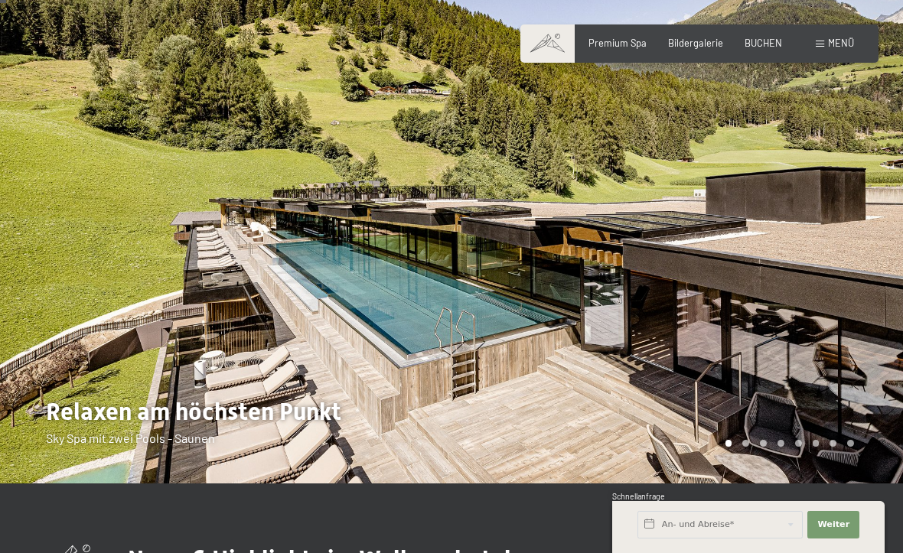
scroll to position [0, 0]
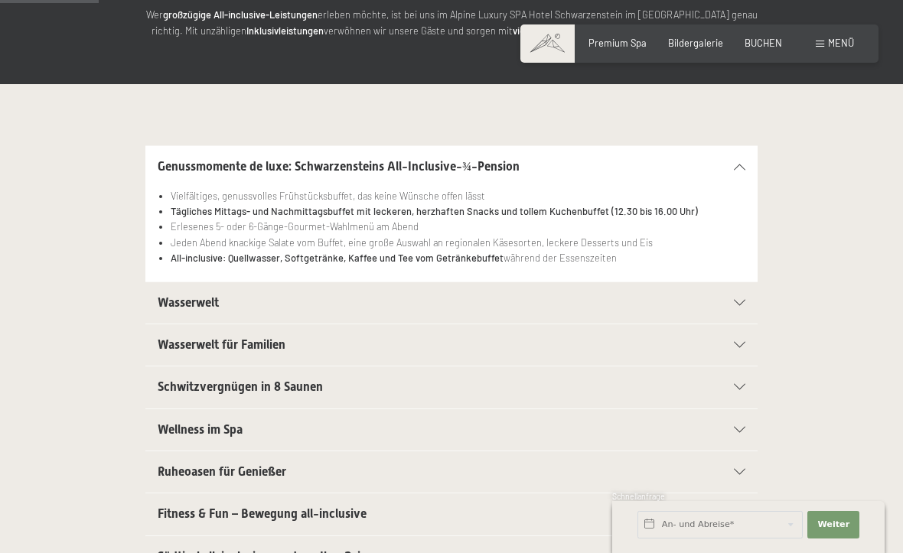
scroll to position [238, 0]
click at [744, 299] on icon at bounding box center [739, 302] width 11 height 6
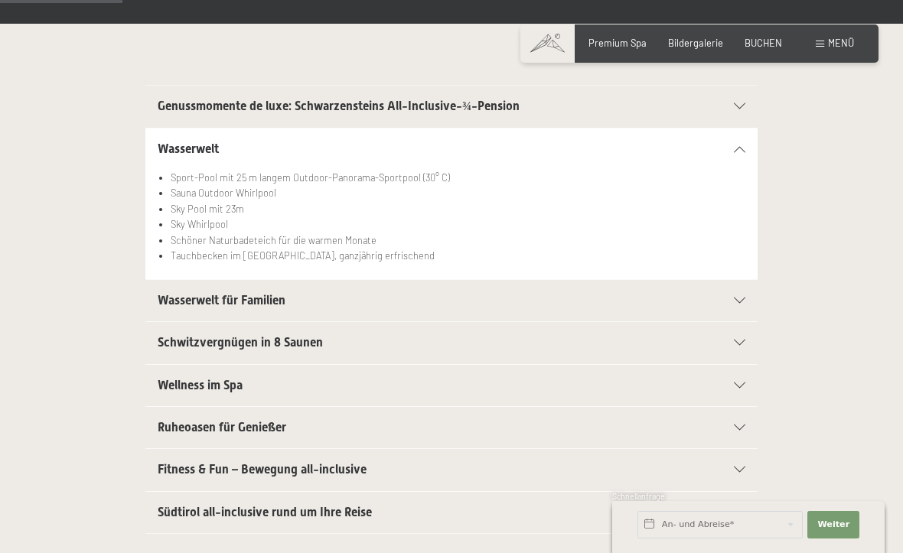
scroll to position [298, 0]
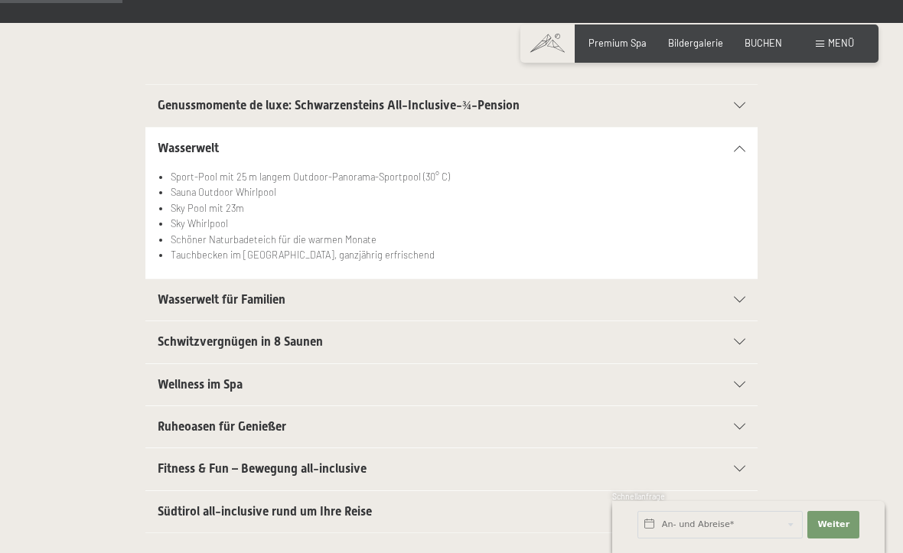
click at [744, 301] on div "Wasserwelt für Familien" at bounding box center [452, 299] width 588 height 41
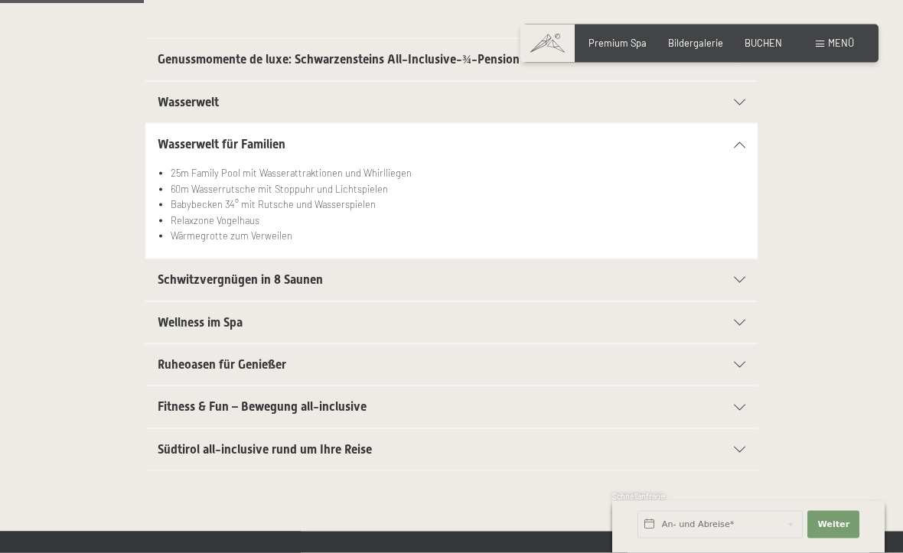
scroll to position [362, 0]
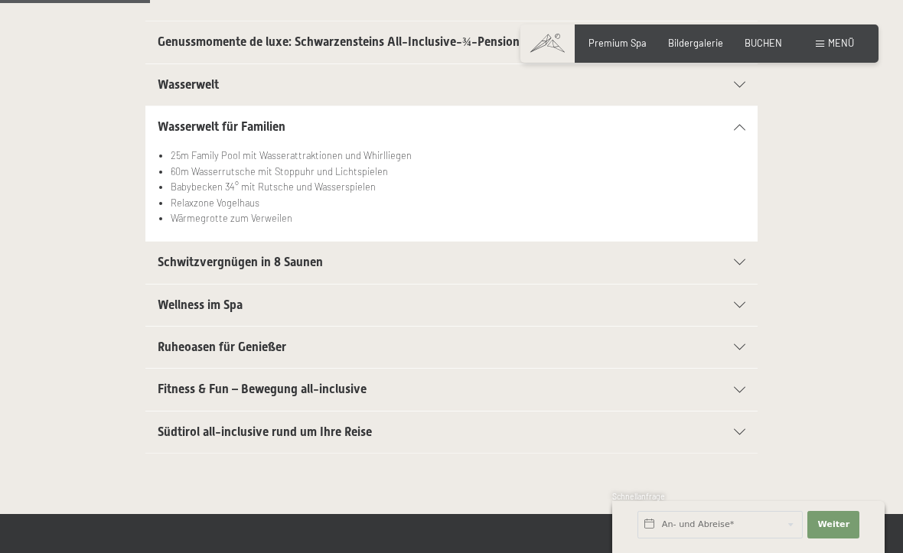
click at [745, 261] on icon at bounding box center [739, 262] width 11 height 6
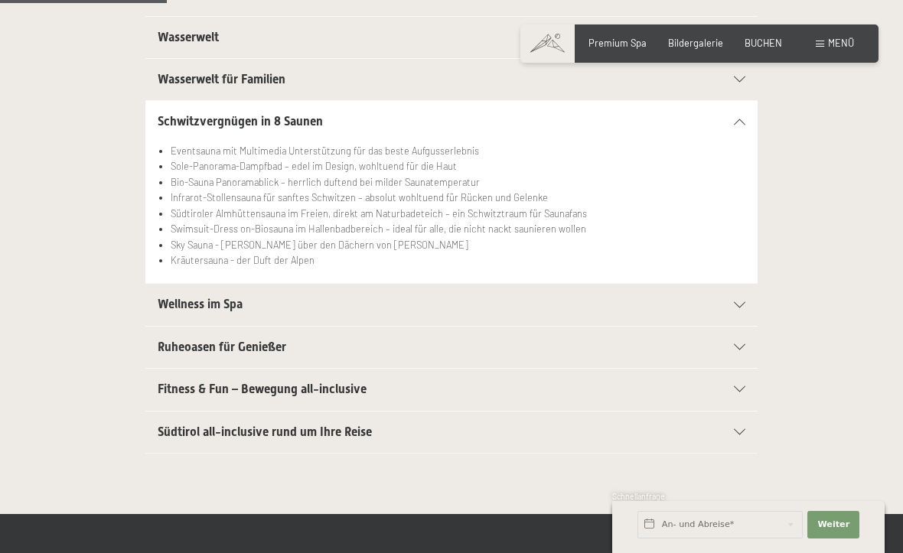
scroll to position [412, 0]
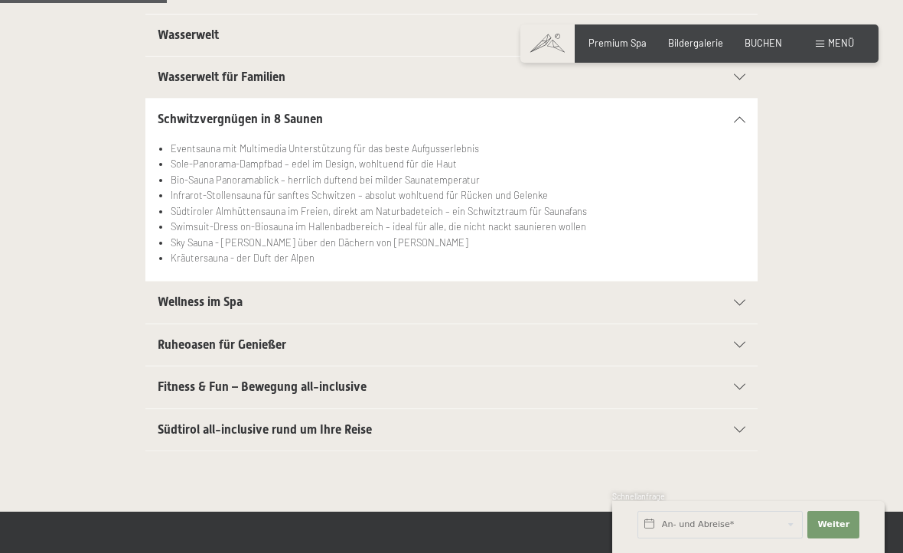
click at [745, 302] on icon at bounding box center [739, 303] width 11 height 6
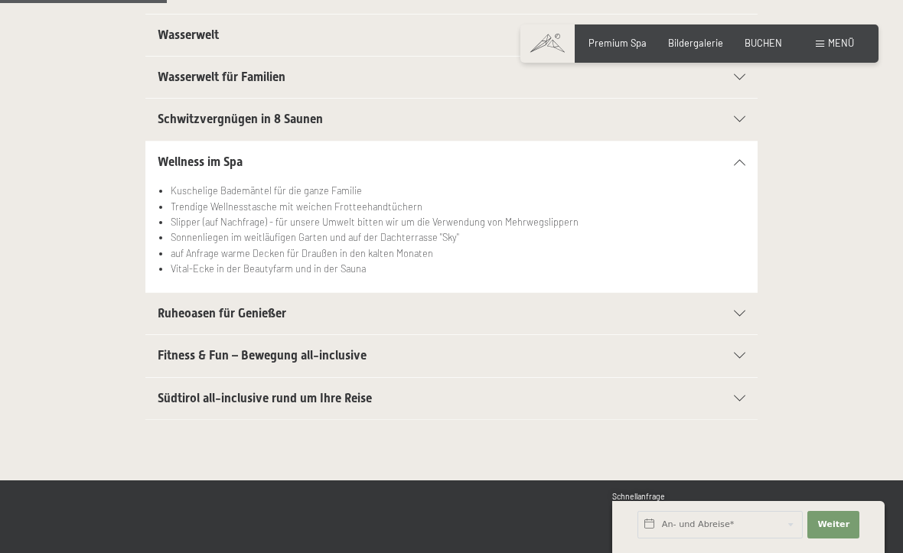
click at [741, 357] on div "Fitness & Fun – Bewegung all-inclusive" at bounding box center [452, 355] width 588 height 41
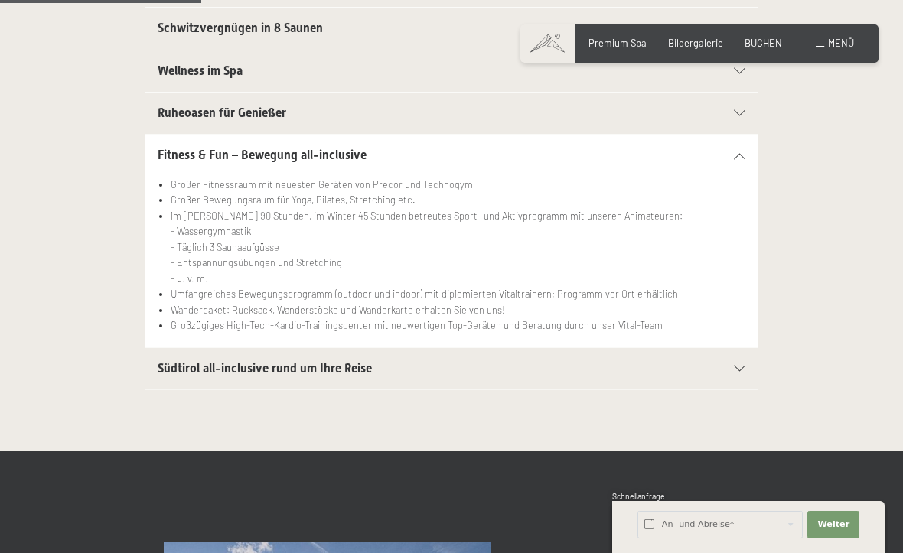
scroll to position [503, 0]
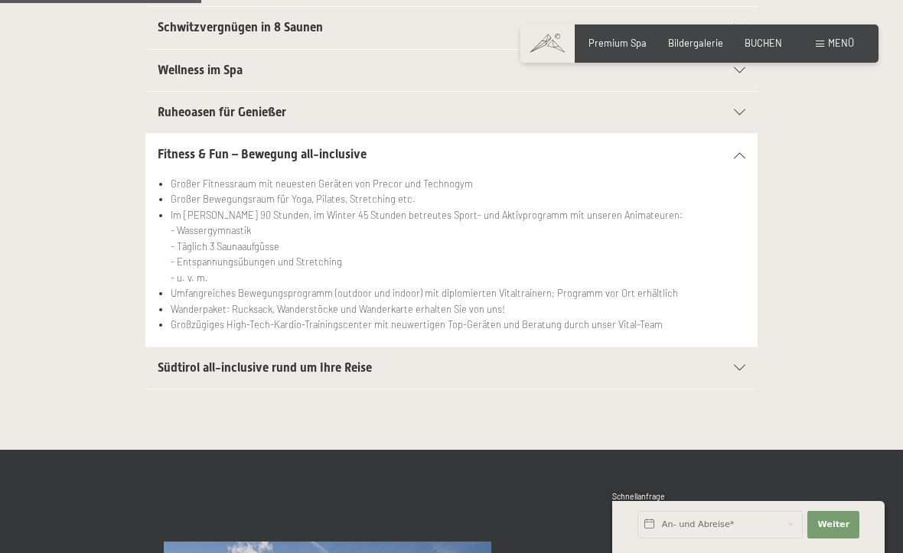
click at [739, 365] on icon at bounding box center [739, 368] width 11 height 6
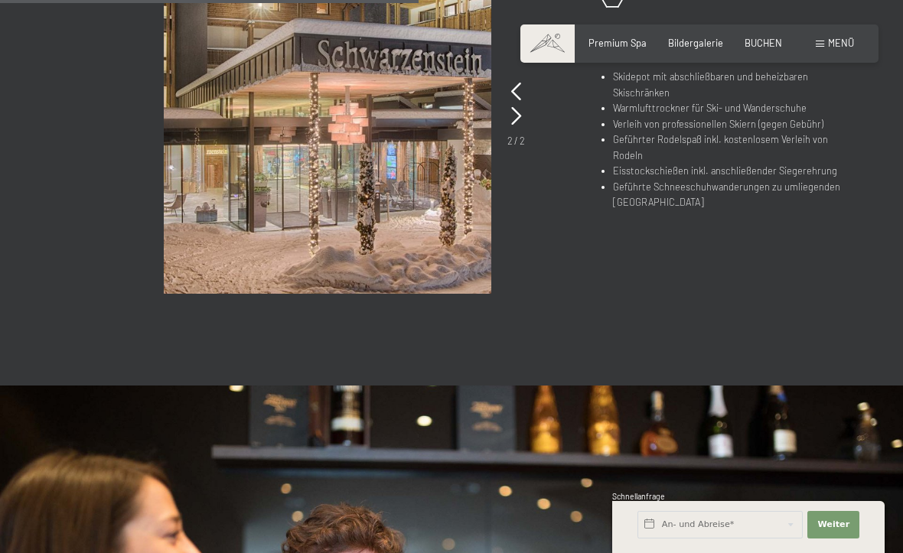
scroll to position [1023, 0]
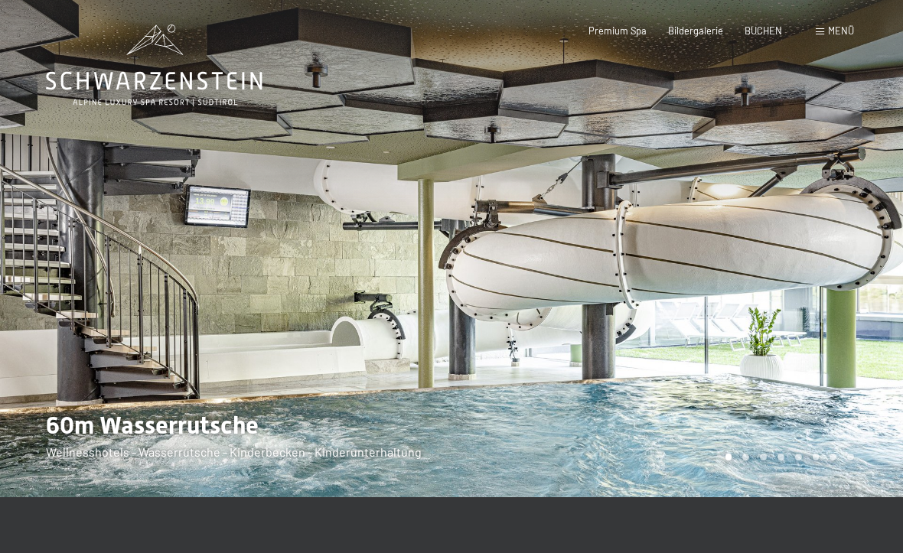
click at [837, 264] on div at bounding box center [676, 248] width 451 height 497
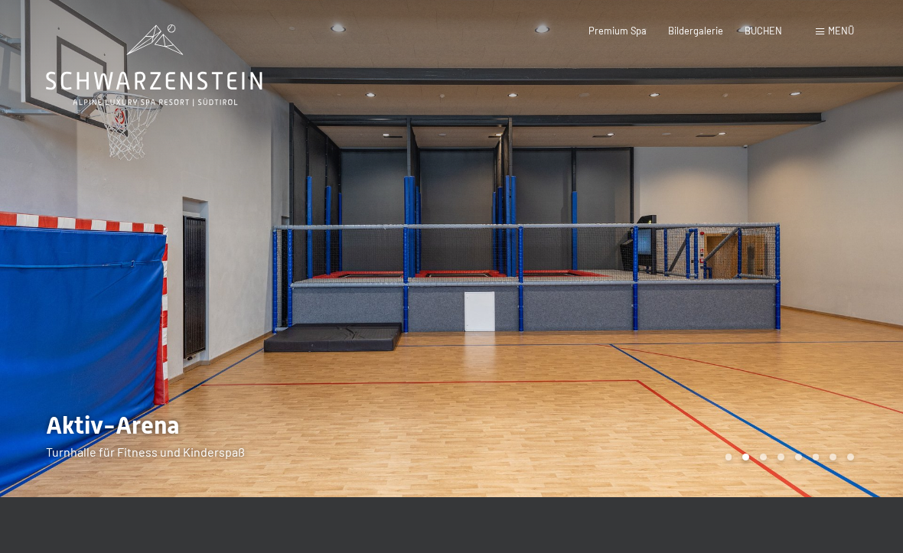
click at [820, 280] on div at bounding box center [676, 248] width 451 height 497
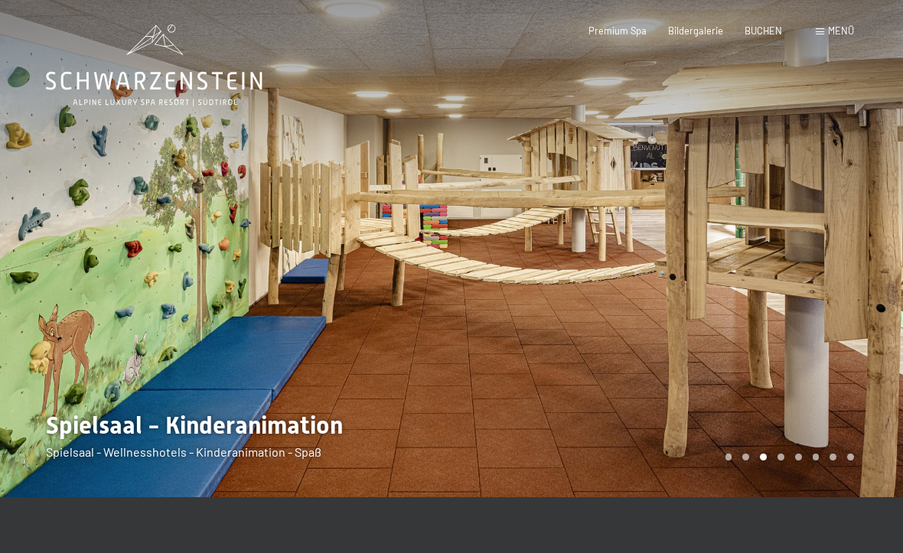
click at [793, 317] on div at bounding box center [676, 248] width 451 height 497
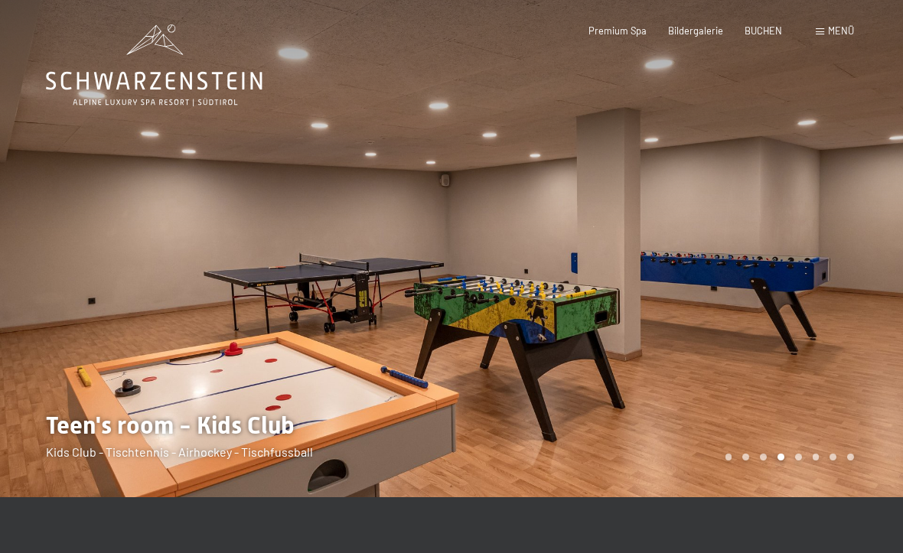
click at [803, 319] on div at bounding box center [676, 248] width 451 height 497
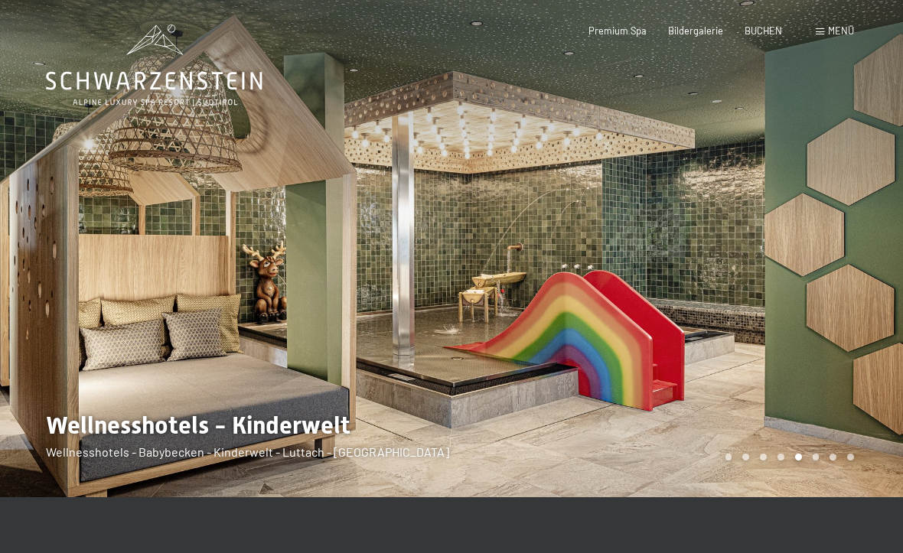
click at [807, 312] on div at bounding box center [676, 248] width 451 height 497
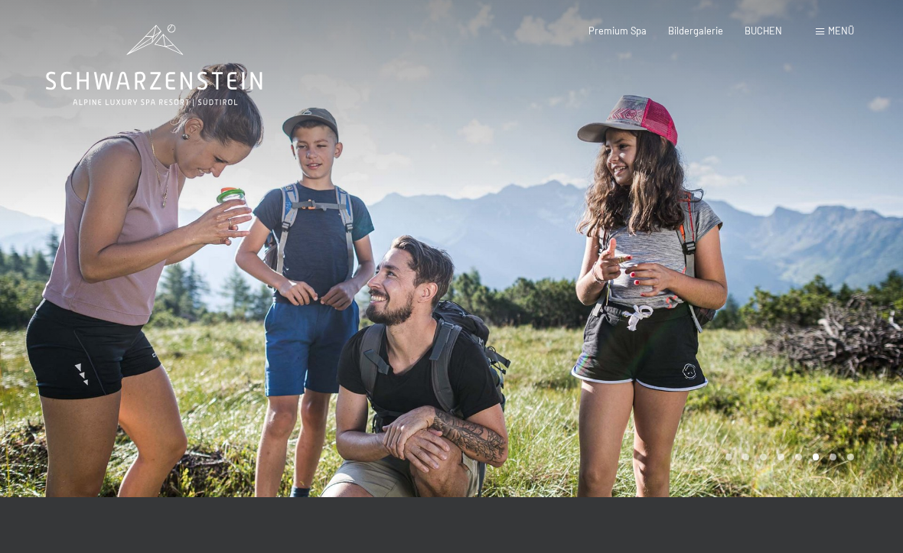
click at [812, 308] on div at bounding box center [676, 248] width 451 height 497
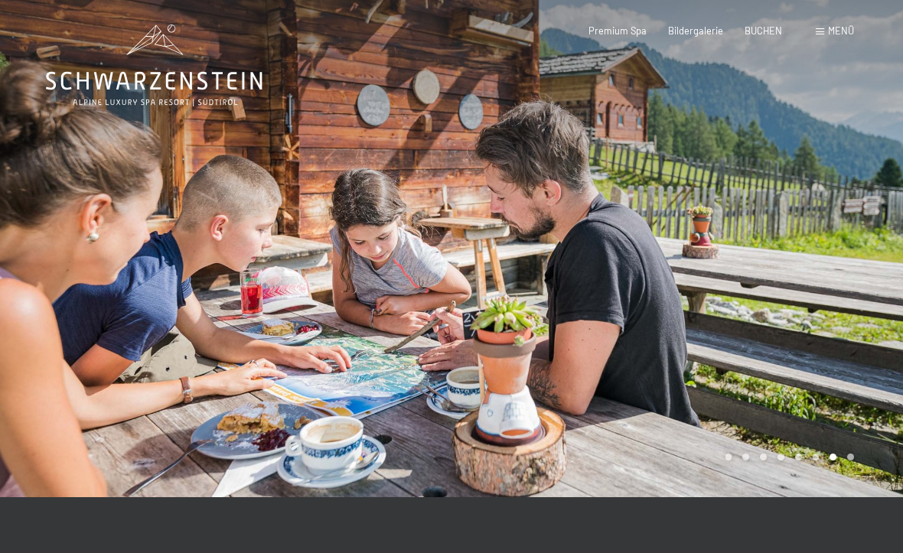
click at [815, 306] on div at bounding box center [676, 248] width 451 height 497
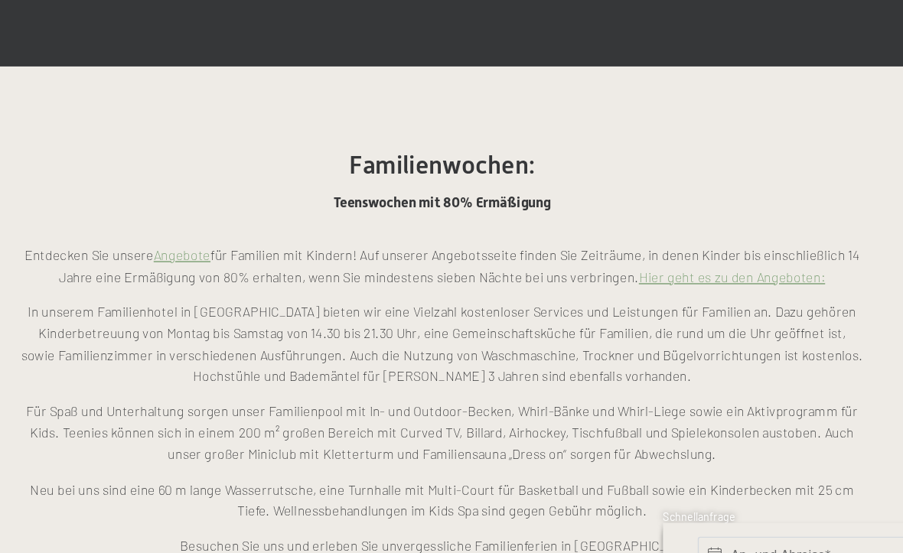
scroll to position [1000, 0]
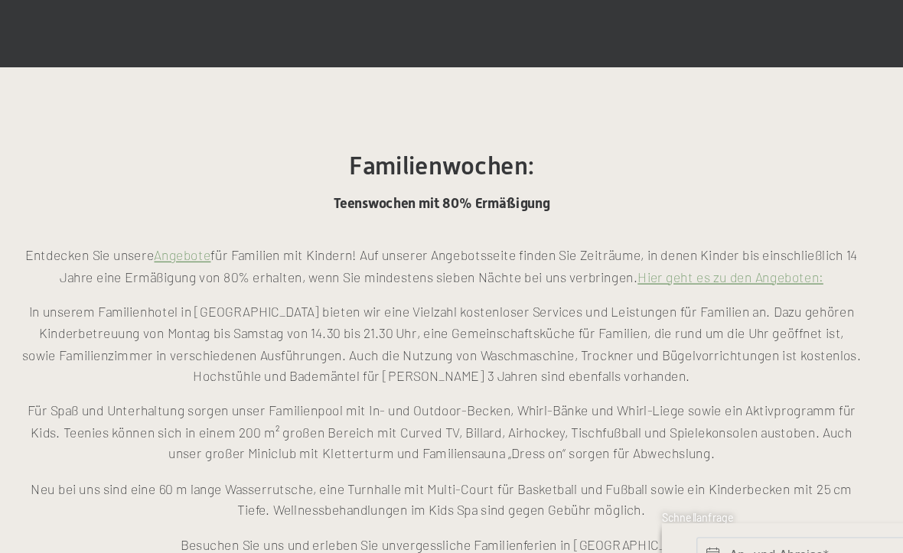
click at [594, 315] on link "Hier geht es zu den Angeboten:" at bounding box center [661, 321] width 135 height 12
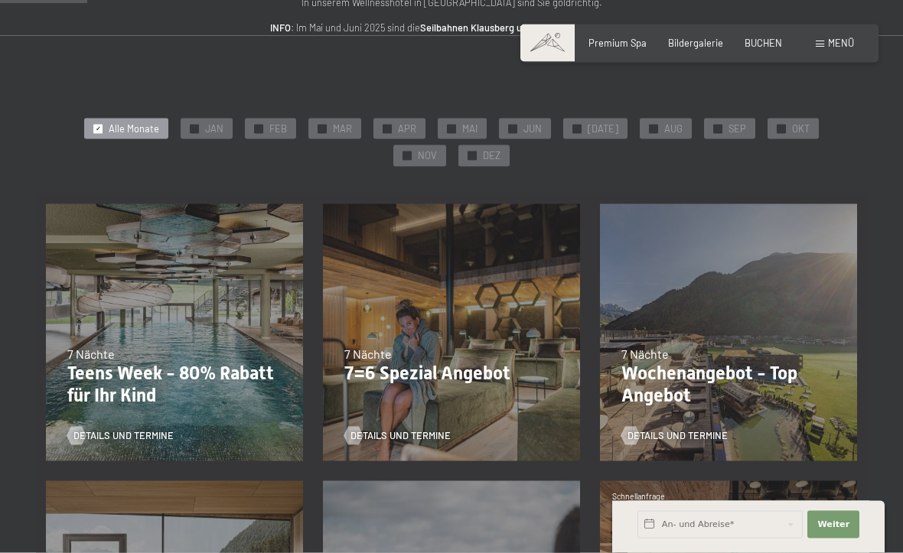
scroll to position [221, 0]
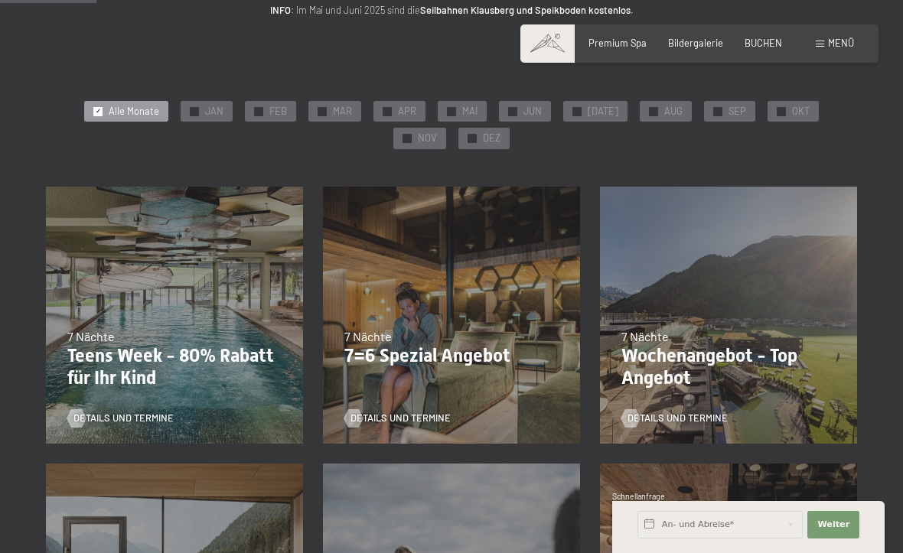
click at [261, 379] on p "Teens Week - 80% Rabatt für Ihr Kind" at bounding box center [174, 367] width 214 height 44
click at [94, 422] on span "Details und Termine" at bounding box center [123, 419] width 100 height 14
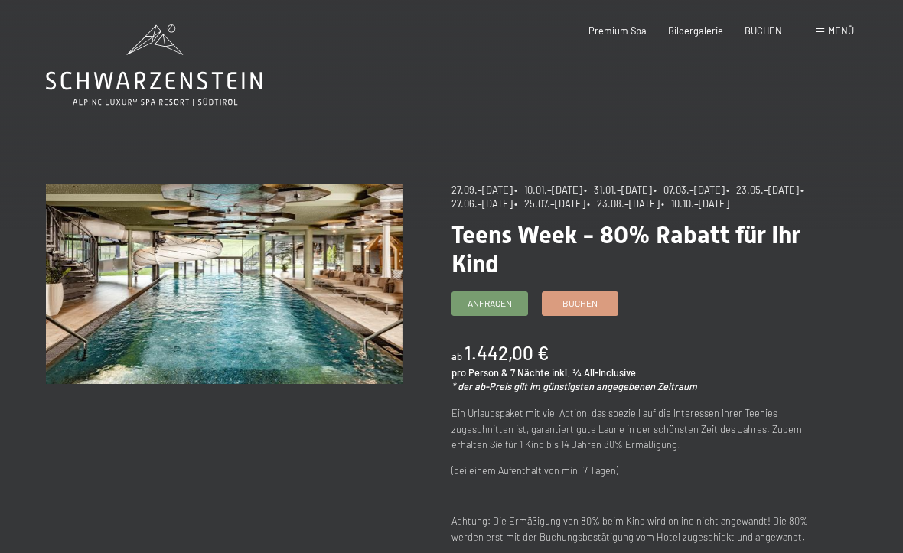
click at [596, 310] on span "Buchen" at bounding box center [579, 303] width 35 height 13
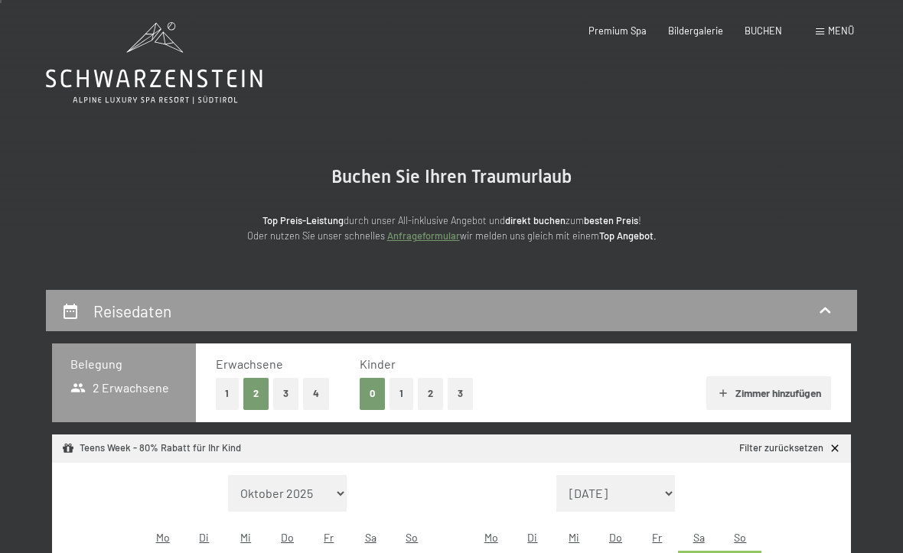
scroll to position [5, 0]
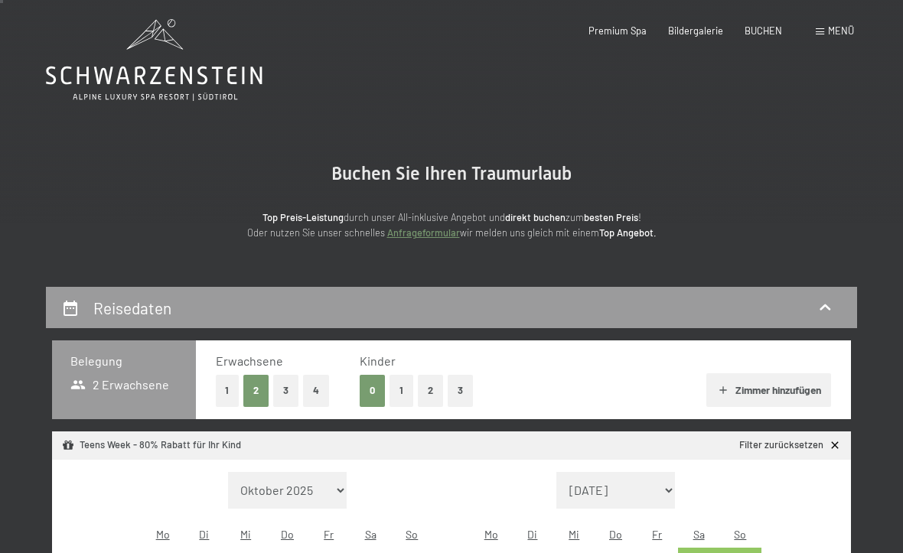
click at [466, 397] on button "3" at bounding box center [460, 390] width 25 height 31
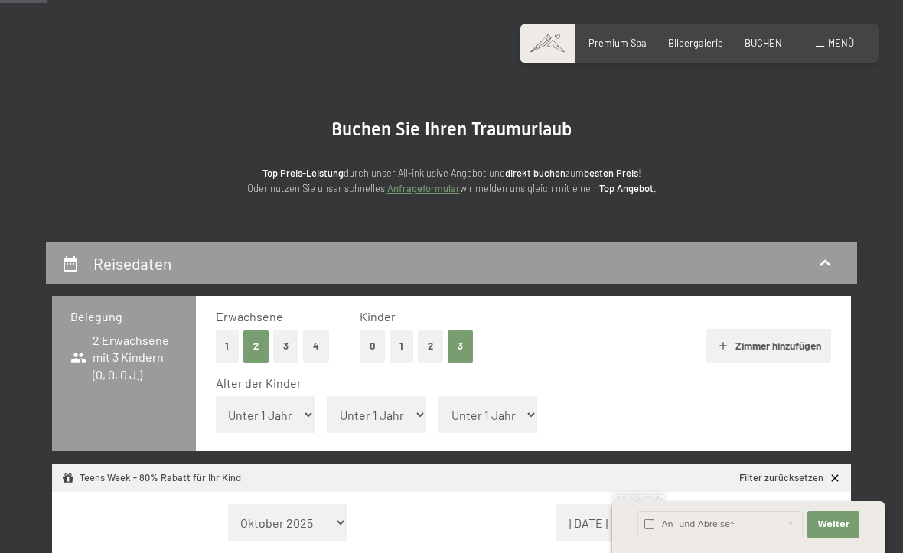
scroll to position [96, 0]
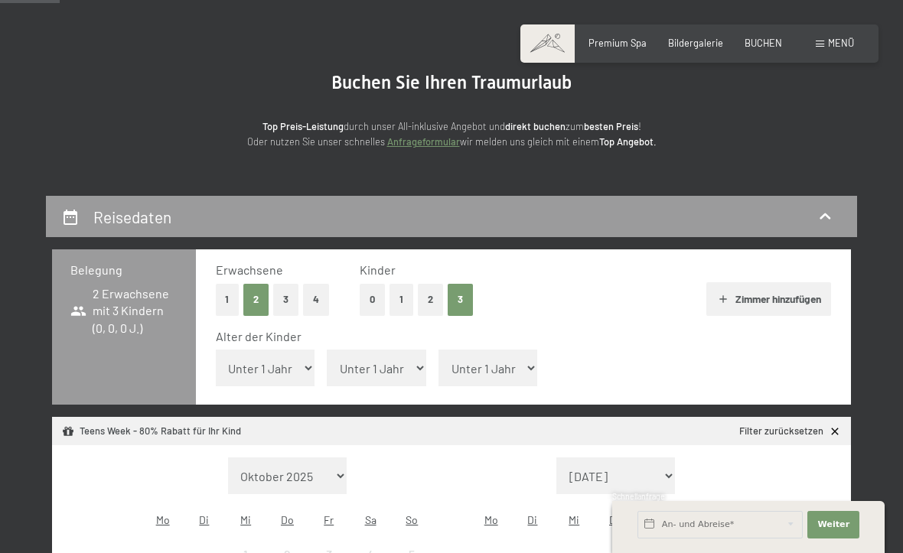
click at [298, 358] on select "Unter 1 Jahr 1 Jahr 2 Jahre 3 Jahre 4 Jahre 5 Jahre 6 Jahre 7 Jahre 8 Jahre 9 J…" at bounding box center [265, 368] width 99 height 37
select select "8"
click at [395, 369] on select "Unter 1 Jahr 1 Jahr 2 Jahre 3 Jahre 4 Jahre 5 Jahre 6 Jahre 7 Jahre 8 Jahre 9 J…" at bounding box center [376, 368] width 99 height 37
select select "12"
click at [503, 366] on select "Unter 1 Jahr 1 Jahr 2 Jahre 3 Jahre 4 Jahre 5 Jahre 6 Jahre 7 Jahre 8 Jahre 9 J…" at bounding box center [487, 368] width 99 height 37
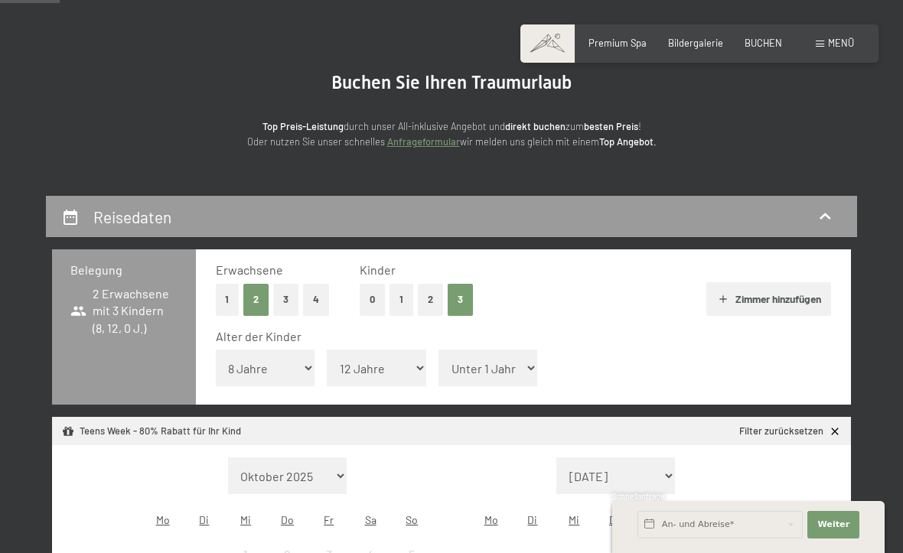
select select "14"
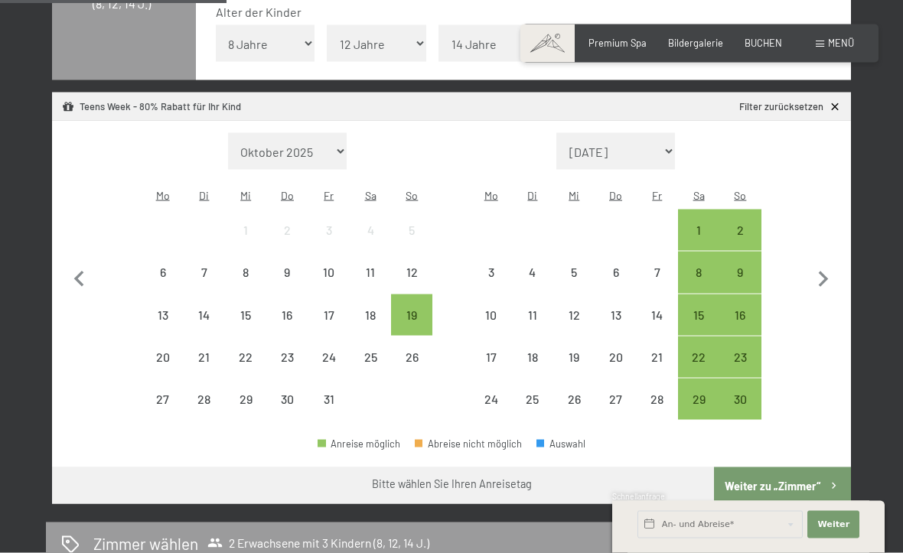
scroll to position [414, 0]
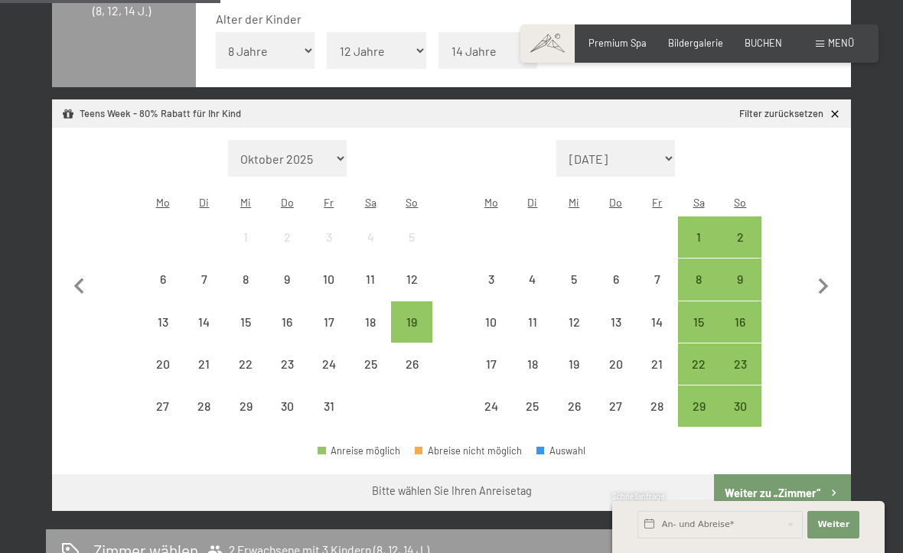
click at [827, 271] on icon "button" at bounding box center [823, 287] width 32 height 32
select select "2025-11-01"
select select "2025-12-01"
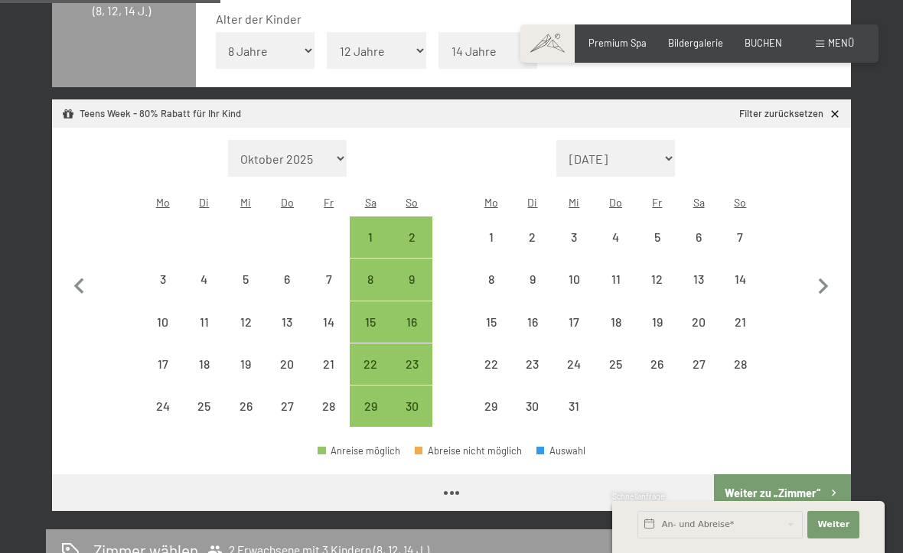
select select "2025-11-01"
select select "2025-12-01"
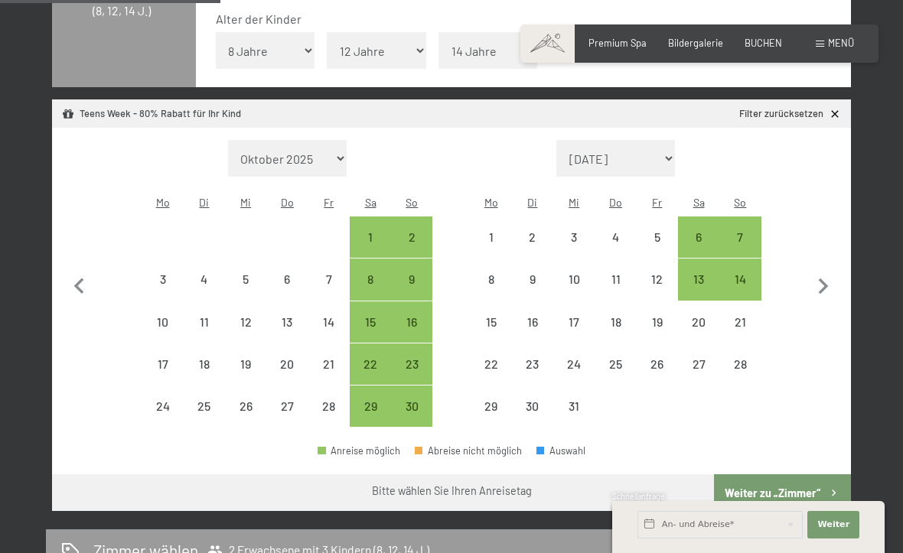
click at [829, 271] on icon "button" at bounding box center [823, 287] width 32 height 32
select select "2025-12-01"
select select "2026-01-01"
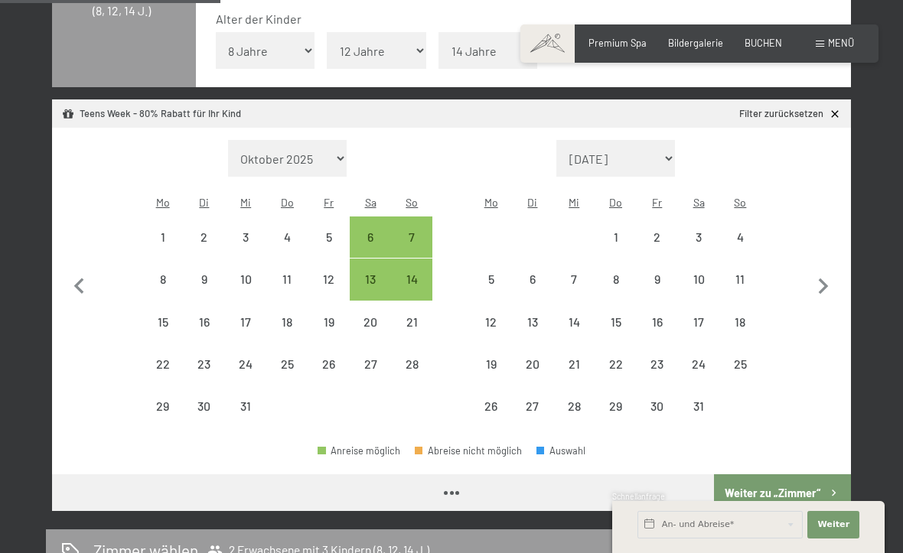
select select "2025-12-01"
select select "2026-01-01"
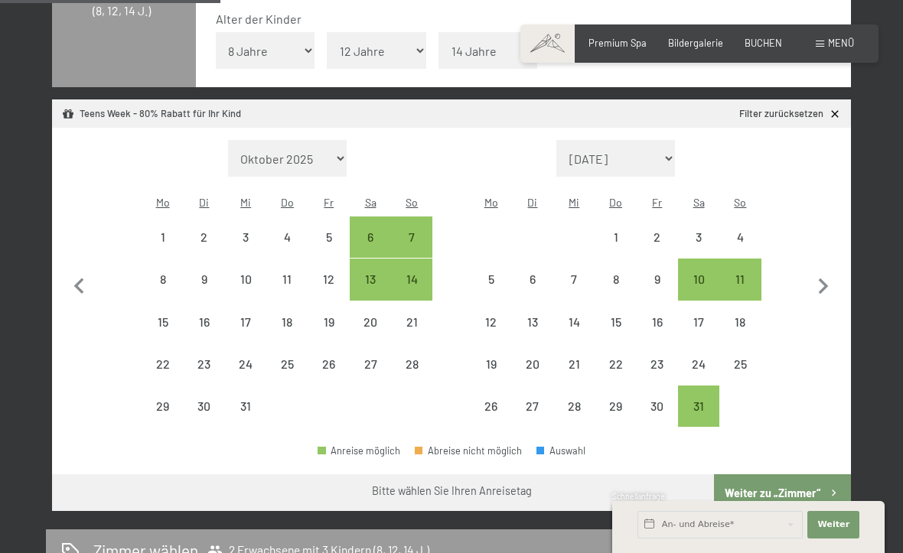
click at [837, 271] on icon "button" at bounding box center [823, 287] width 32 height 32
select select "2026-01-01"
select select "2026-02-01"
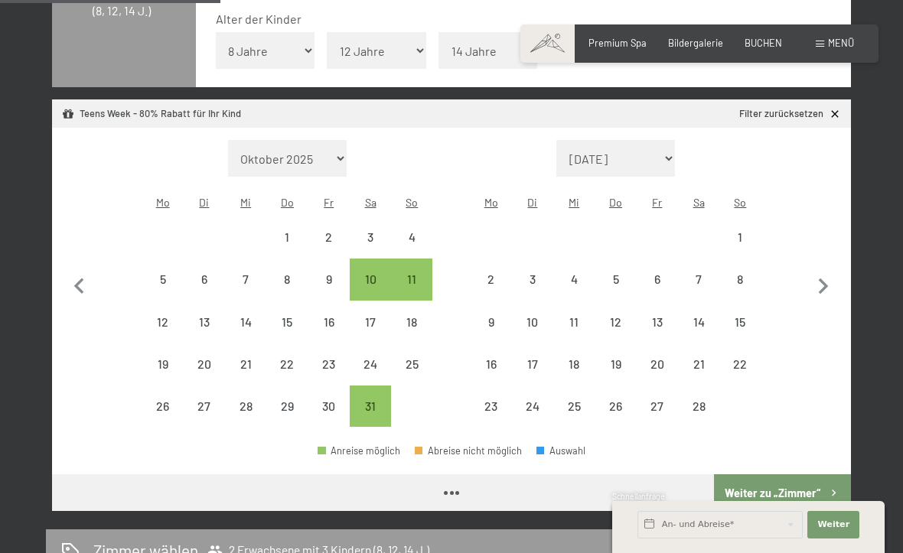
select select "2026-01-01"
select select "2026-02-01"
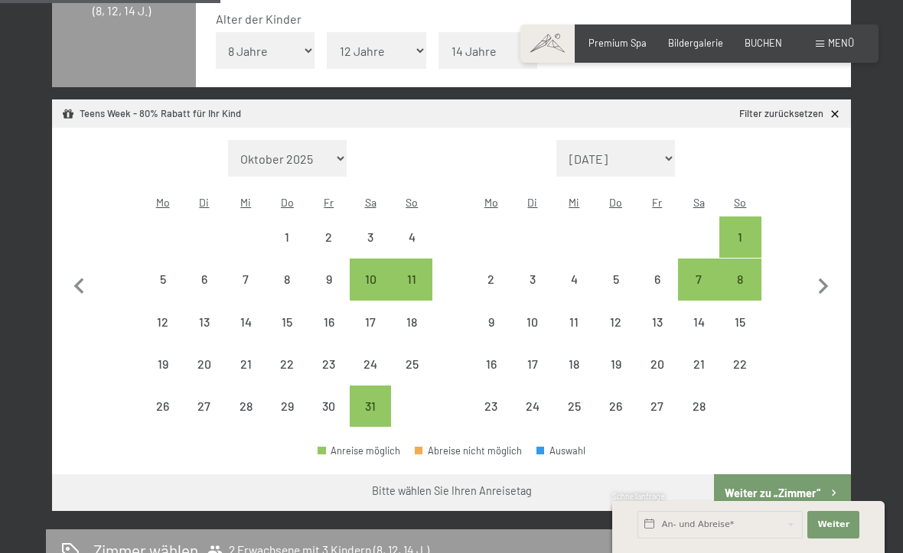
click at [421, 273] on div "11" at bounding box center [412, 292] width 38 height 38
select select "2026-01-01"
select select "2026-02-01"
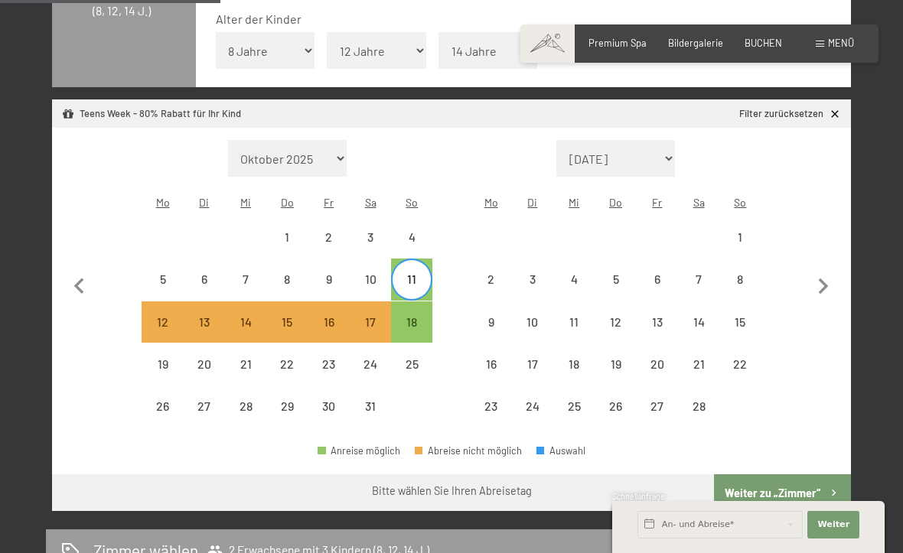
click at [382, 273] on div "10" at bounding box center [370, 292] width 38 height 38
select select "2026-01-01"
select select "2026-02-01"
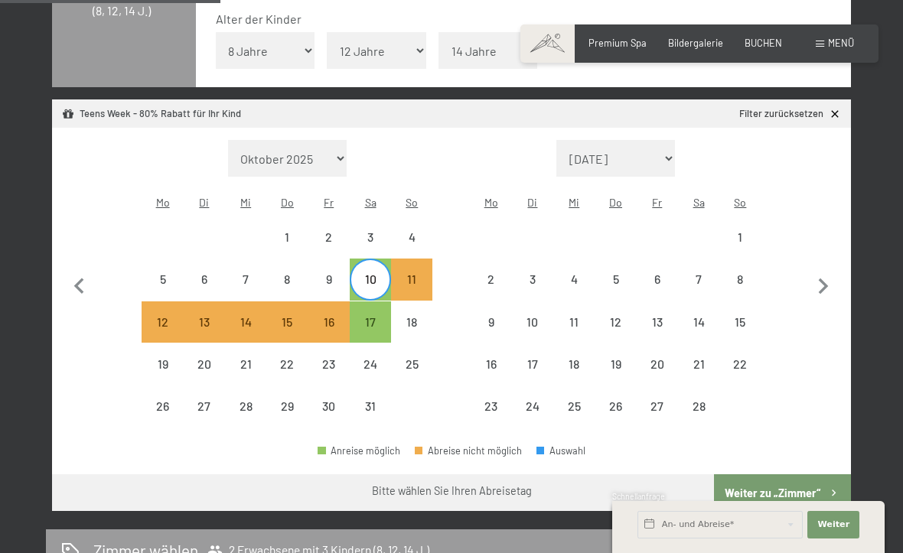
click at [382, 316] on div "17" at bounding box center [370, 335] width 38 height 38
select select "2026-01-01"
select select "2026-02-01"
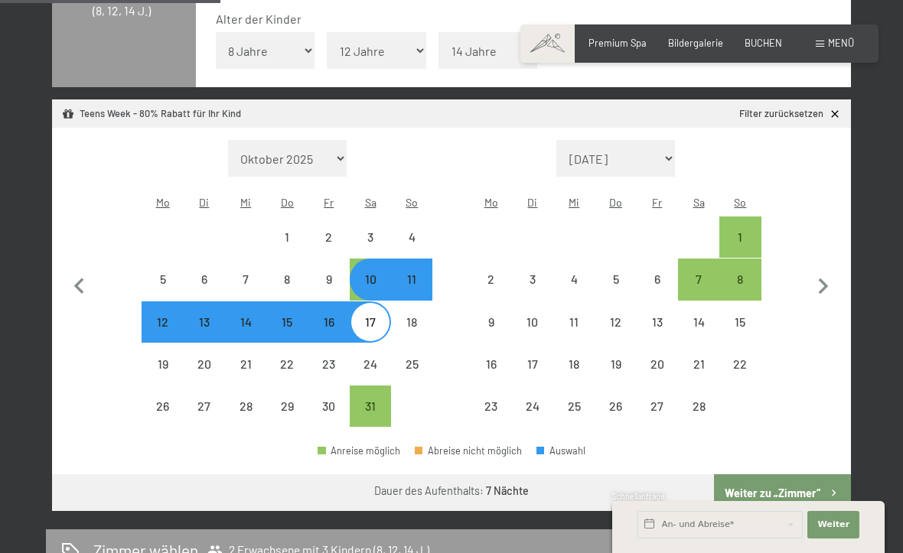
click at [800, 474] on button "Weiter zu „Zimmer“" at bounding box center [782, 492] width 137 height 37
select select "2026-01-01"
select select "2026-02-01"
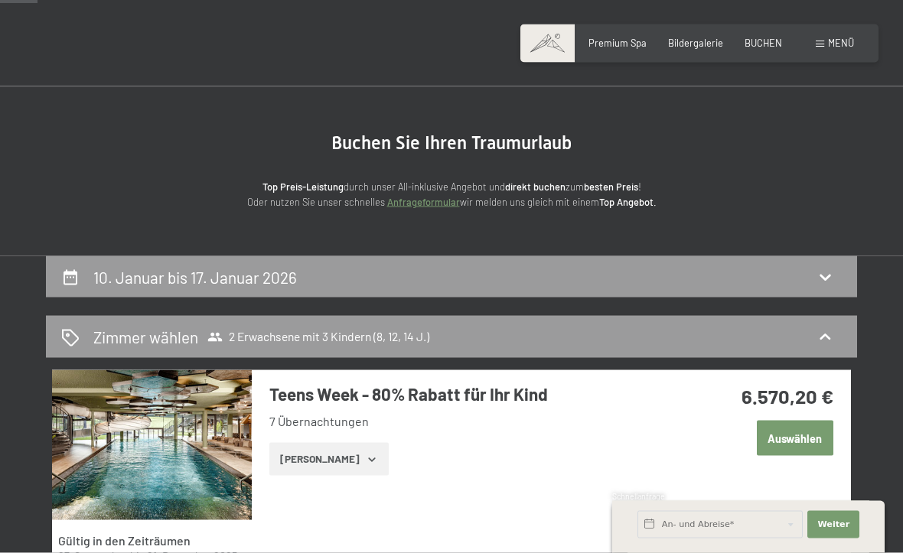
scroll to position [0, 0]
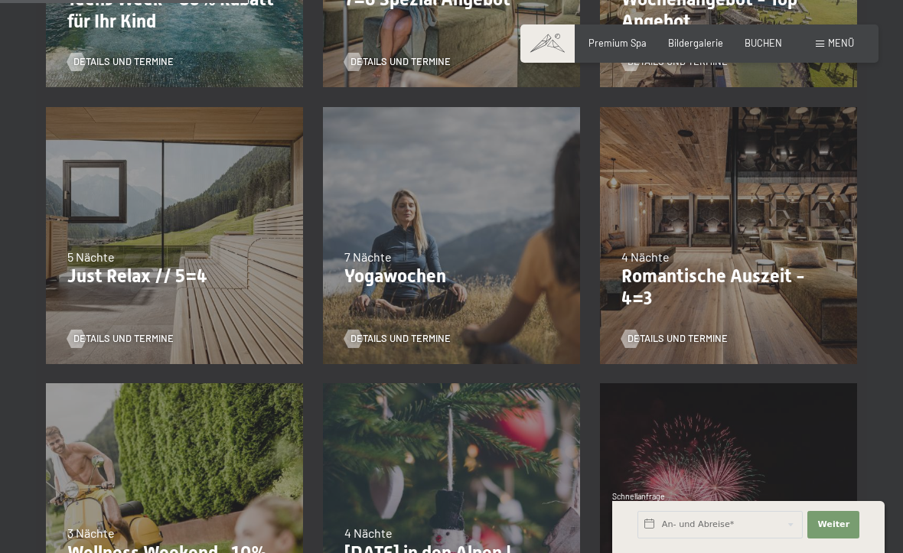
scroll to position [604, 0]
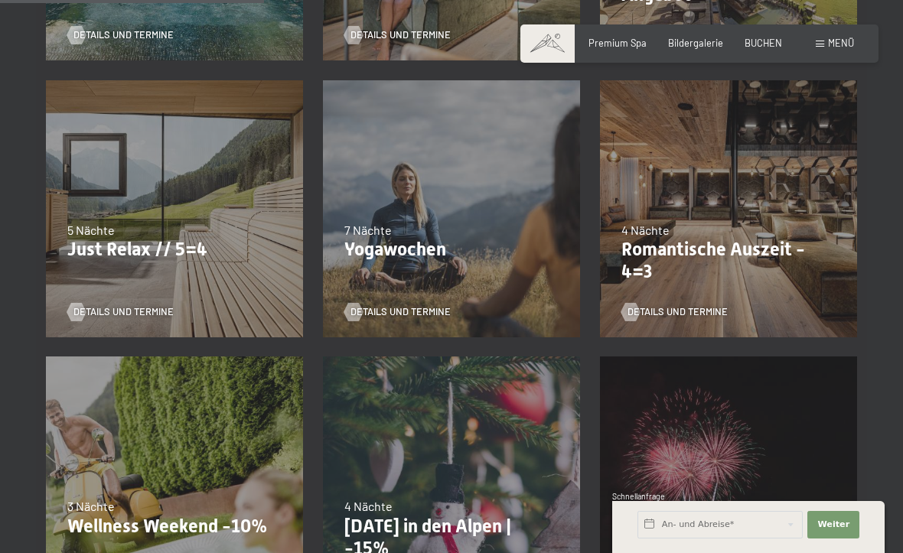
click at [160, 305] on link "Details und Termine" at bounding box center [120, 312] width 106 height 14
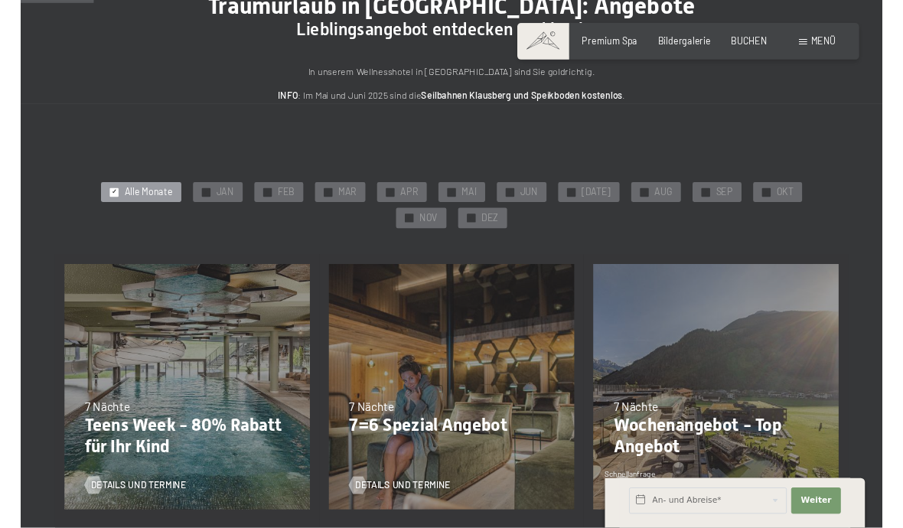
scroll to position [0, 0]
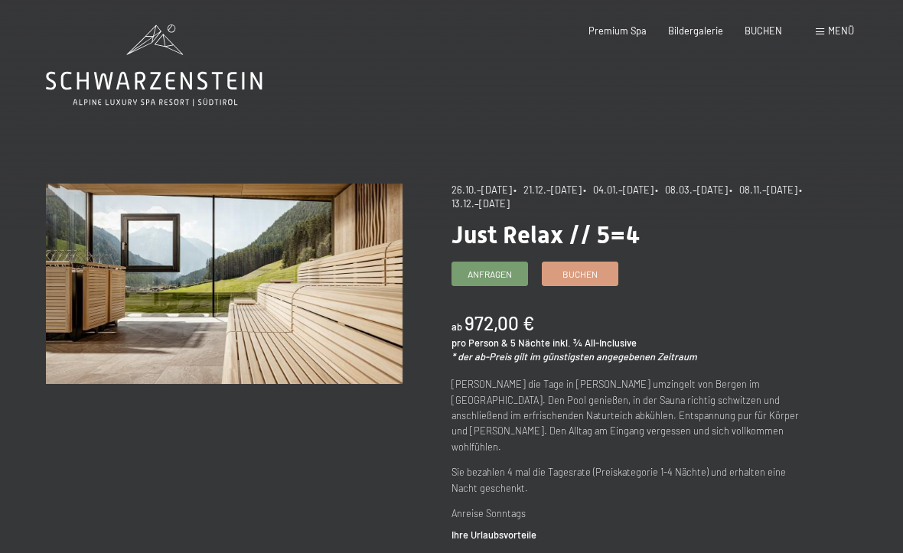
click at [598, 271] on link "Buchen" at bounding box center [579, 273] width 75 height 23
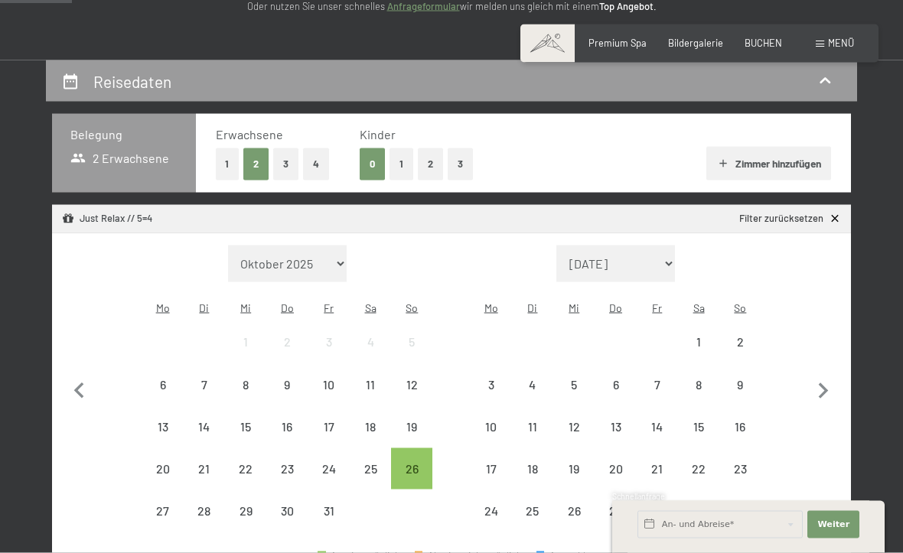
scroll to position [277, 0]
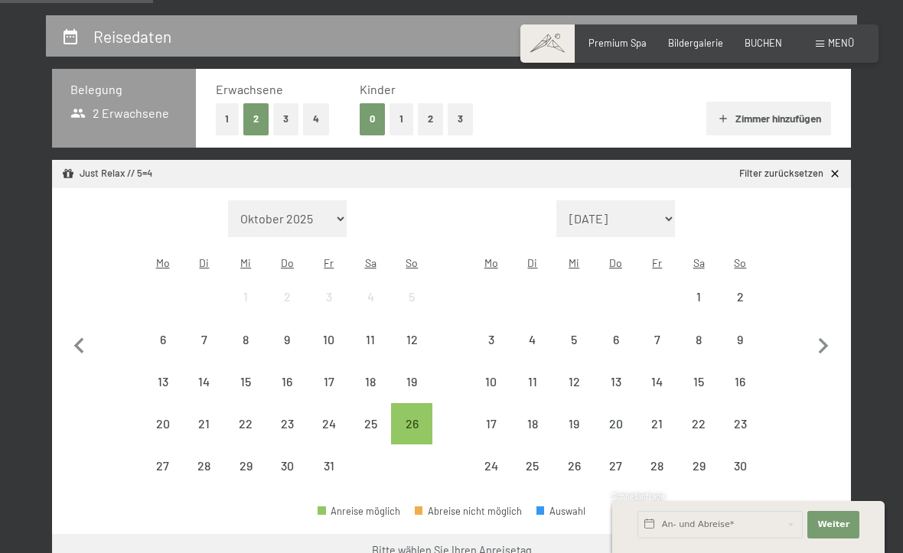
click at [822, 343] on icon "button" at bounding box center [823, 347] width 32 height 32
select select "2025-11-01"
select select "2025-12-01"
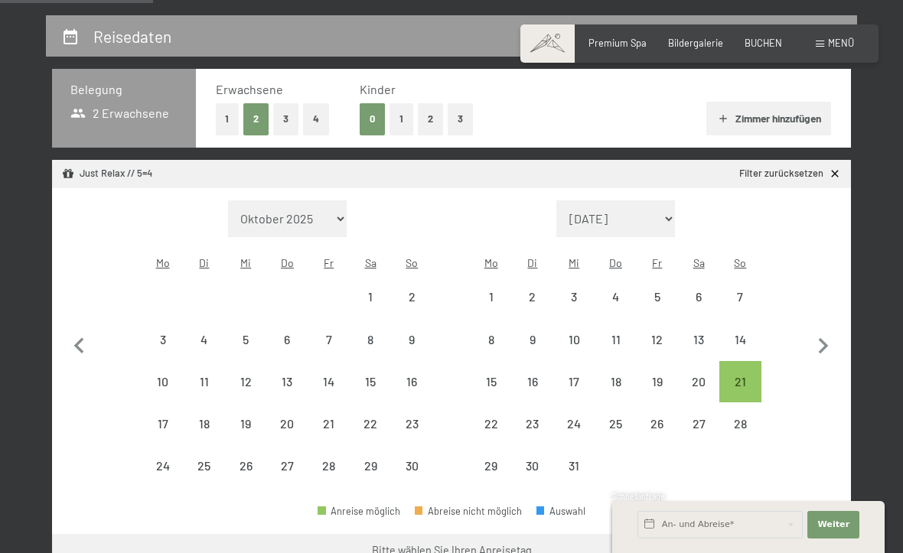
click at [823, 338] on icon "button" at bounding box center [824, 346] width 10 height 16
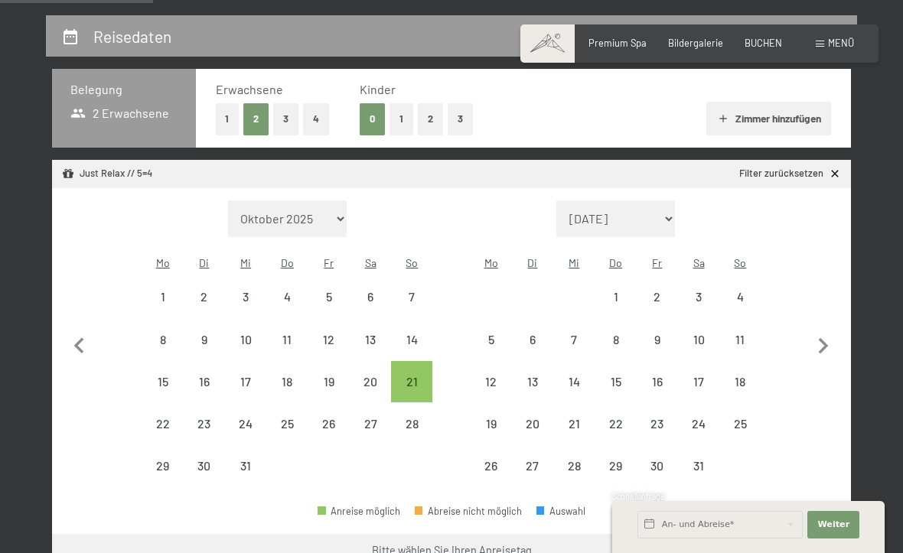
select select "2025-12-01"
select select "2026-01-01"
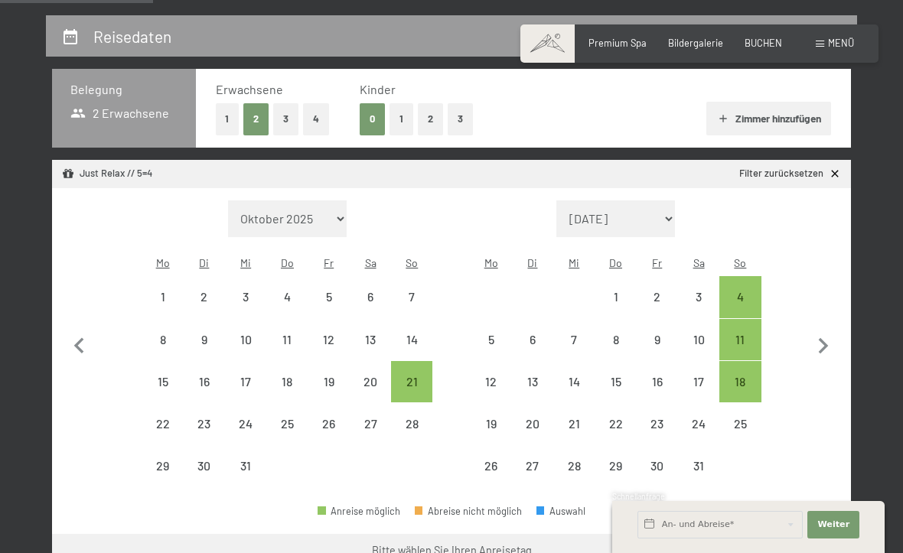
click at [828, 333] on icon "button" at bounding box center [823, 347] width 32 height 32
select select "2026-01-01"
select select "2026-02-01"
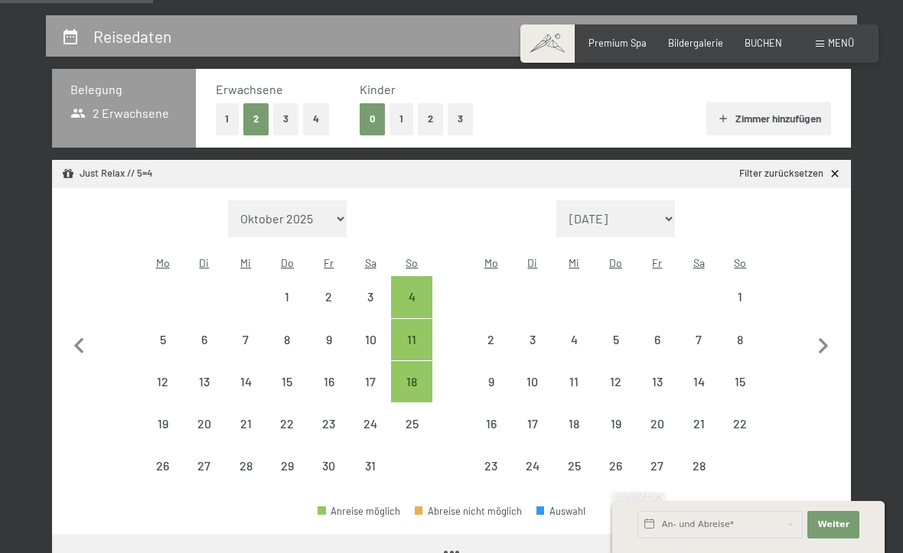
select select "2026-01-01"
select select "2026-02-01"
click at [828, 338] on icon "button" at bounding box center [823, 347] width 32 height 32
select select "2026-02-01"
select select "2026-03-01"
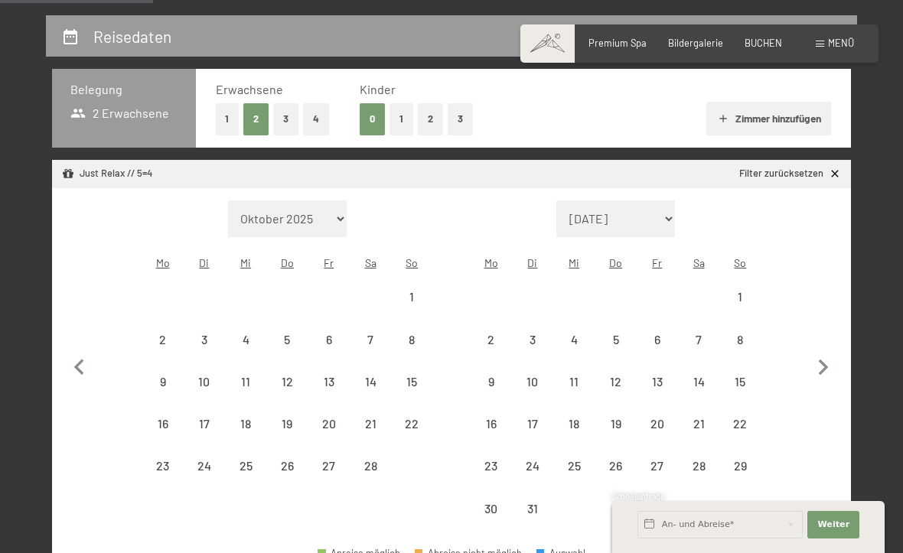
select select "2026-02-01"
select select "2026-03-01"
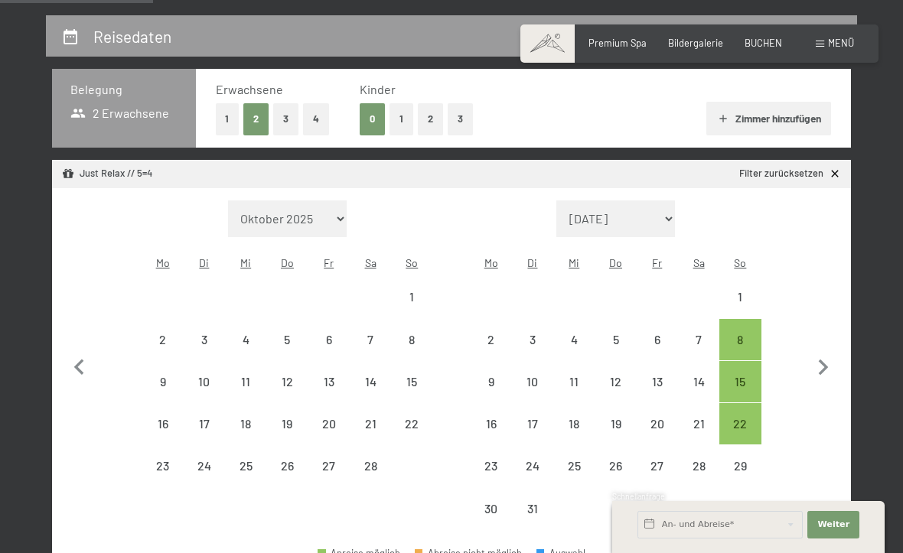
click at [742, 334] on div "8" at bounding box center [740, 353] width 38 height 38
select select "2026-02-01"
select select "2026-03-01"
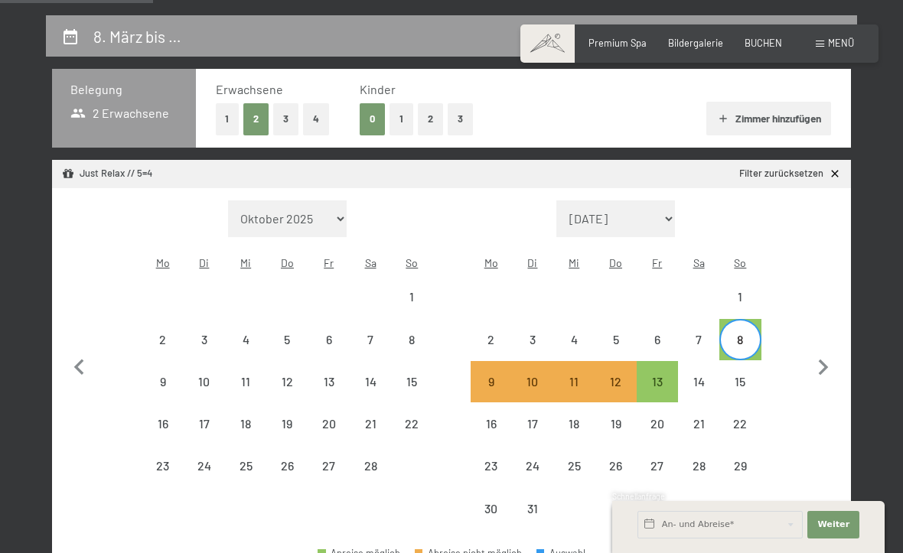
click at [663, 376] on div "13" at bounding box center [657, 395] width 38 height 38
select select "2026-02-01"
select select "2026-03-01"
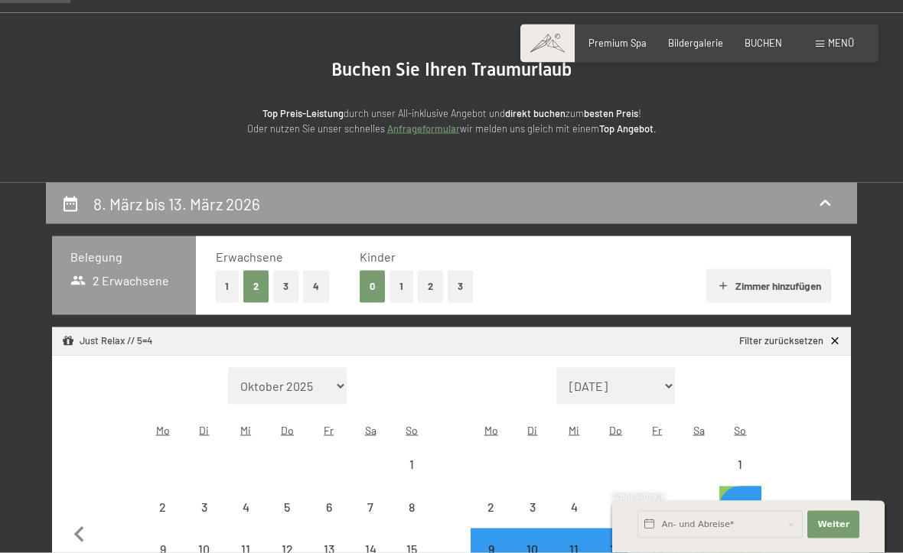
scroll to position [77, 0]
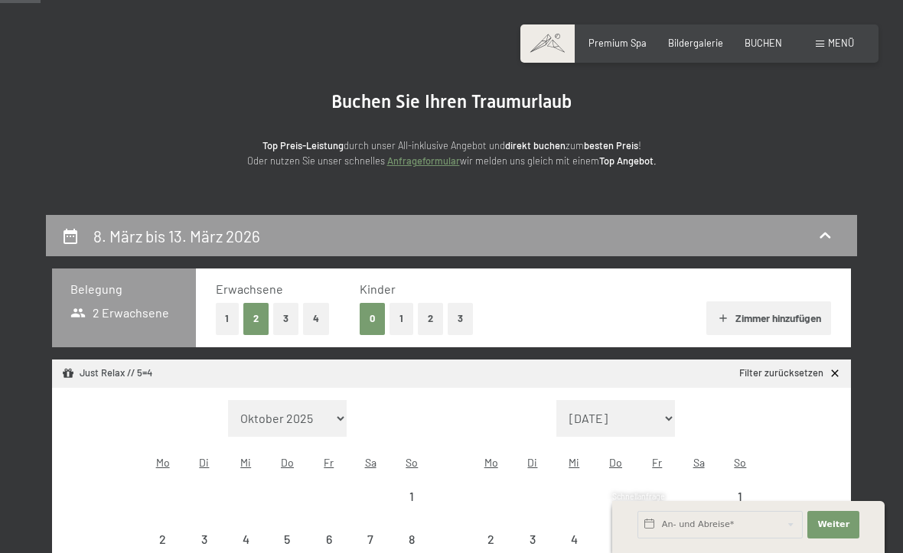
click at [466, 324] on button "3" at bounding box center [460, 318] width 25 height 31
select select "2026-02-01"
select select "2026-03-01"
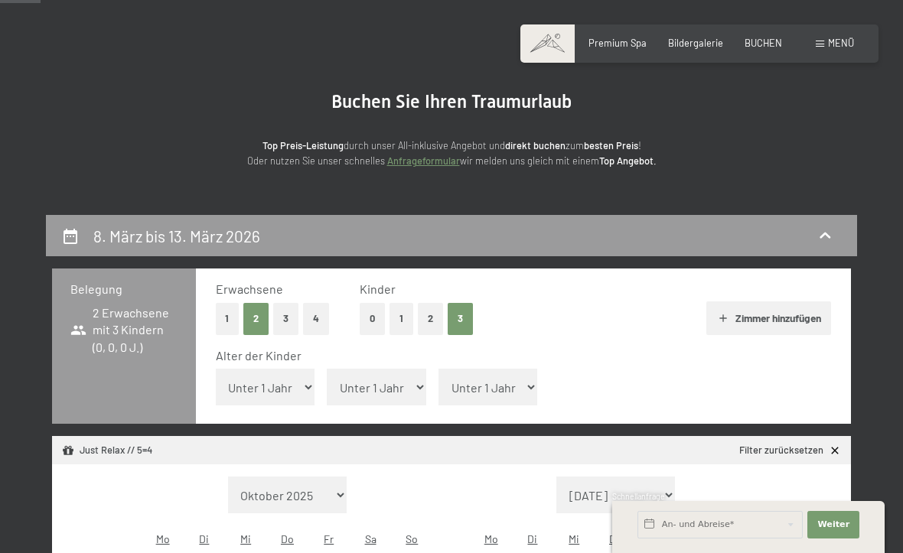
select select "2026-02-01"
select select "2026-03-01"
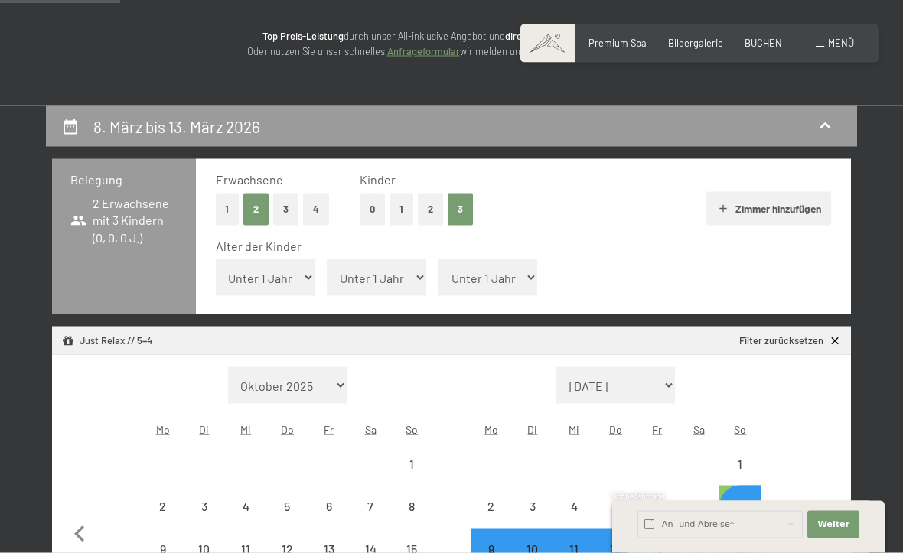
scroll to position [269, 0]
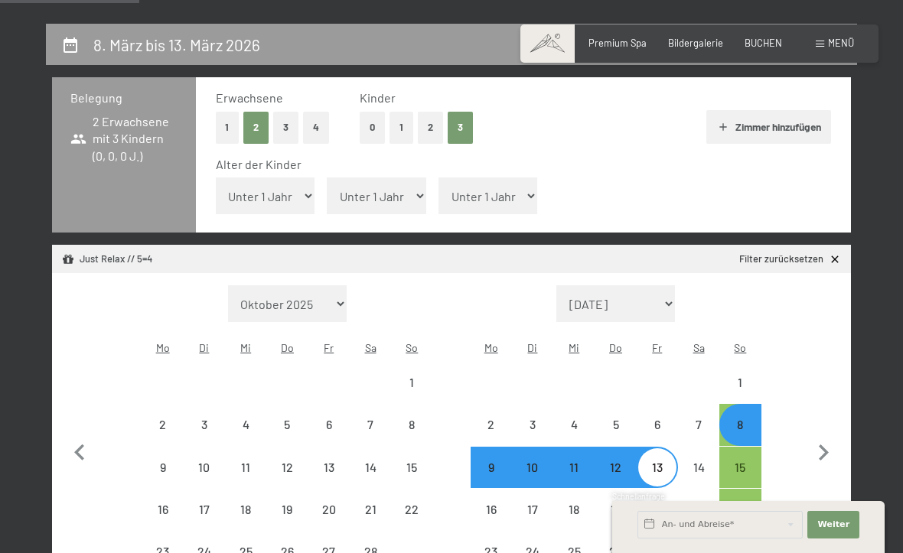
click at [288, 194] on select "Unter 1 Jahr 1 Jahr 2 Jahre 3 Jahre 4 Jahre 5 Jahre 6 Jahre 7 Jahre 8 Jahre 9 J…" at bounding box center [265, 196] width 99 height 37
select select "8"
select select "2026-02-01"
select select "2026-03-01"
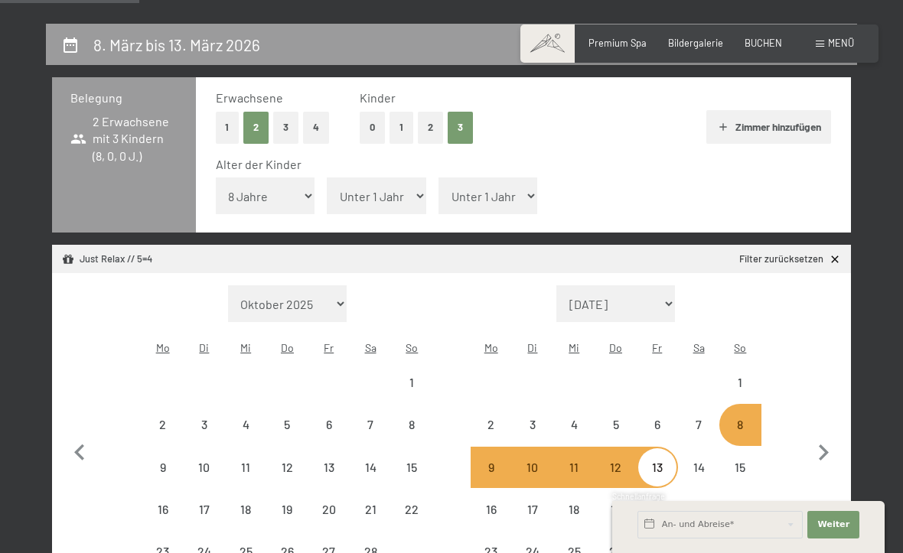
select select "2026-02-01"
select select "2026-03-01"
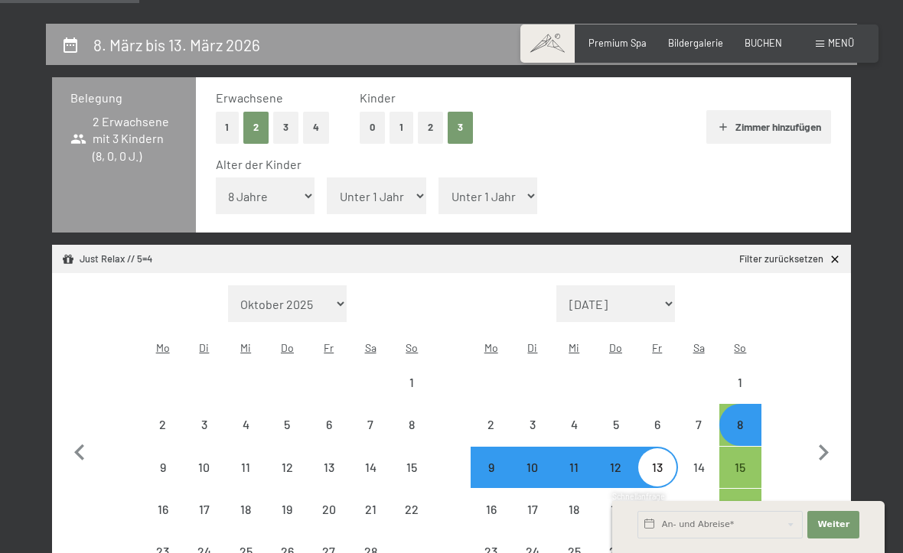
click at [398, 190] on select "Unter 1 Jahr 1 Jahr 2 Jahre 3 Jahre 4 Jahre 5 Jahre 6 Jahre 7 Jahre 8 Jahre 9 J…" at bounding box center [376, 196] width 99 height 37
select select "12"
select select "2026-02-01"
select select "2026-03-01"
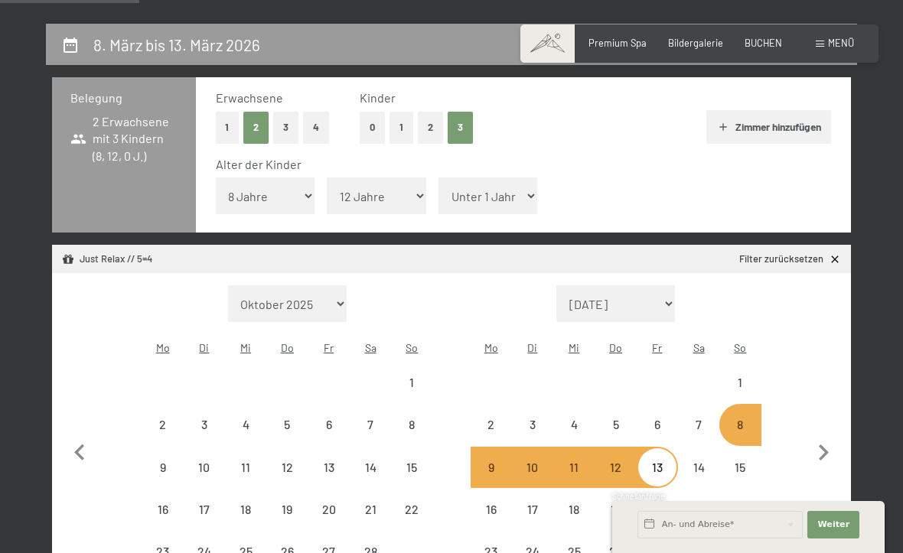
select select "2026-02-01"
select select "2026-03-01"
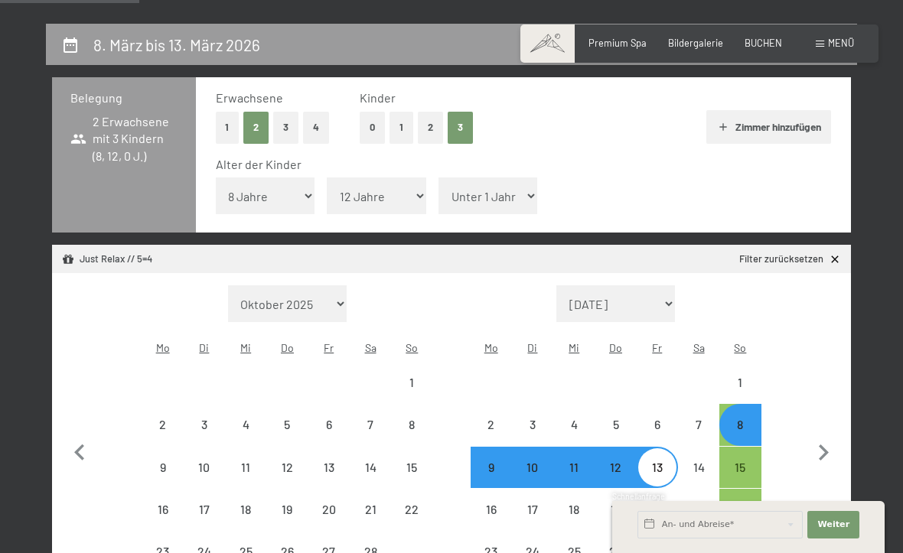
click at [493, 189] on select "Unter 1 Jahr 1 Jahr 2 Jahre 3 Jahre 4 Jahre 5 Jahre 6 Jahre 7 Jahre 8 Jahre 9 J…" at bounding box center [487, 196] width 99 height 37
select select "14"
select select "2026-02-01"
select select "2026-03-01"
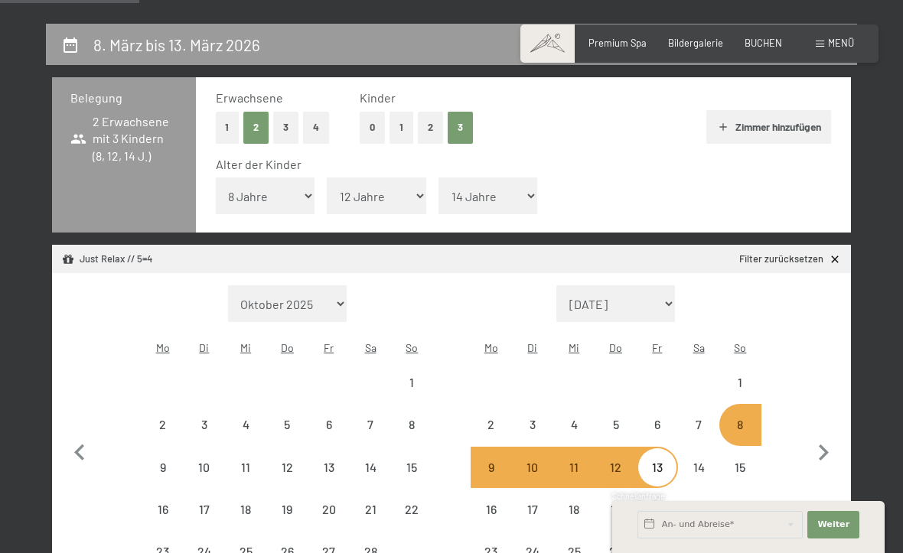
select select "2026-02-01"
select select "2026-03-01"
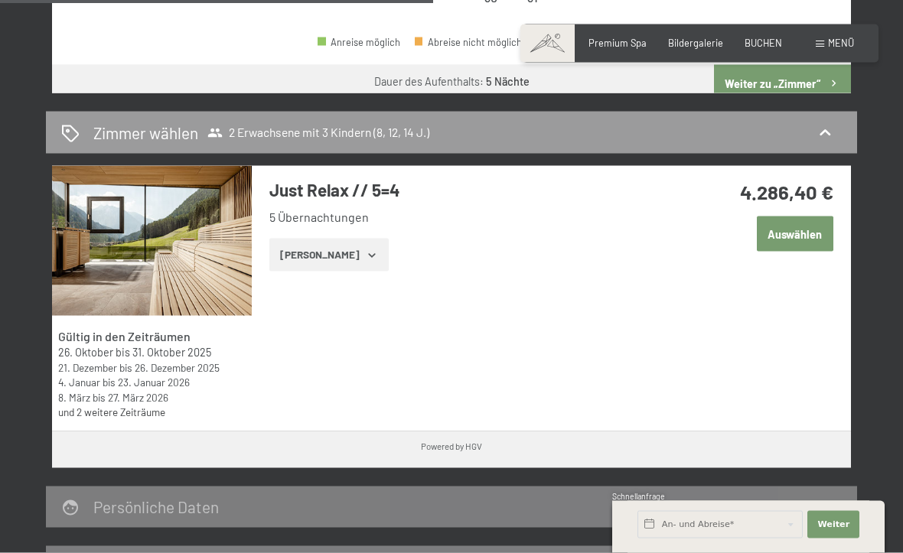
scroll to position [933, 0]
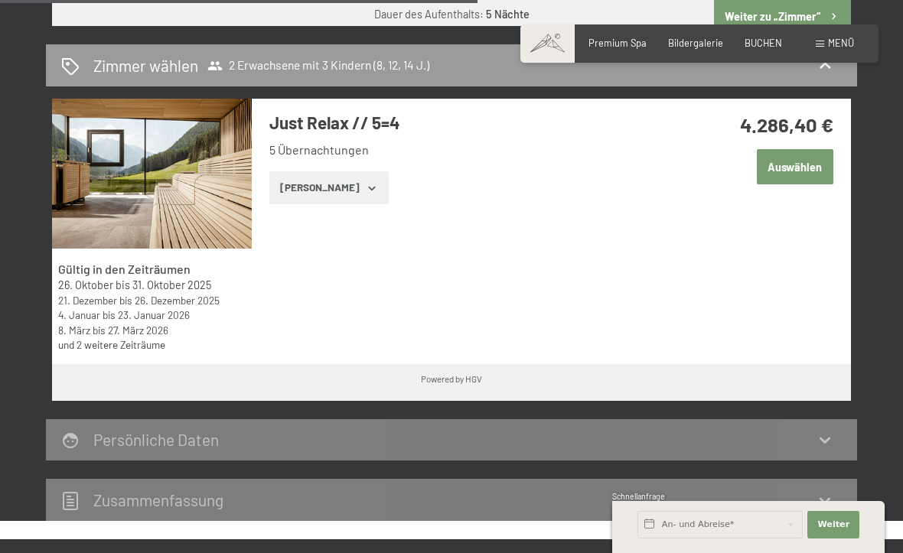
click at [795, 340] on div "Gültig in den Zeiträumen 26. Oktober bis 31. Oktober 2025 21. Dezember bis 26. …" at bounding box center [451, 231] width 799 height 265
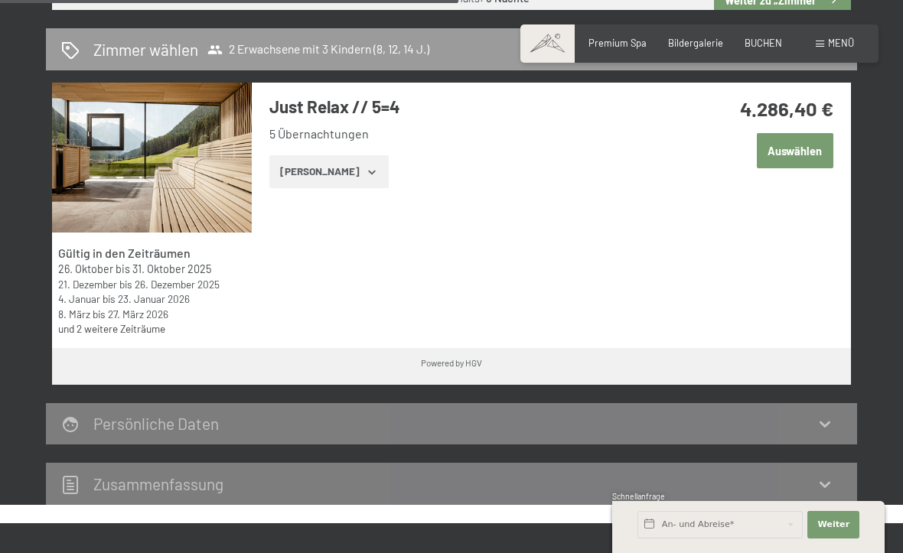
scroll to position [915, 0]
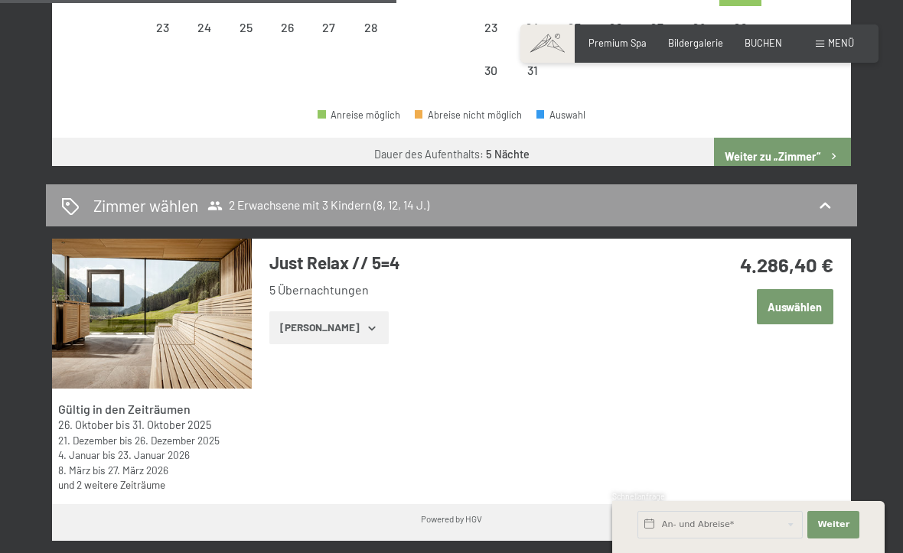
click at [818, 138] on button "Weiter zu „Zimmer“" at bounding box center [782, 156] width 137 height 37
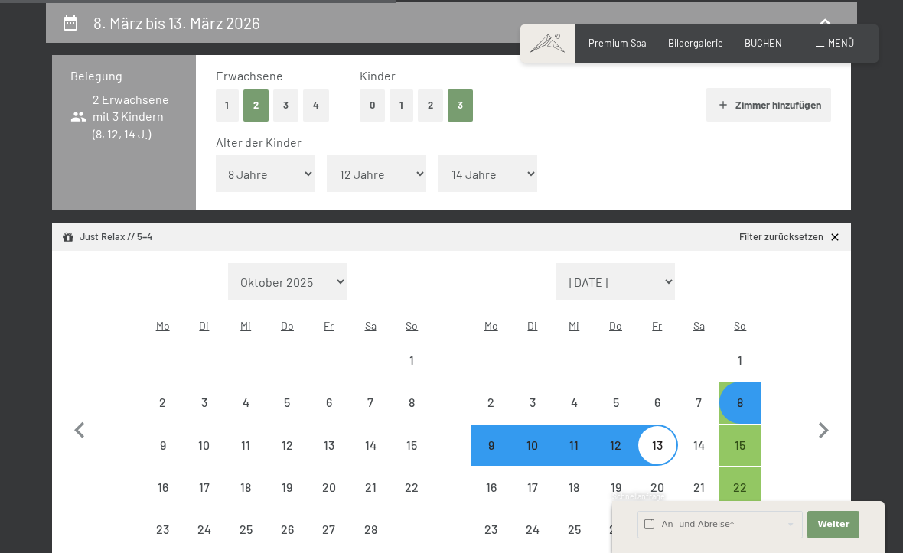
select select "2026-02-01"
select select "2026-03-01"
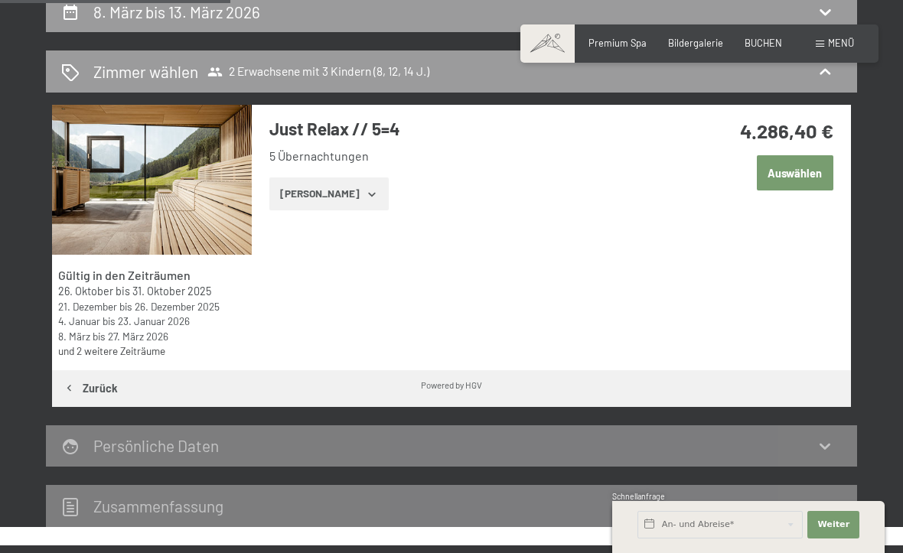
scroll to position [301, 0]
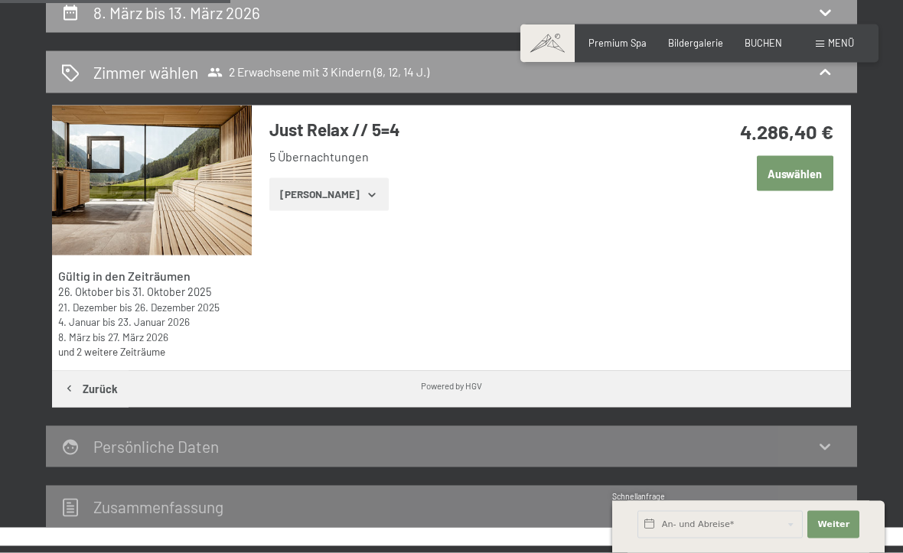
click at [366, 193] on icon "button" at bounding box center [372, 195] width 12 height 12
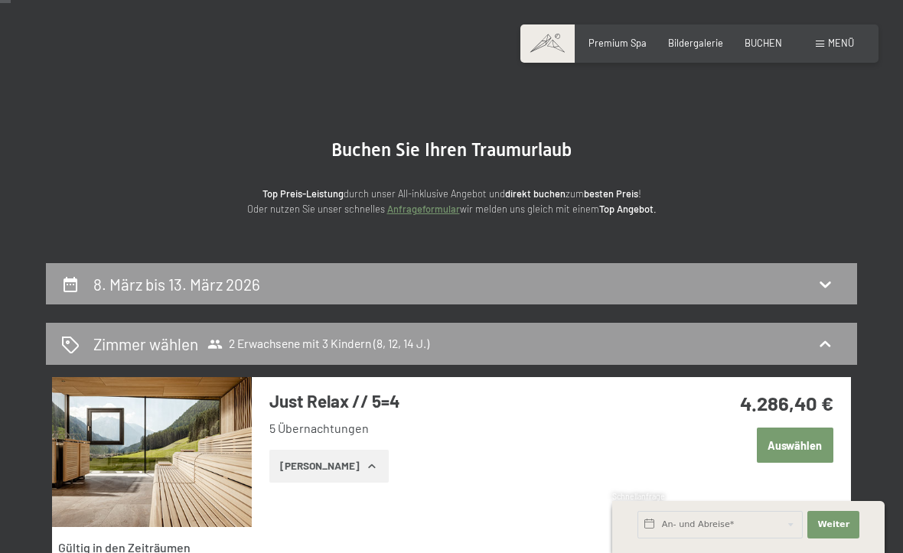
scroll to position [0, 0]
